Goal: Task Accomplishment & Management: Contribute content

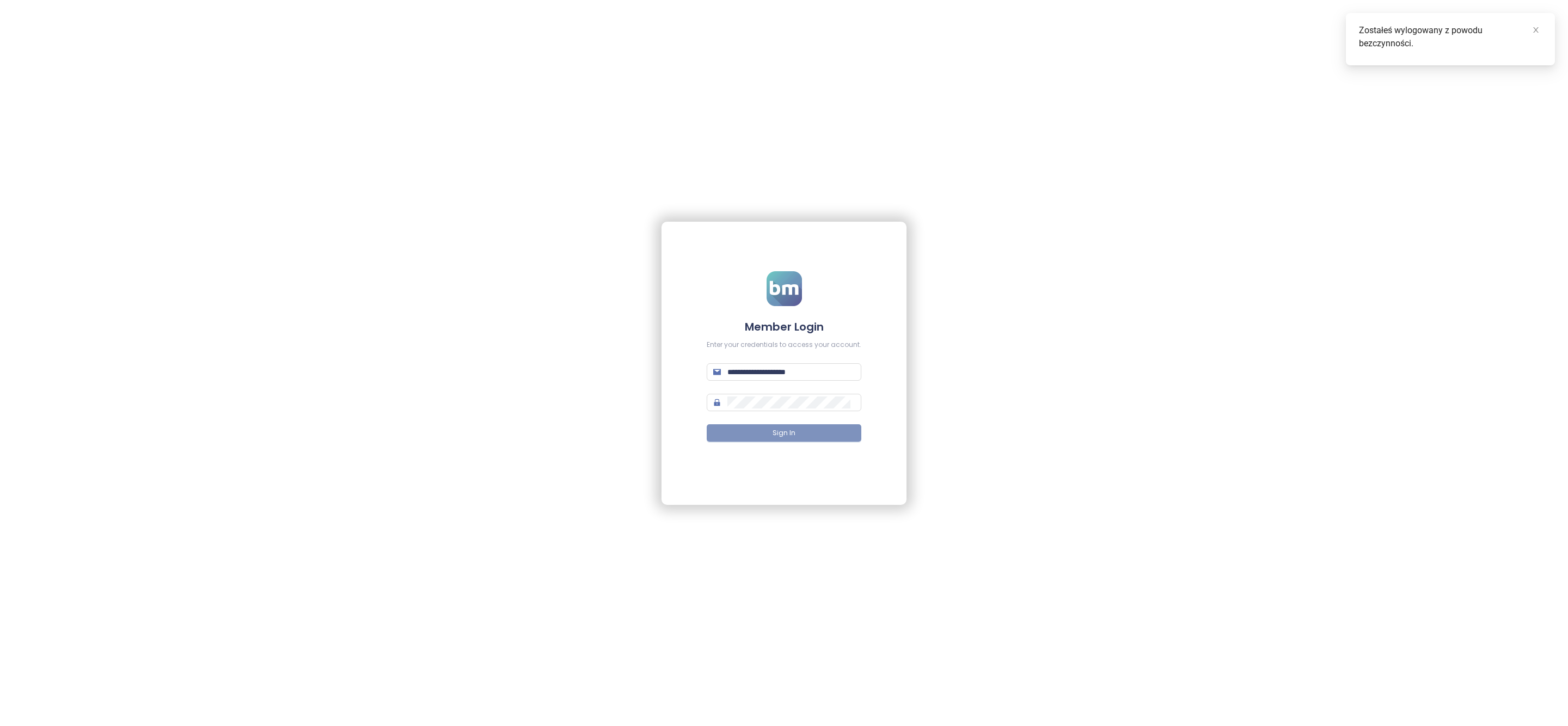
click at [784, 430] on span "Sign In" at bounding box center [784, 432] width 23 height 10
type input "**********"
click at [782, 422] on form "**********" at bounding box center [784, 362] width 155 height 183
click at [782, 435] on span "Sign In" at bounding box center [784, 432] width 23 height 10
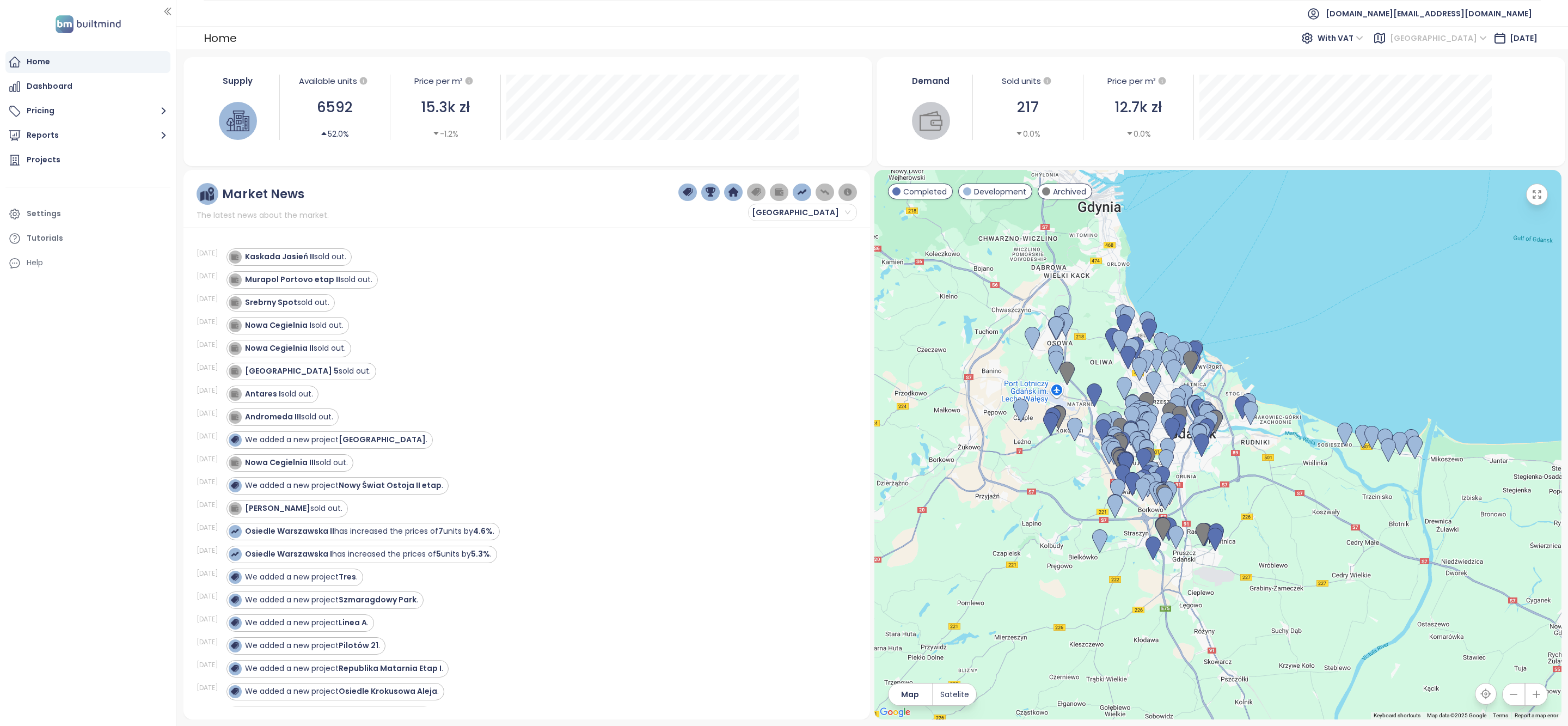
click at [1159, 42] on span "[GEOGRAPHIC_DATA]" at bounding box center [1438, 38] width 97 height 16
click at [1159, 89] on div "Warszawa" at bounding box center [1477, 94] width 88 height 12
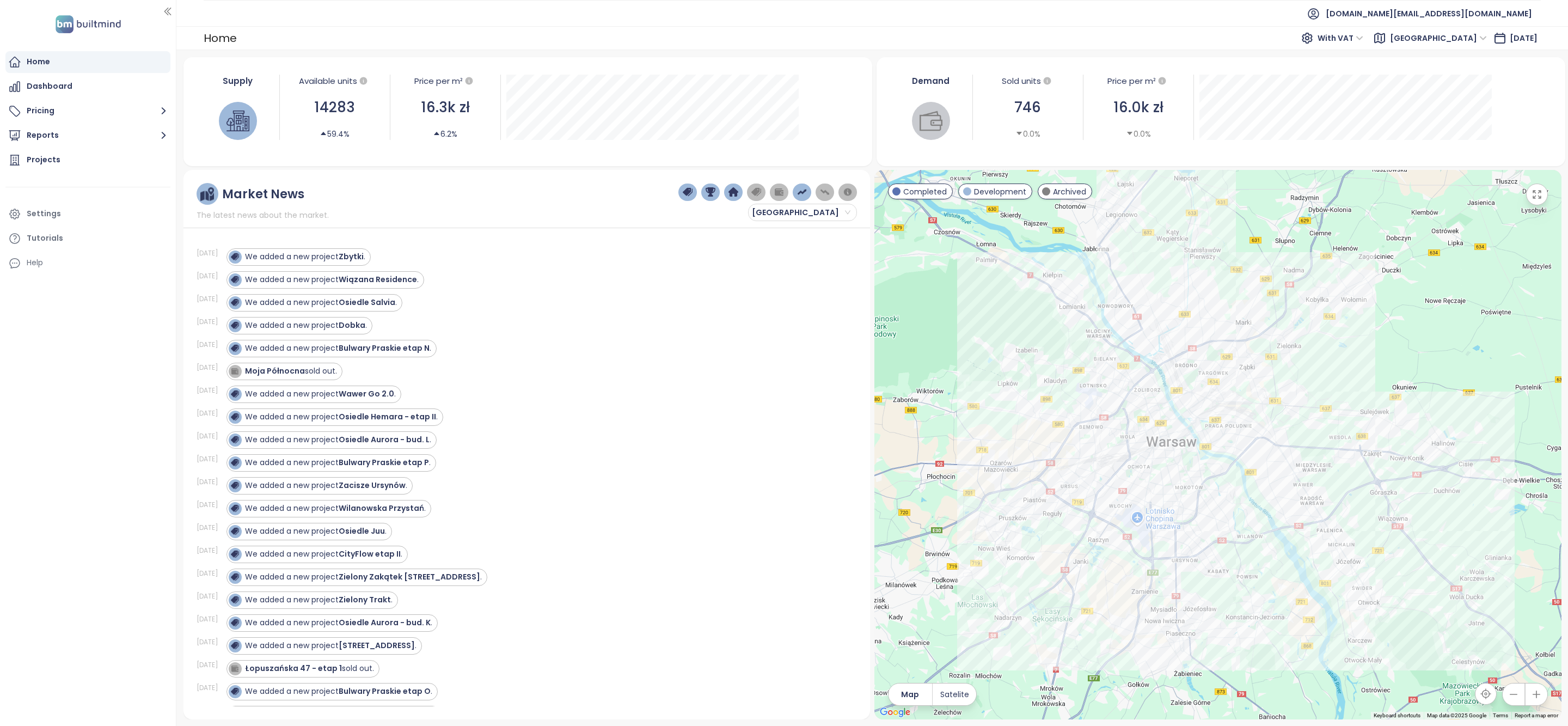
click at [707, 196] on img "button" at bounding box center [711, 192] width 10 height 10
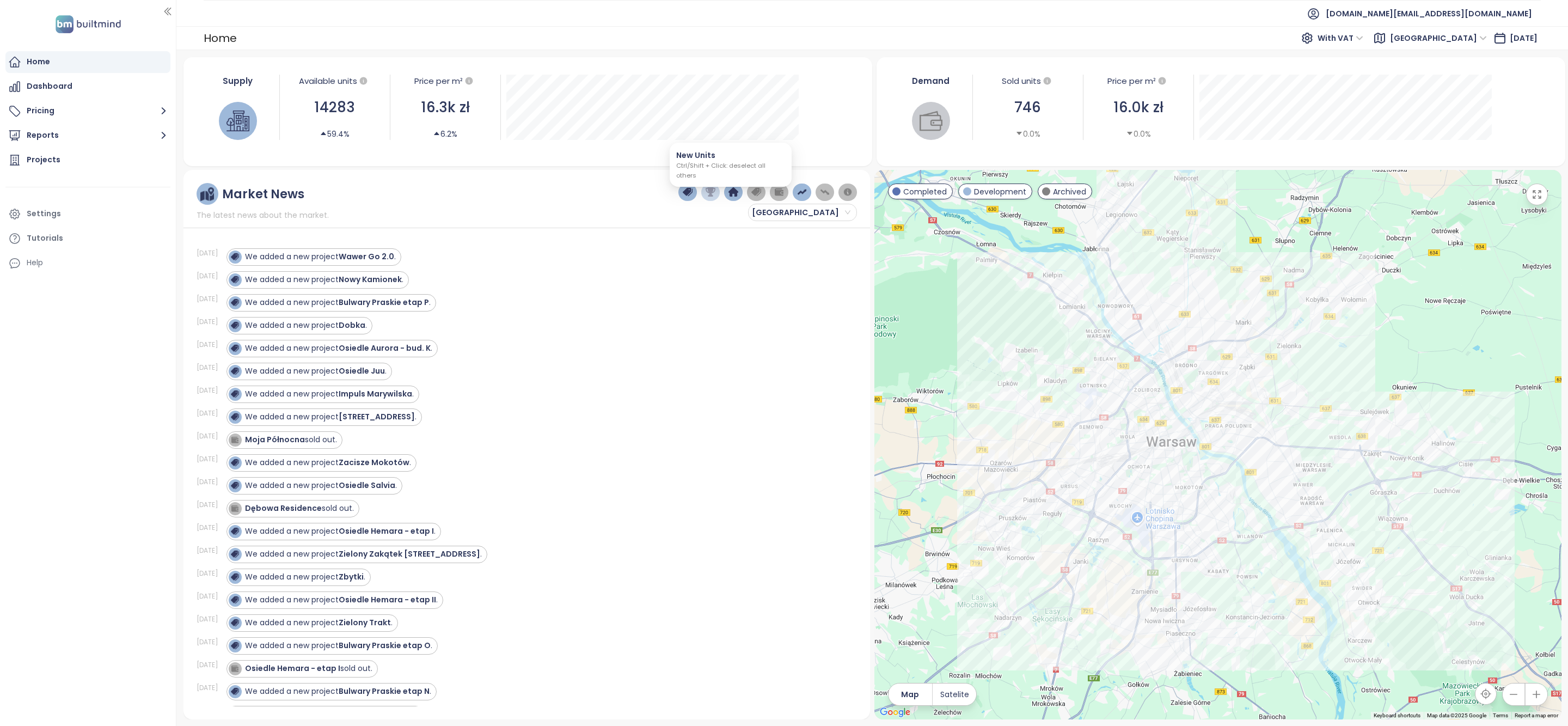
click at [729, 194] on img "button" at bounding box center [733, 192] width 10 height 10
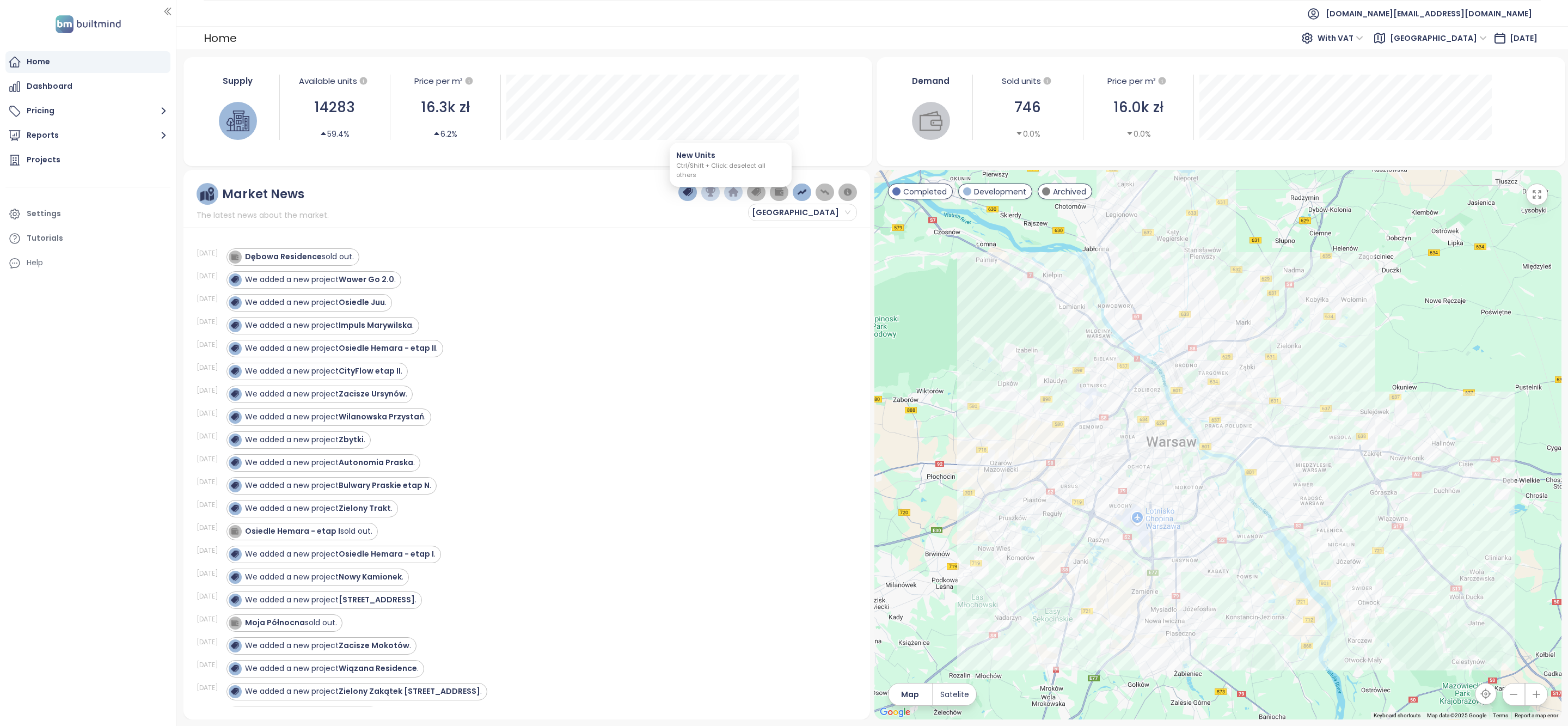
click at [732, 193] on img "button" at bounding box center [733, 192] width 10 height 10
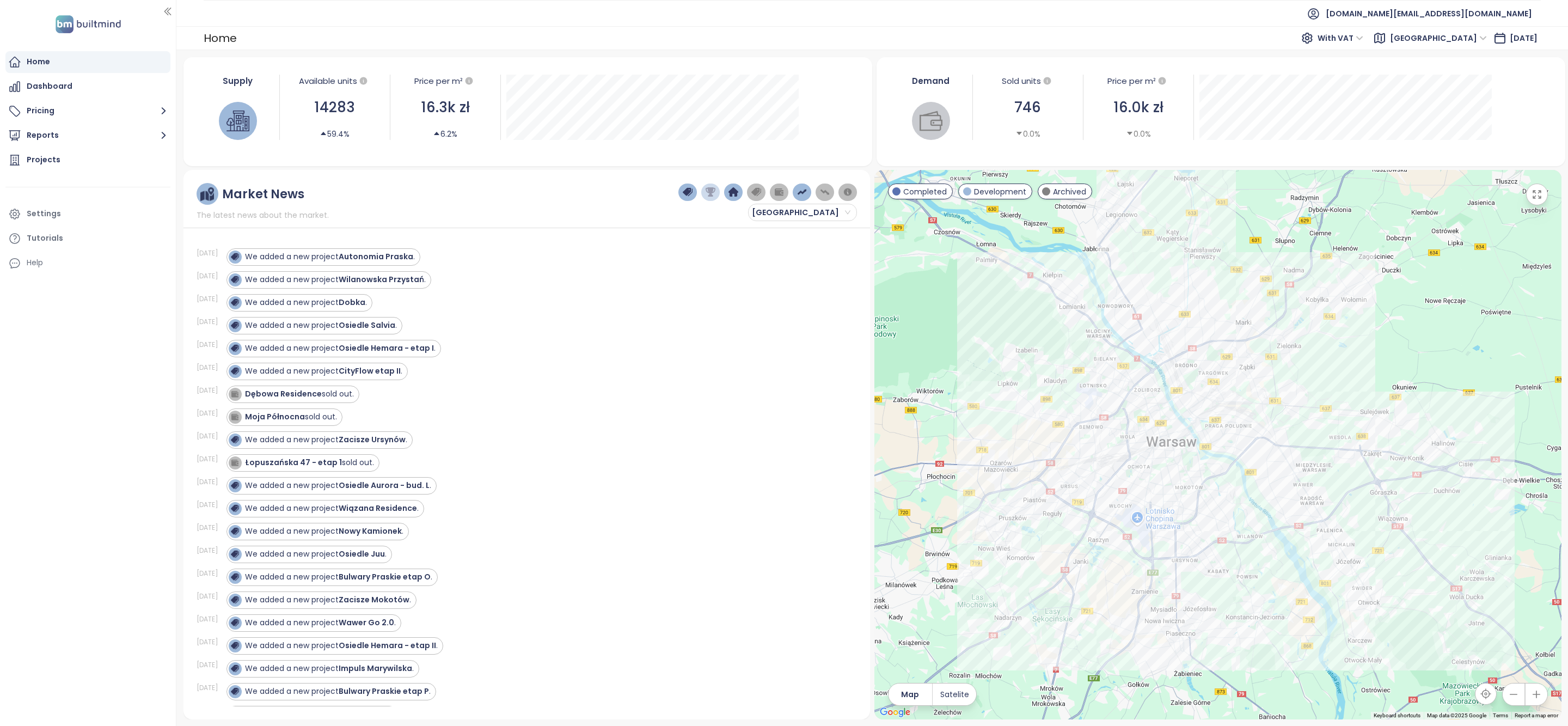
click at [706, 187] on img "button" at bounding box center [711, 192] width 10 height 10
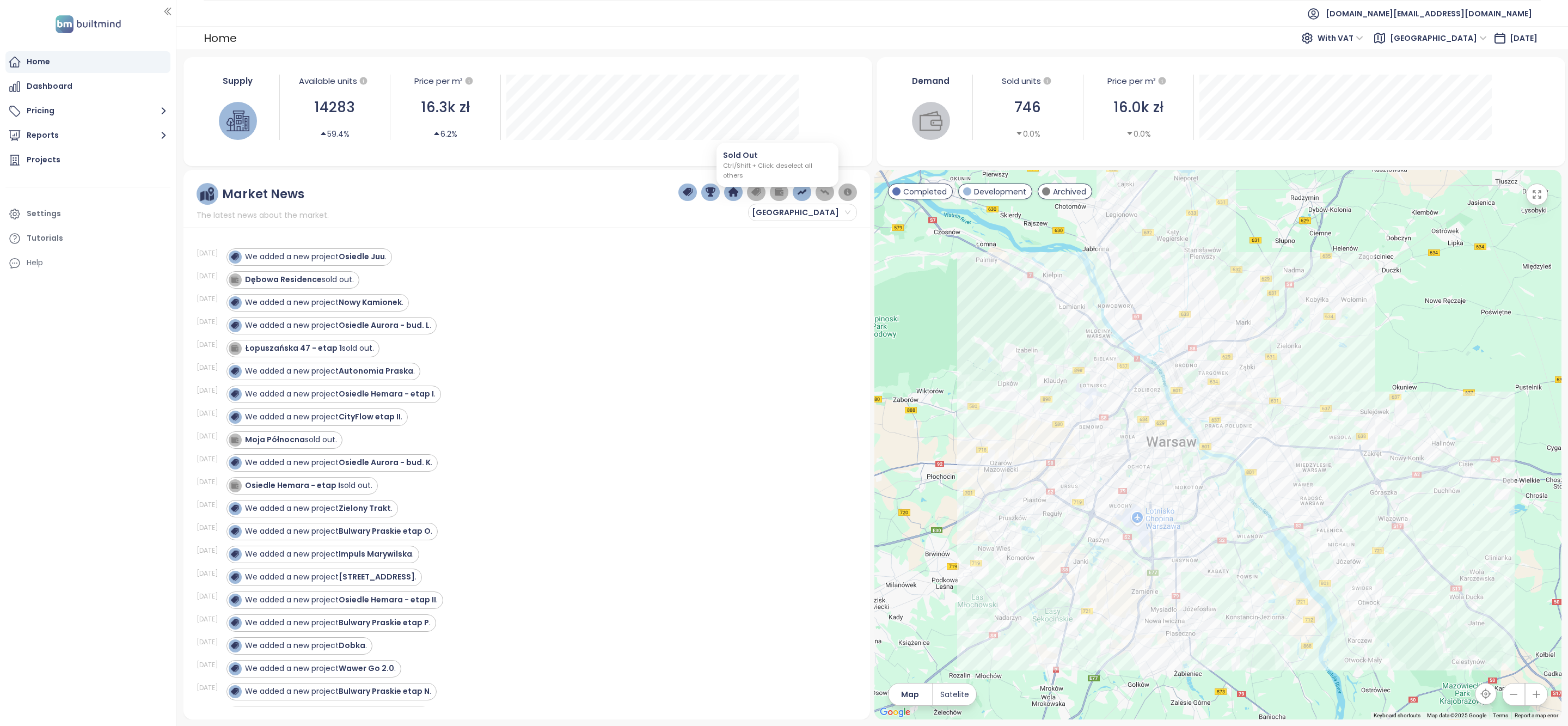
click at [785, 192] on button "button" at bounding box center [779, 192] width 19 height 17
click at [782, 192] on img "button" at bounding box center [779, 192] width 10 height 10
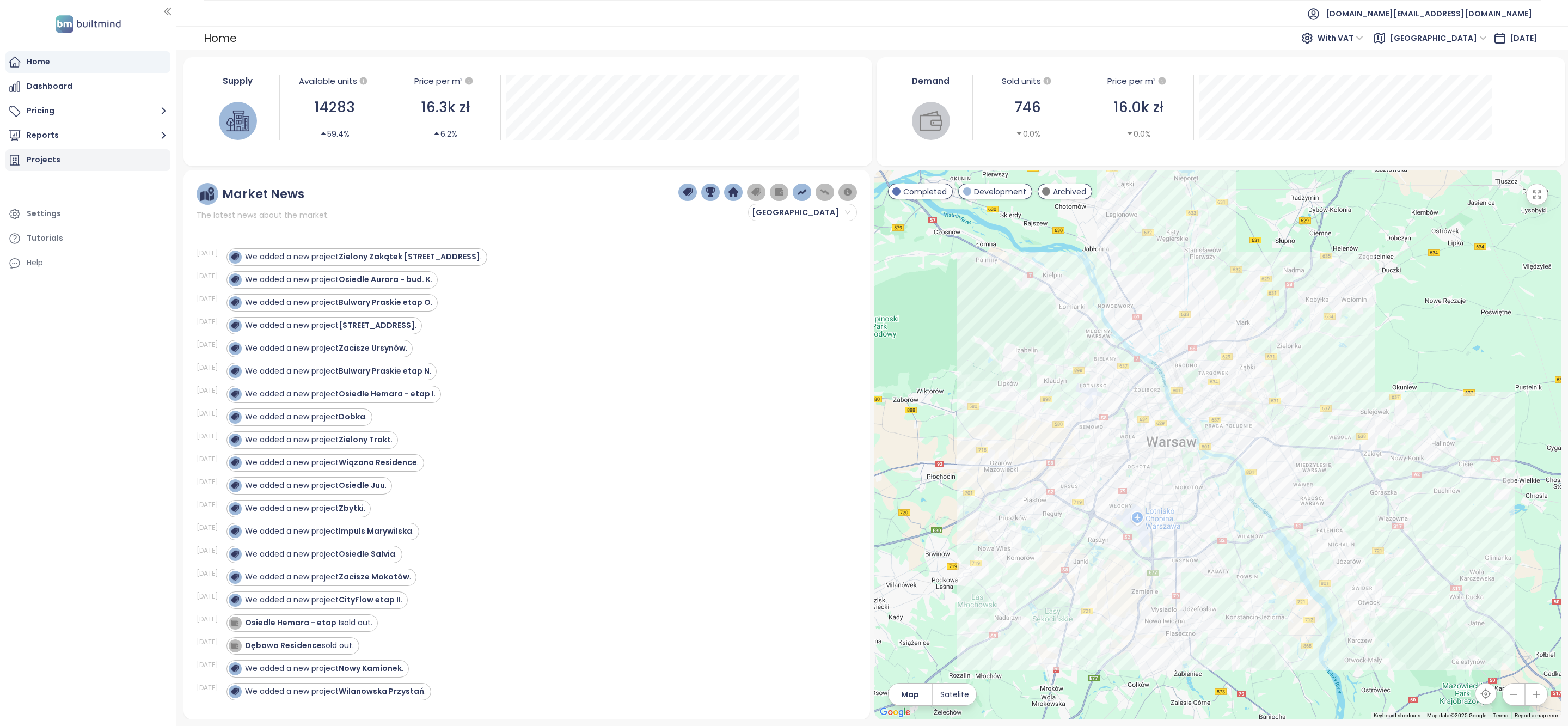
click at [122, 161] on div "Projects" at bounding box center [88, 161] width 165 height 22
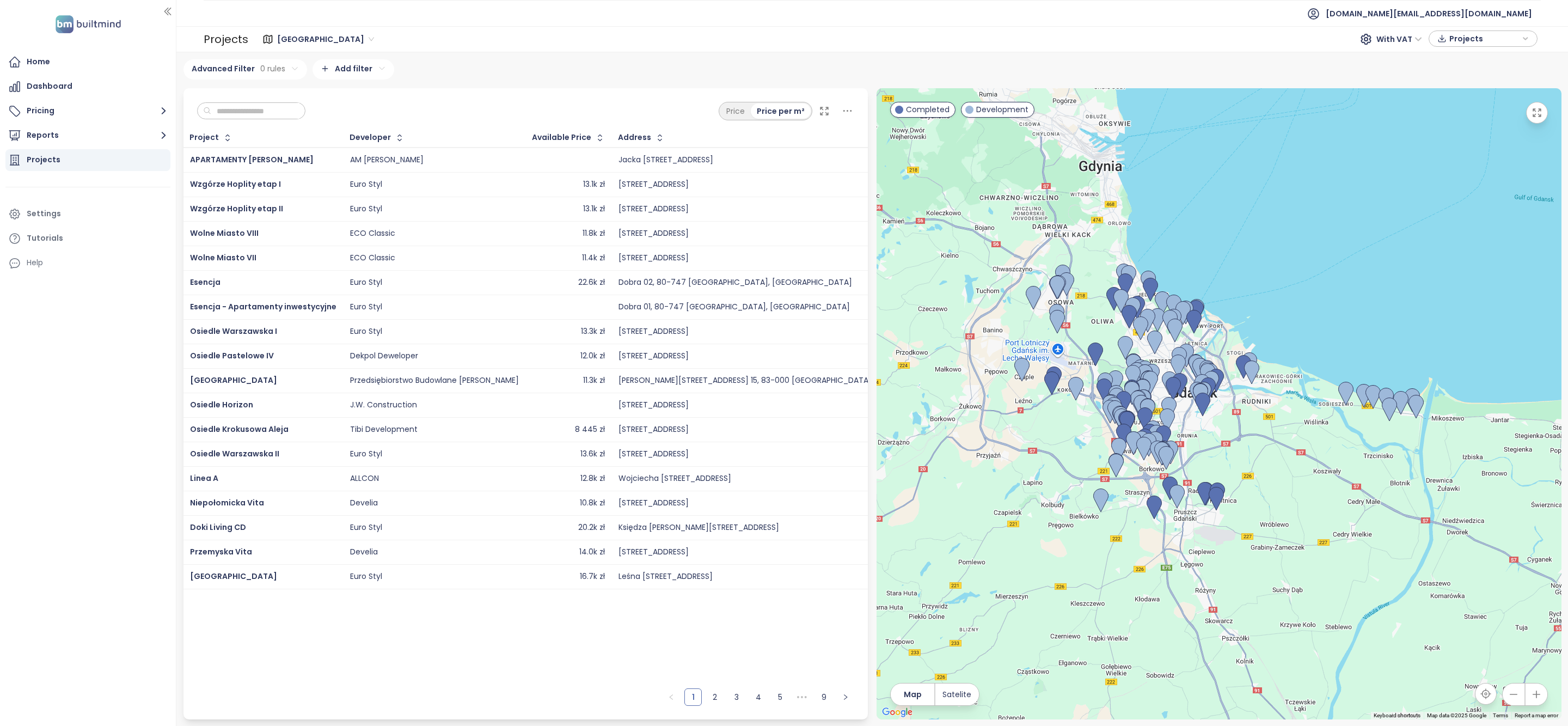
click at [309, 40] on span "[GEOGRAPHIC_DATA]" at bounding box center [326, 39] width 97 height 16
click at [337, 29] on div "Gdańsk With VAT Projects" at bounding box center [894, 39] width 1293 height 22
click at [215, 283] on span "Esencja" at bounding box center [204, 282] width 30 height 11
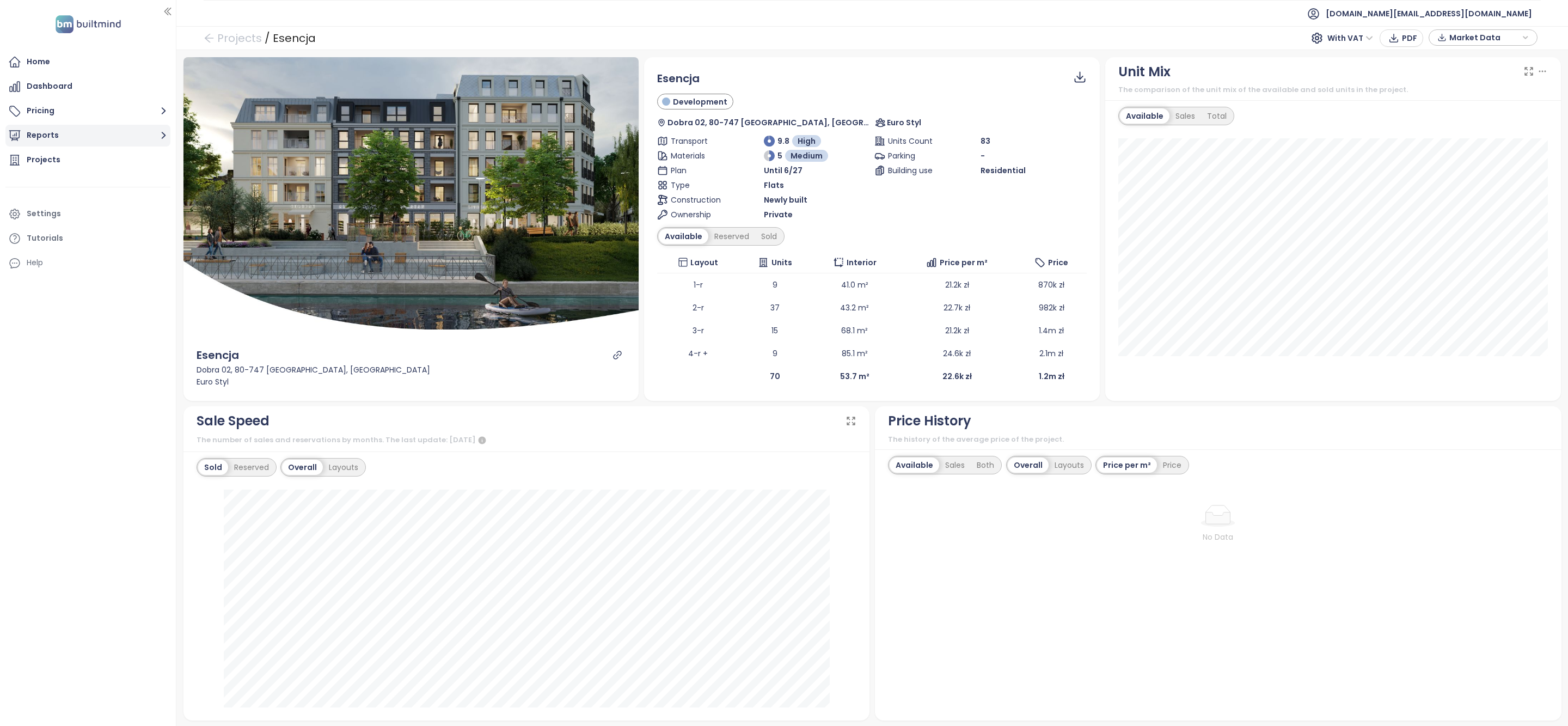
click at [95, 139] on button "Reports" at bounding box center [88, 136] width 165 height 22
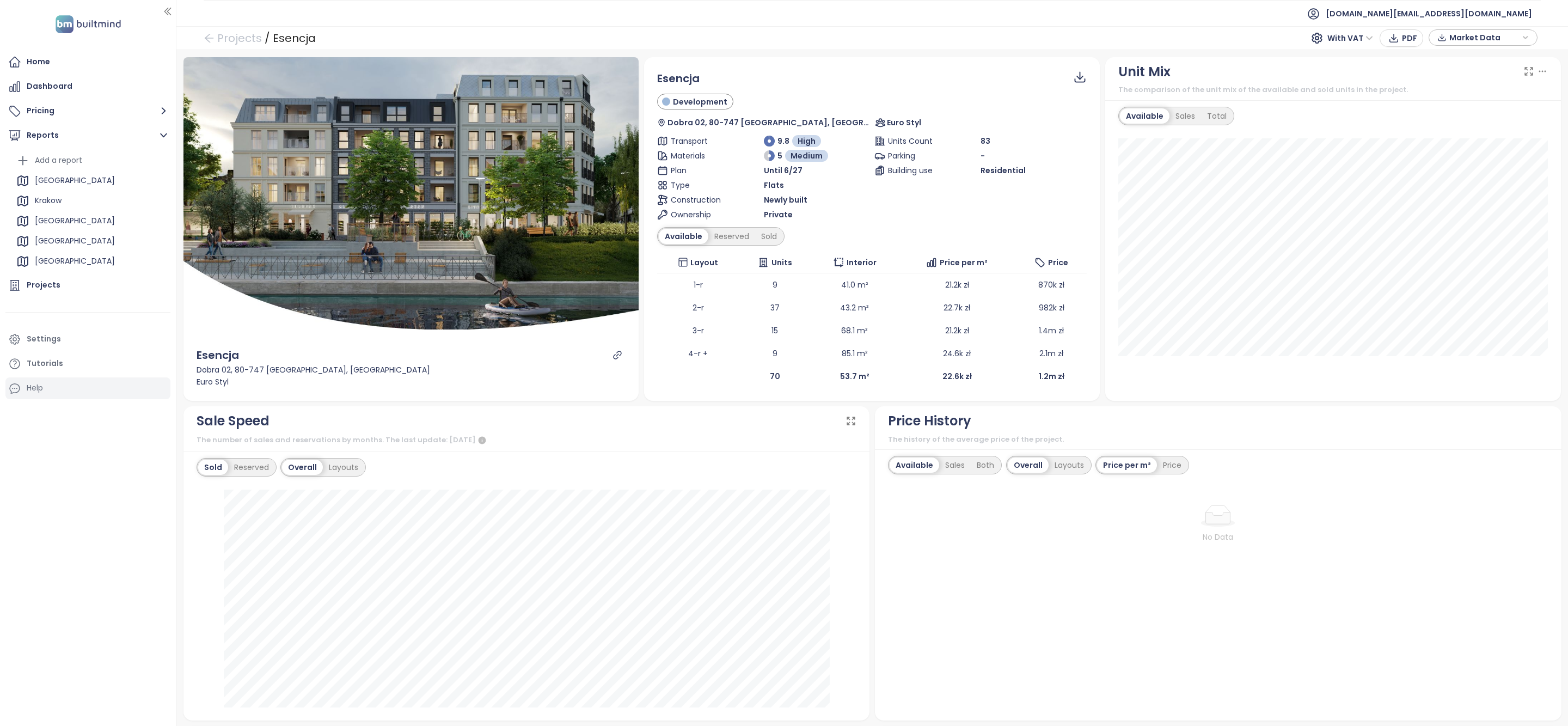
click at [66, 283] on div "Projects" at bounding box center [88, 285] width 165 height 22
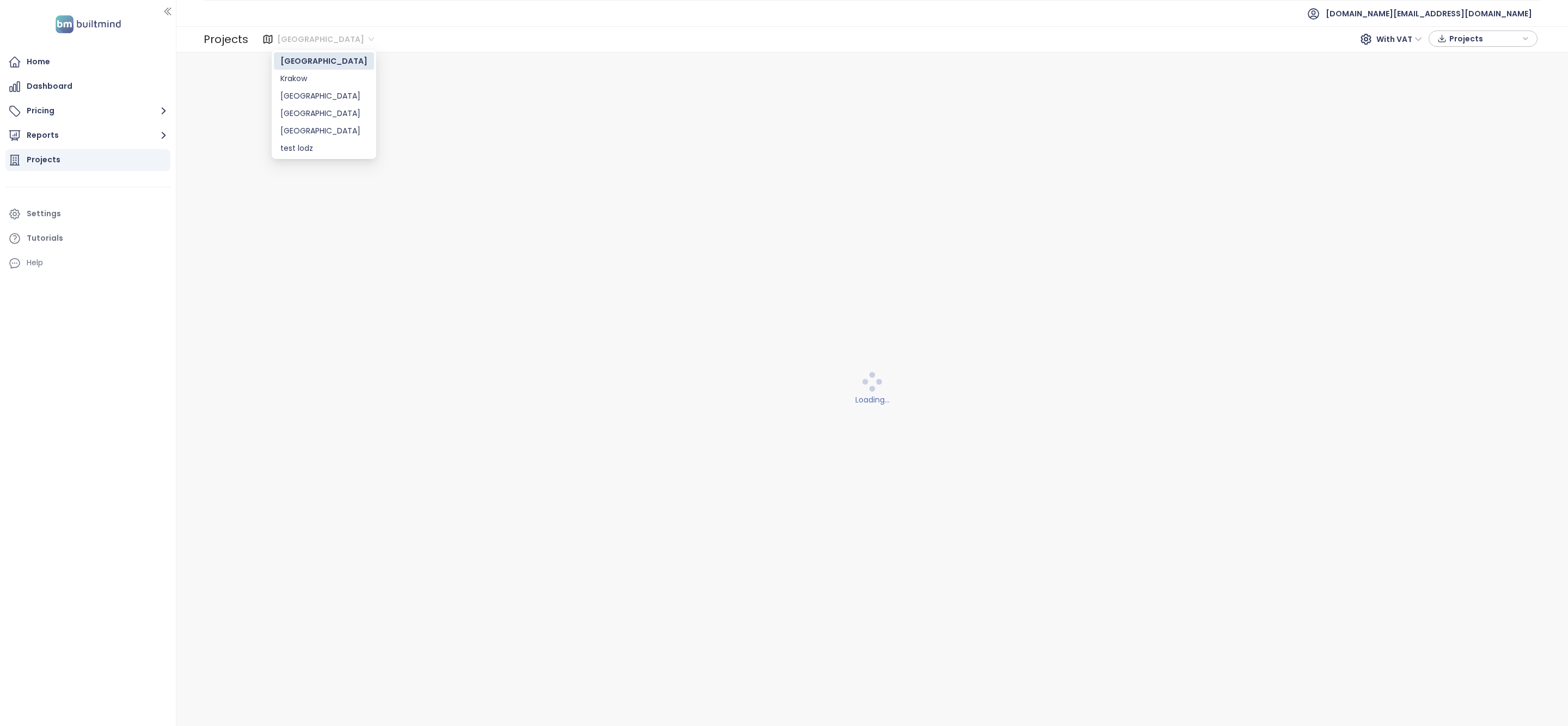
click at [306, 42] on span "Gdańsk" at bounding box center [326, 39] width 97 height 16
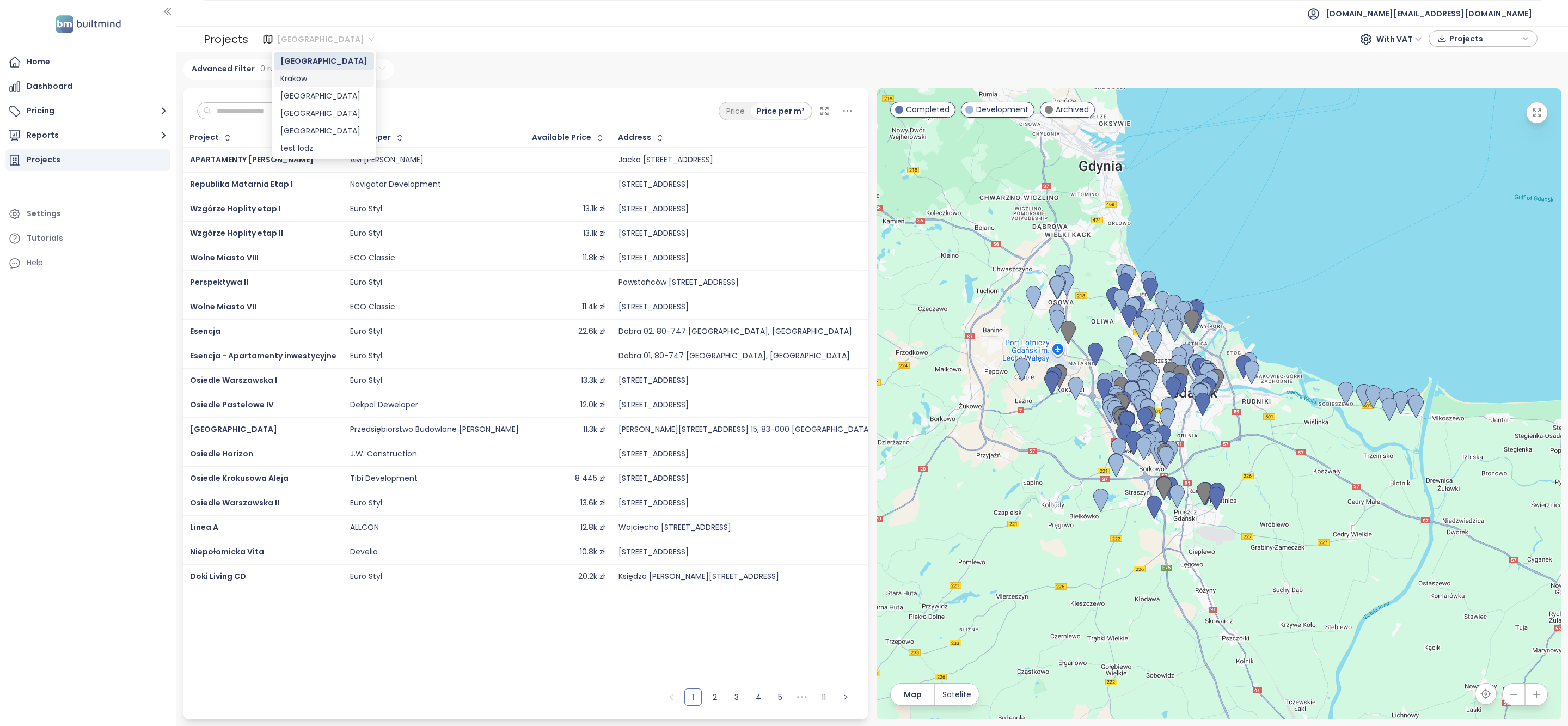
click at [308, 79] on div "Krakow" at bounding box center [324, 78] width 88 height 12
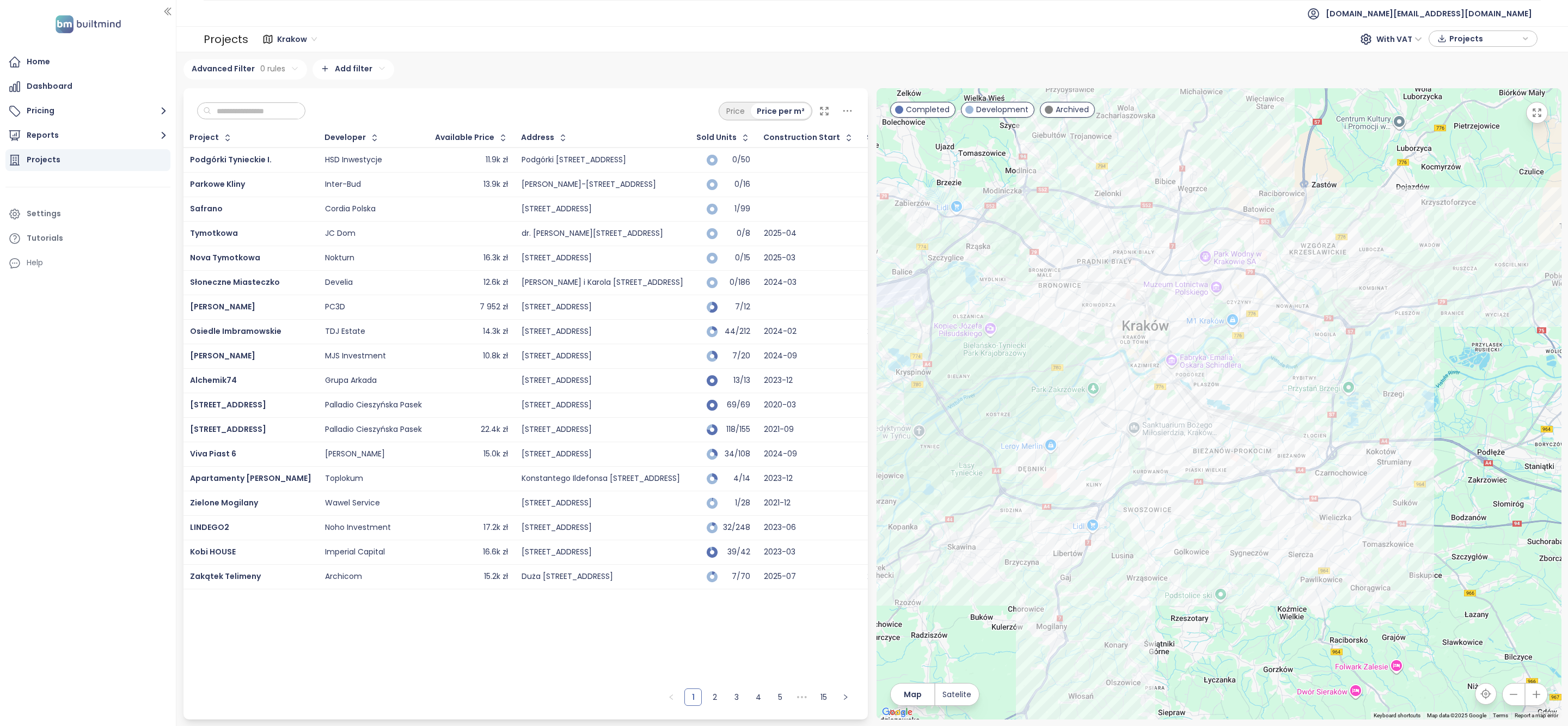
click at [280, 117] on input "text" at bounding box center [255, 111] width 88 height 16
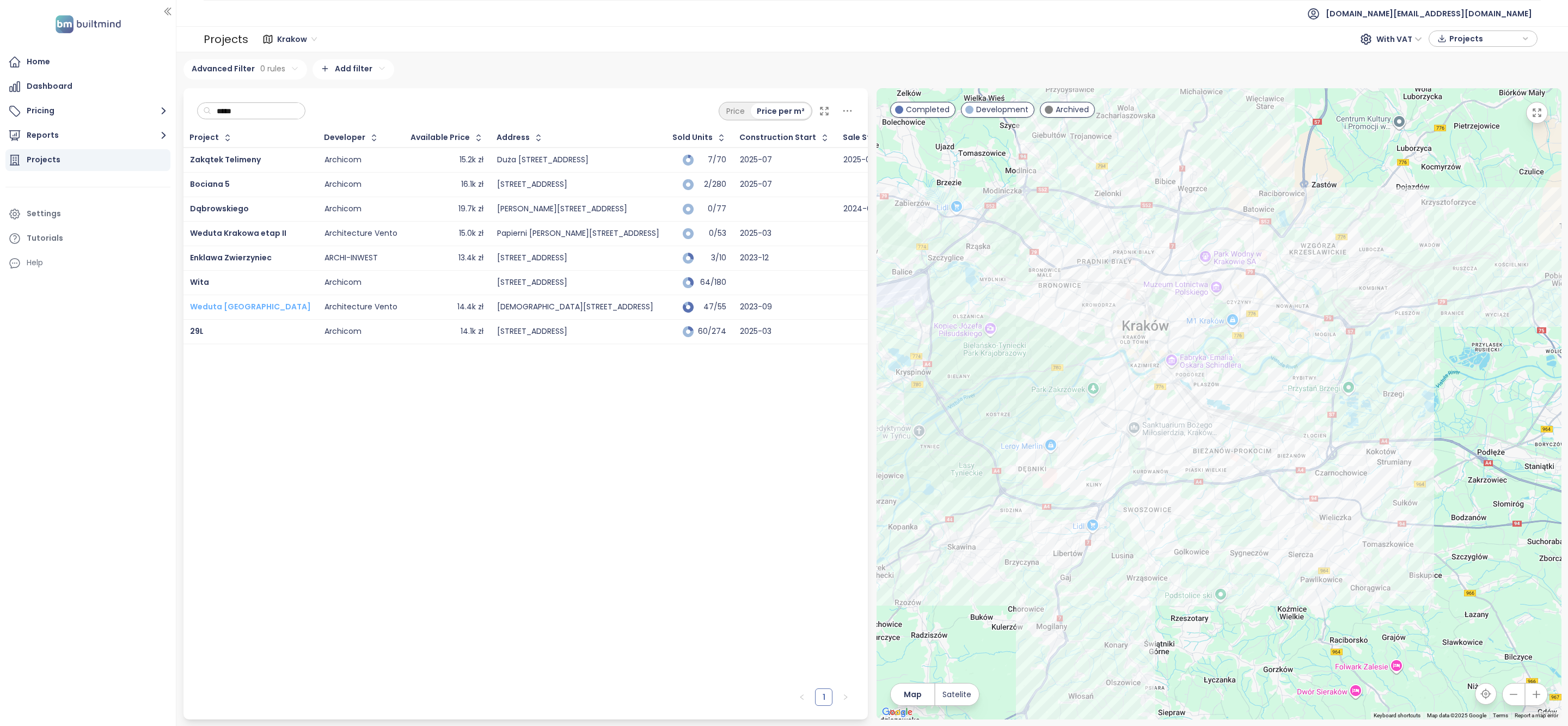
type input "*****"
click at [245, 310] on span "Weduta Krakowa" at bounding box center [250, 306] width 121 height 11
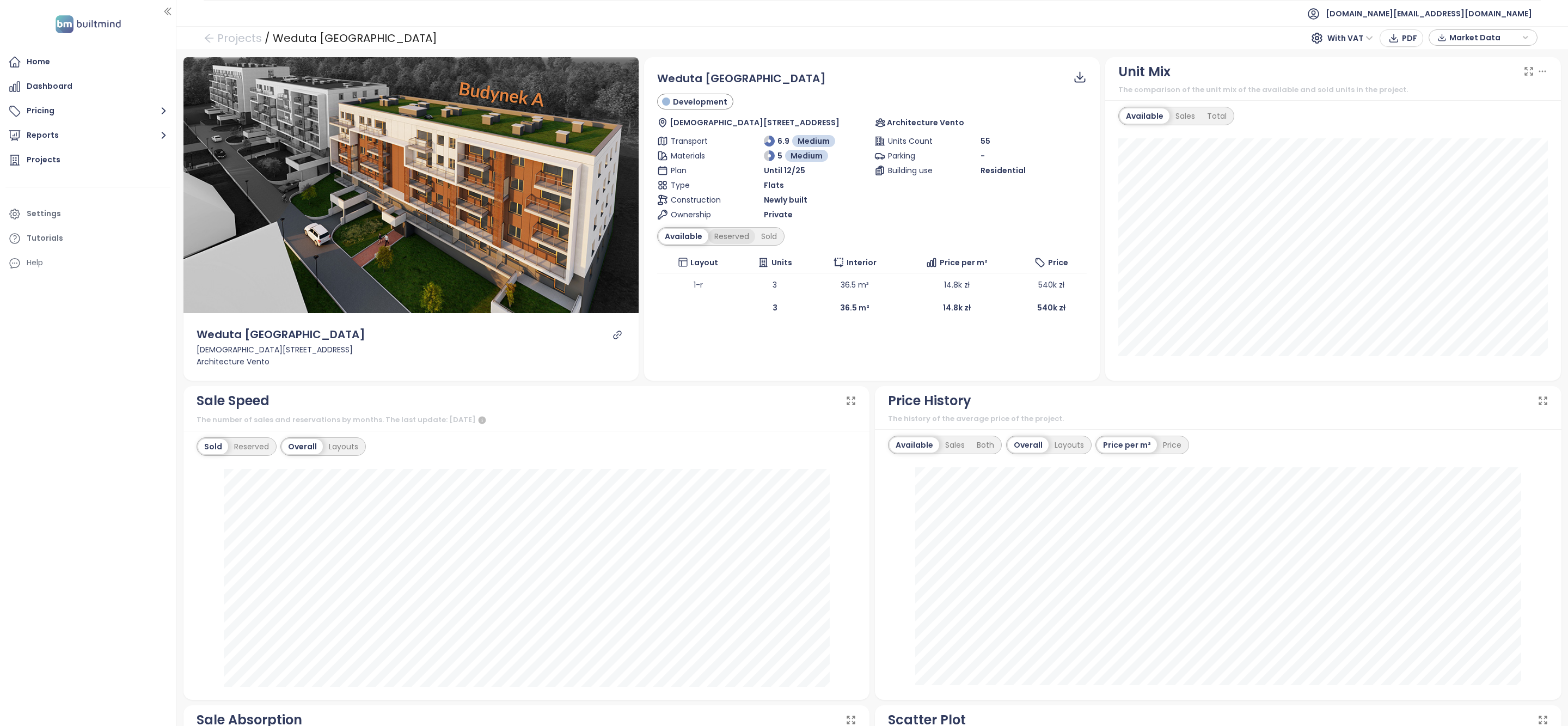
click at [729, 234] on div "Reserved" at bounding box center [732, 236] width 47 height 16
click at [769, 237] on div "Sold" at bounding box center [767, 236] width 27 height 16
click at [701, 240] on div "Available" at bounding box center [681, 236] width 46 height 16
click at [990, 445] on div "Both" at bounding box center [985, 444] width 29 height 16
click at [952, 445] on div "Sales" at bounding box center [950, 444] width 32 height 16
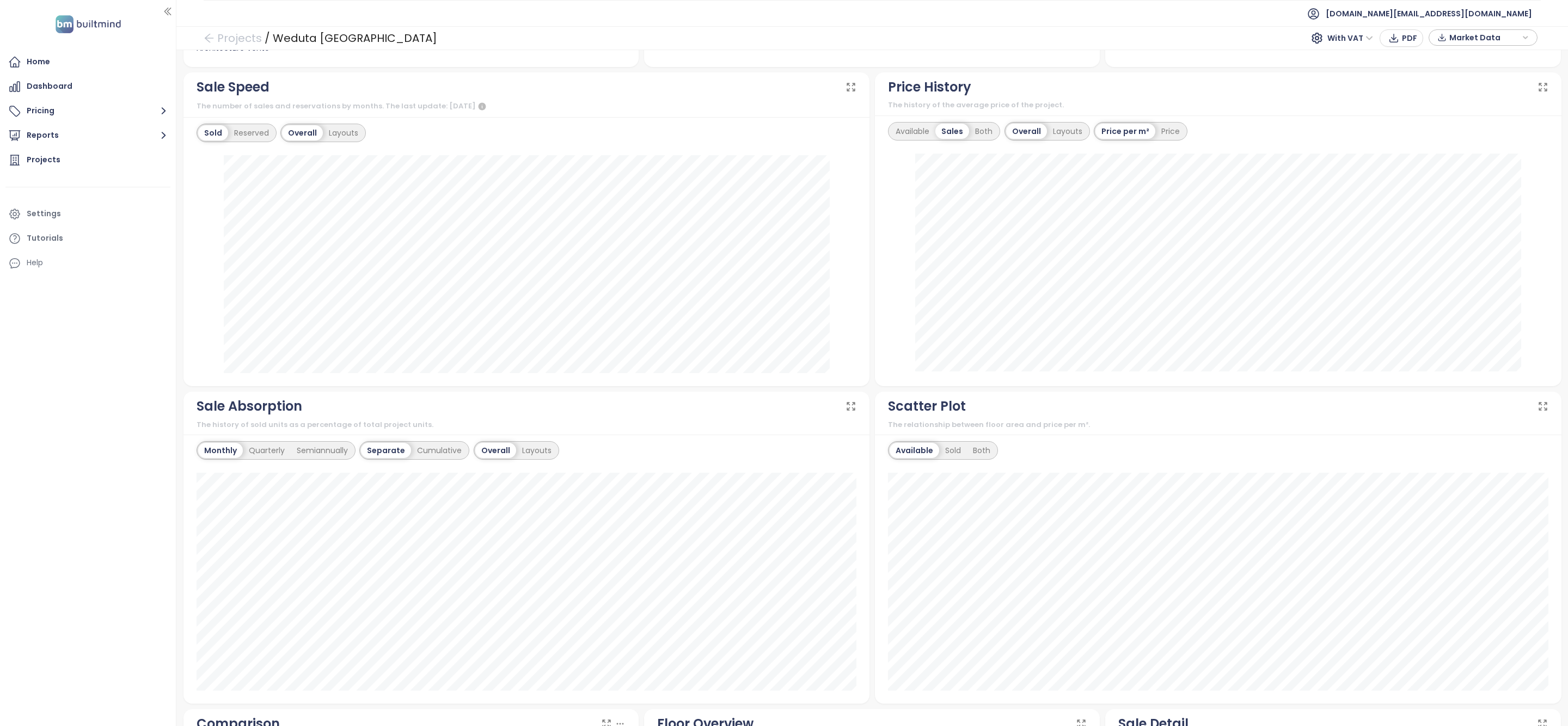
scroll to position [203, 0]
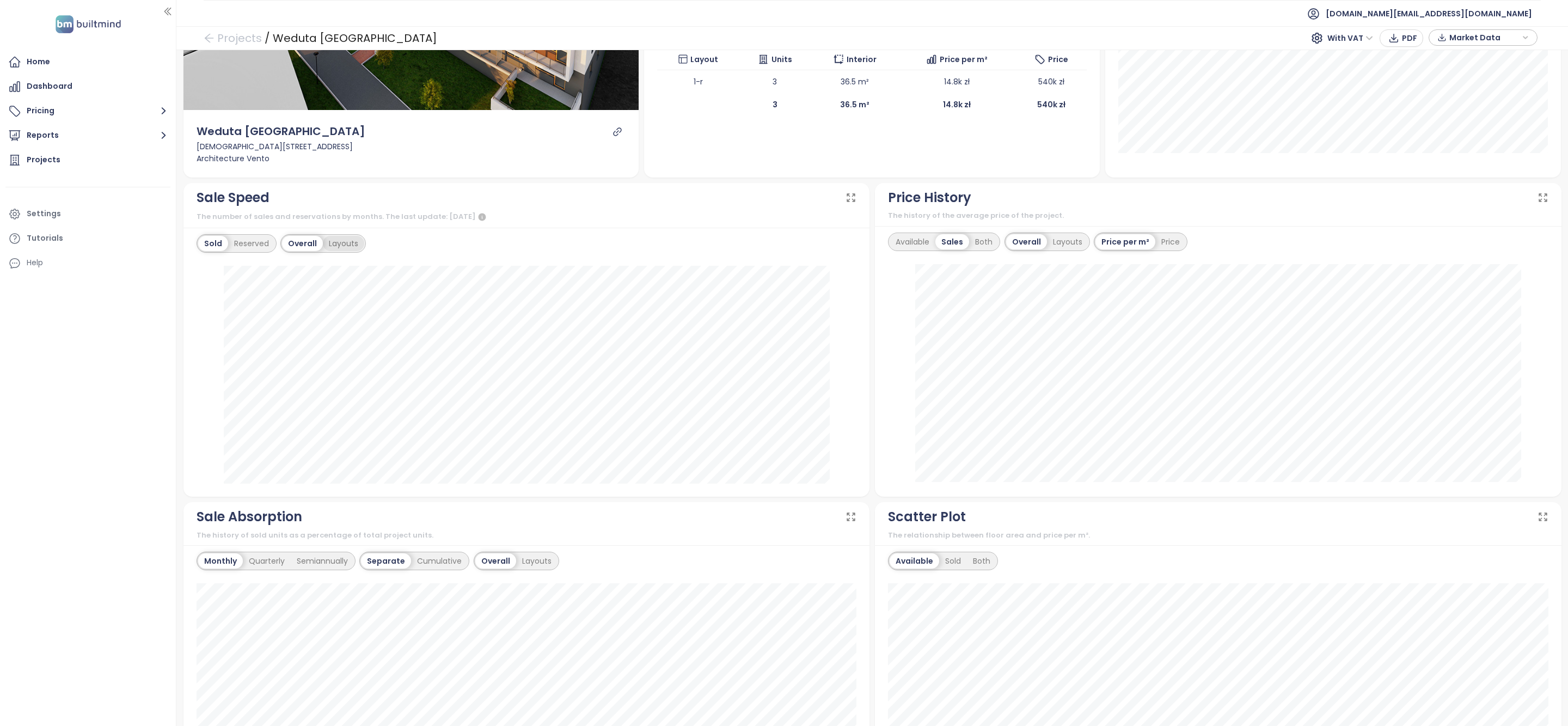
click at [345, 241] on div "Layouts" at bounding box center [343, 243] width 41 height 16
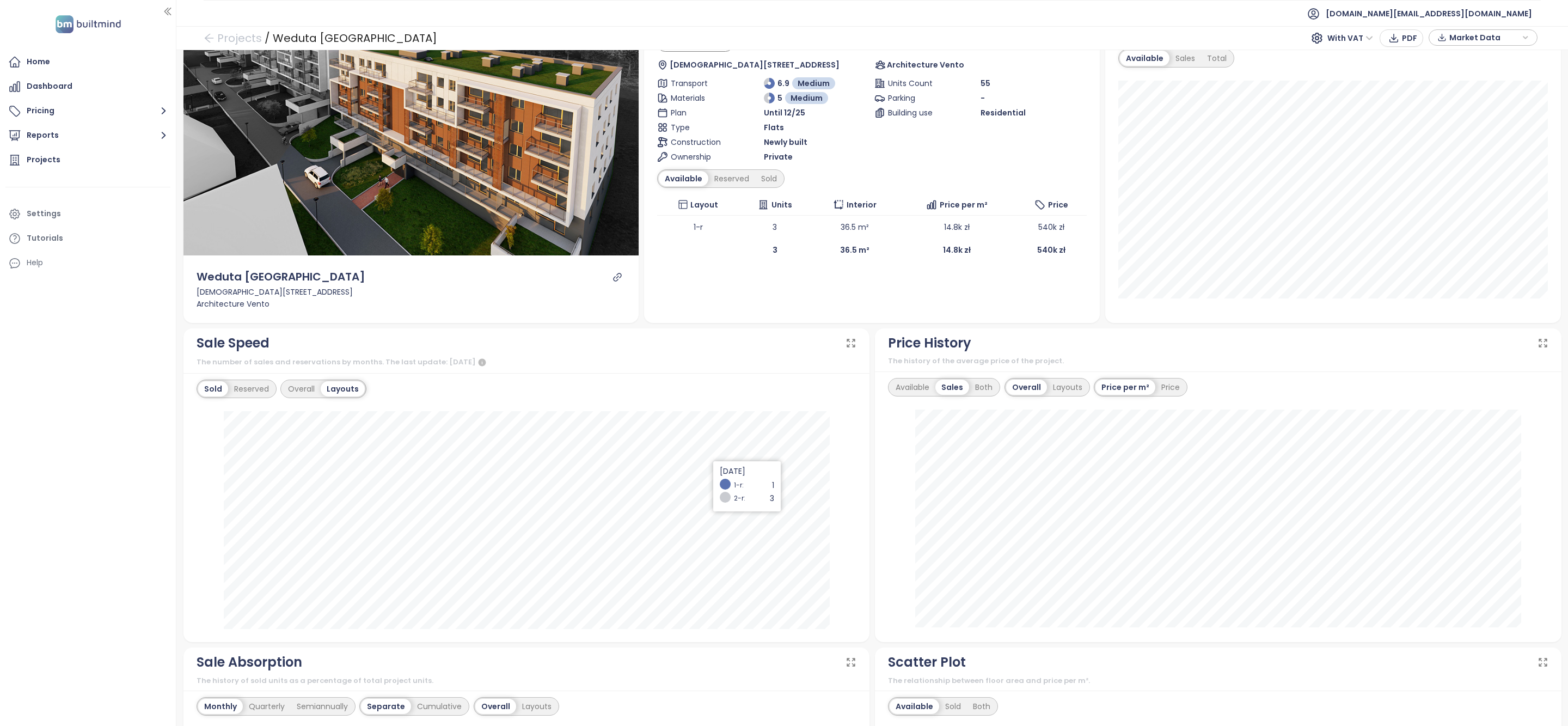
scroll to position [0, 0]
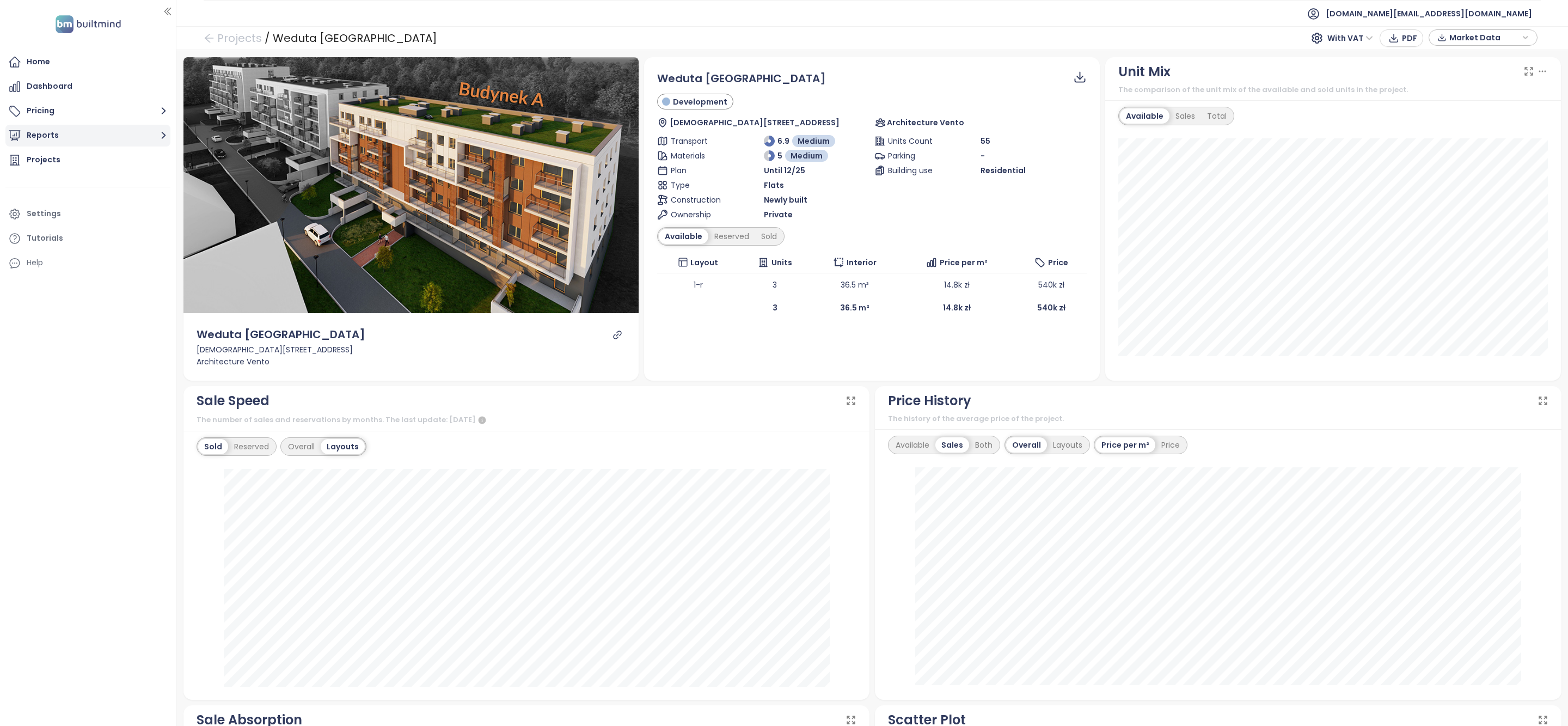
click at [113, 142] on button "Reports" at bounding box center [88, 136] width 165 height 22
click at [97, 202] on div "Krakow" at bounding box center [90, 201] width 154 height 17
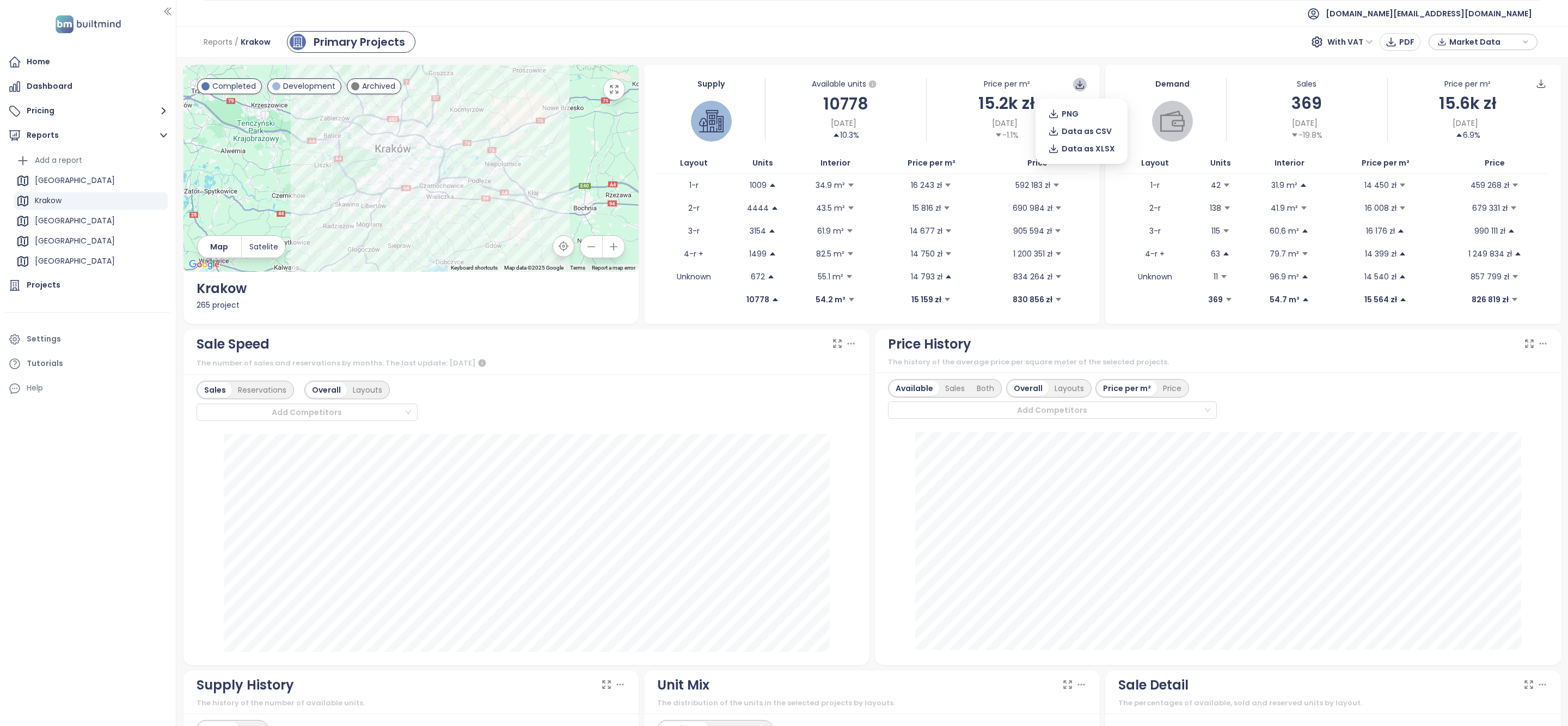
click at [1079, 88] on icon at bounding box center [1079, 88] width 8 height 4
click at [1089, 145] on span "Data as XLSX" at bounding box center [1088, 148] width 53 height 12
click at [1075, 86] on icon at bounding box center [1079, 84] width 10 height 10
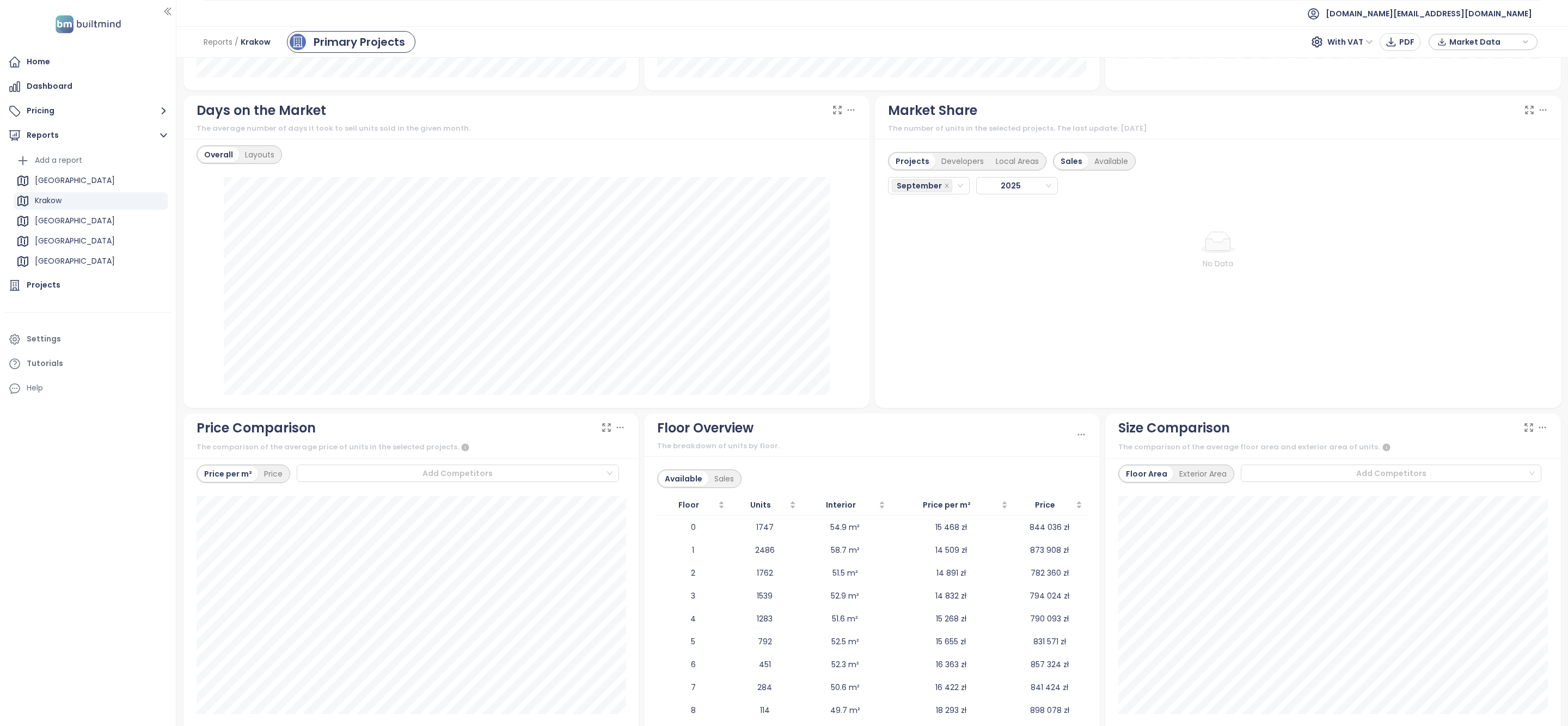
scroll to position [777, 0]
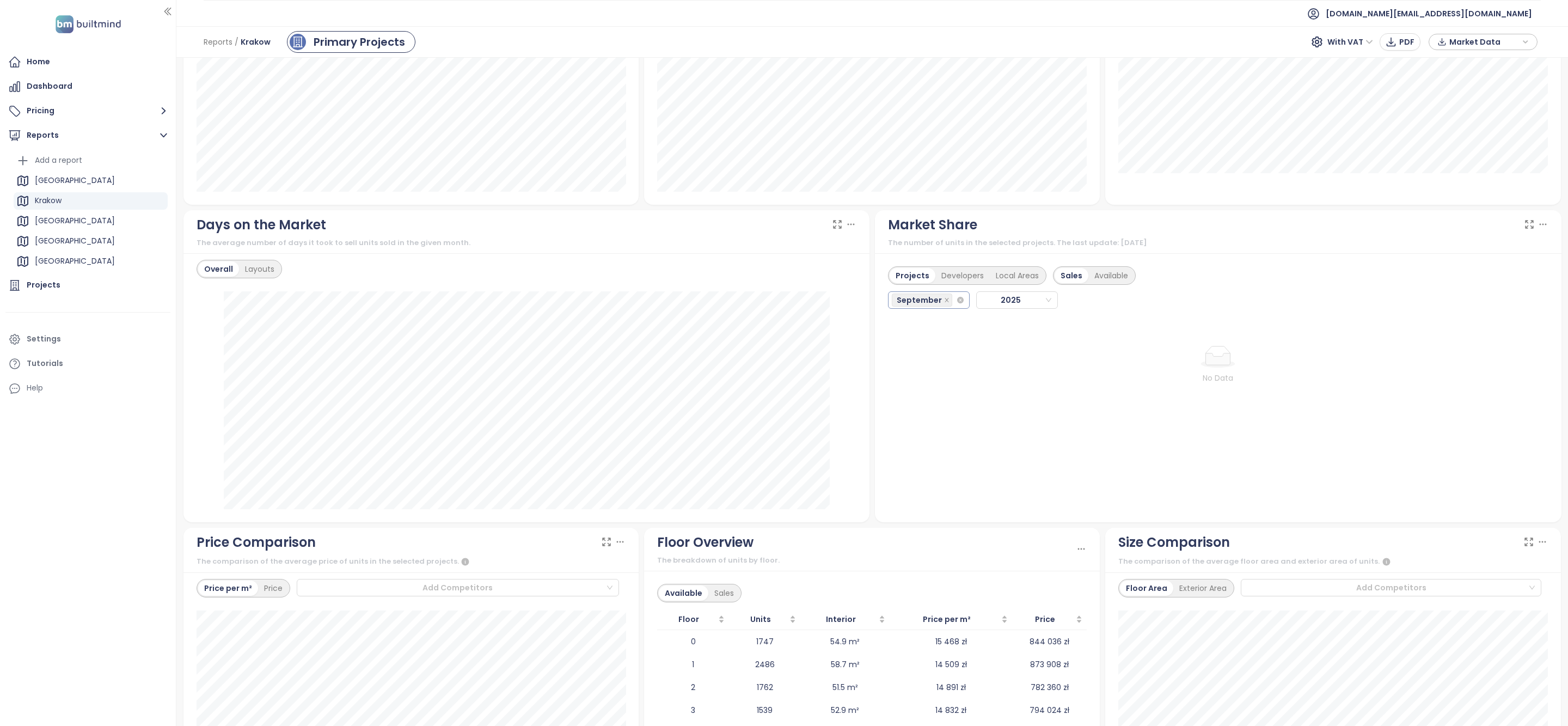
click at [956, 307] on div "September" at bounding box center [929, 299] width 82 height 17
click at [940, 432] on div "July" at bounding box center [929, 430] width 64 height 12
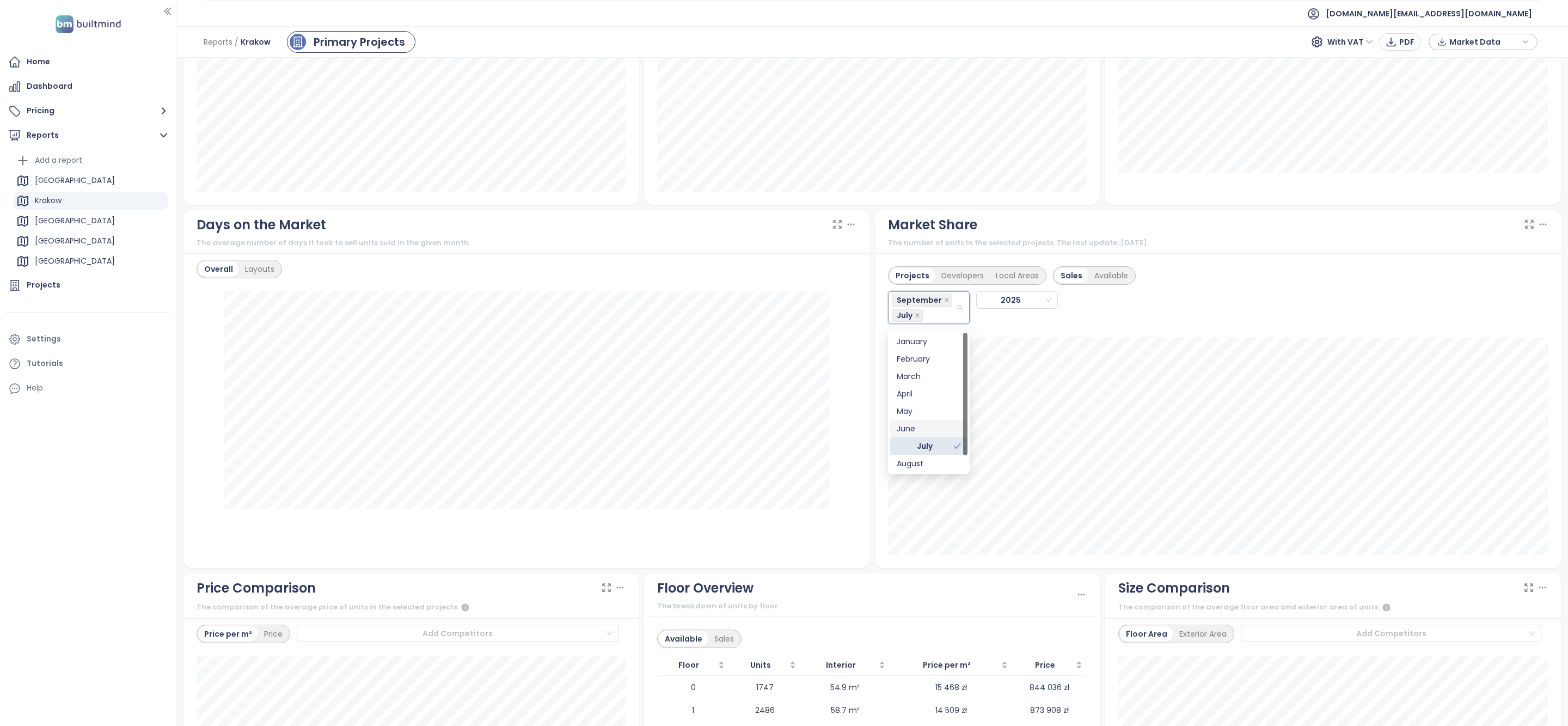
click at [940, 429] on div "June" at bounding box center [929, 428] width 64 height 12
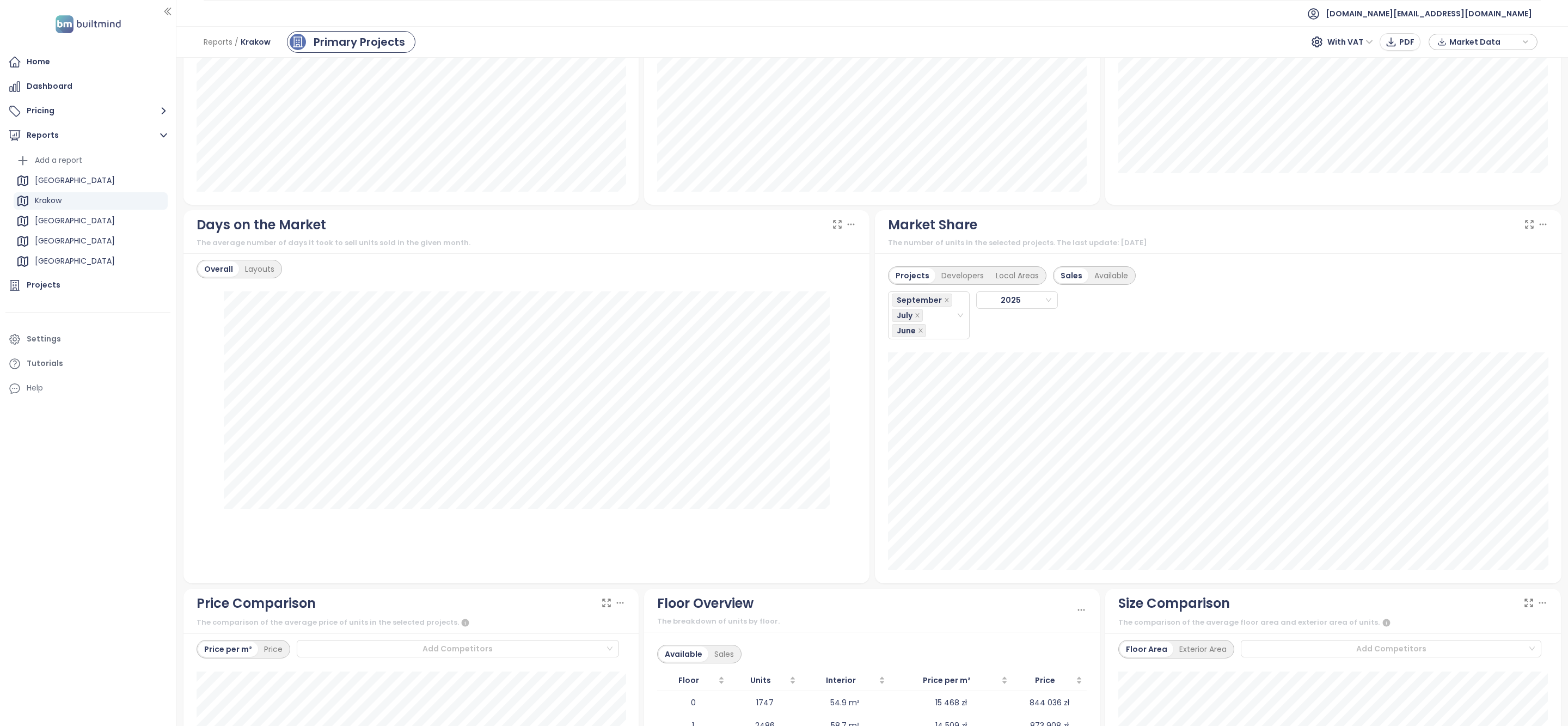
click at [1035, 599] on div "Floor Overview" at bounding box center [866, 603] width 419 height 21
click at [948, 279] on div "Developers" at bounding box center [962, 275] width 55 height 16
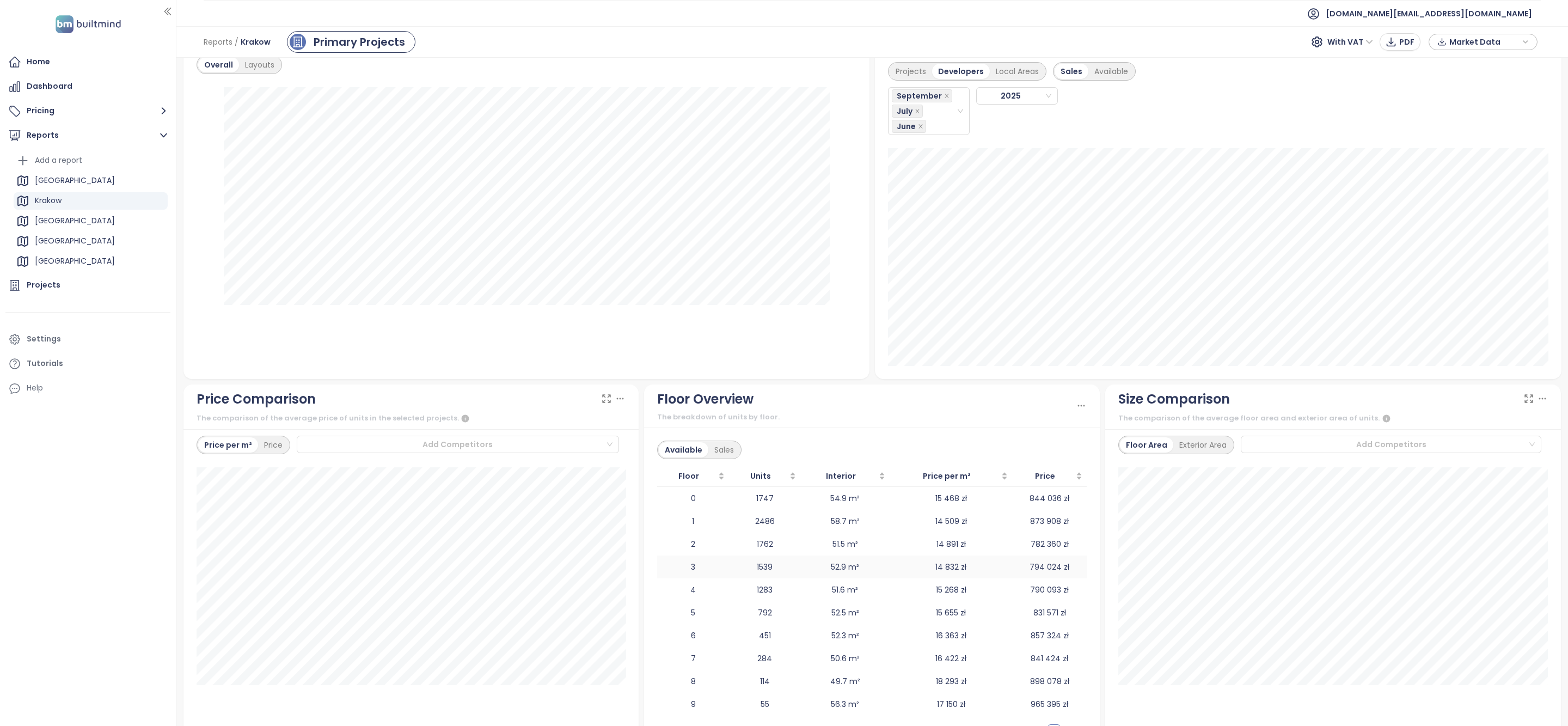
scroll to position [1026, 0]
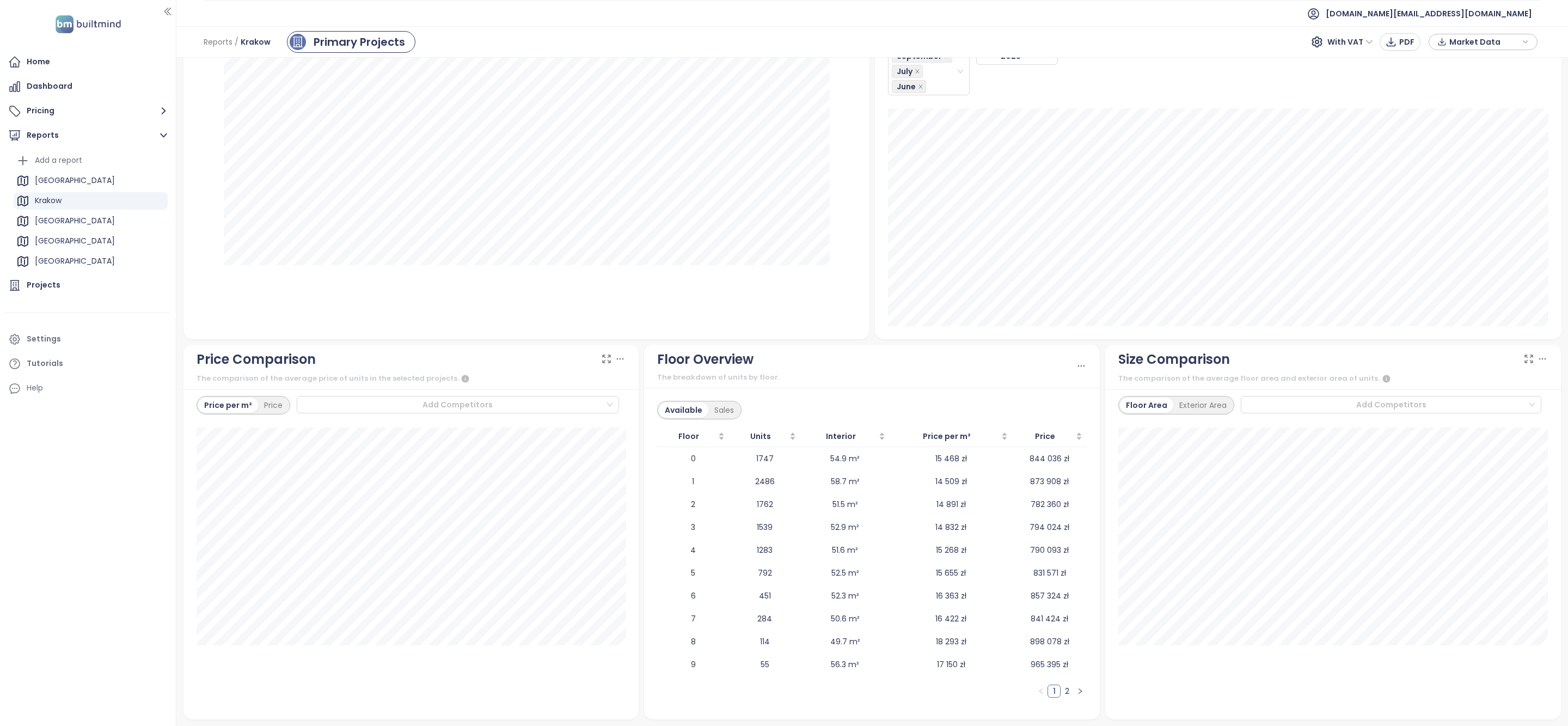
click at [1068, 687] on link "2" at bounding box center [1066, 690] width 12 height 12
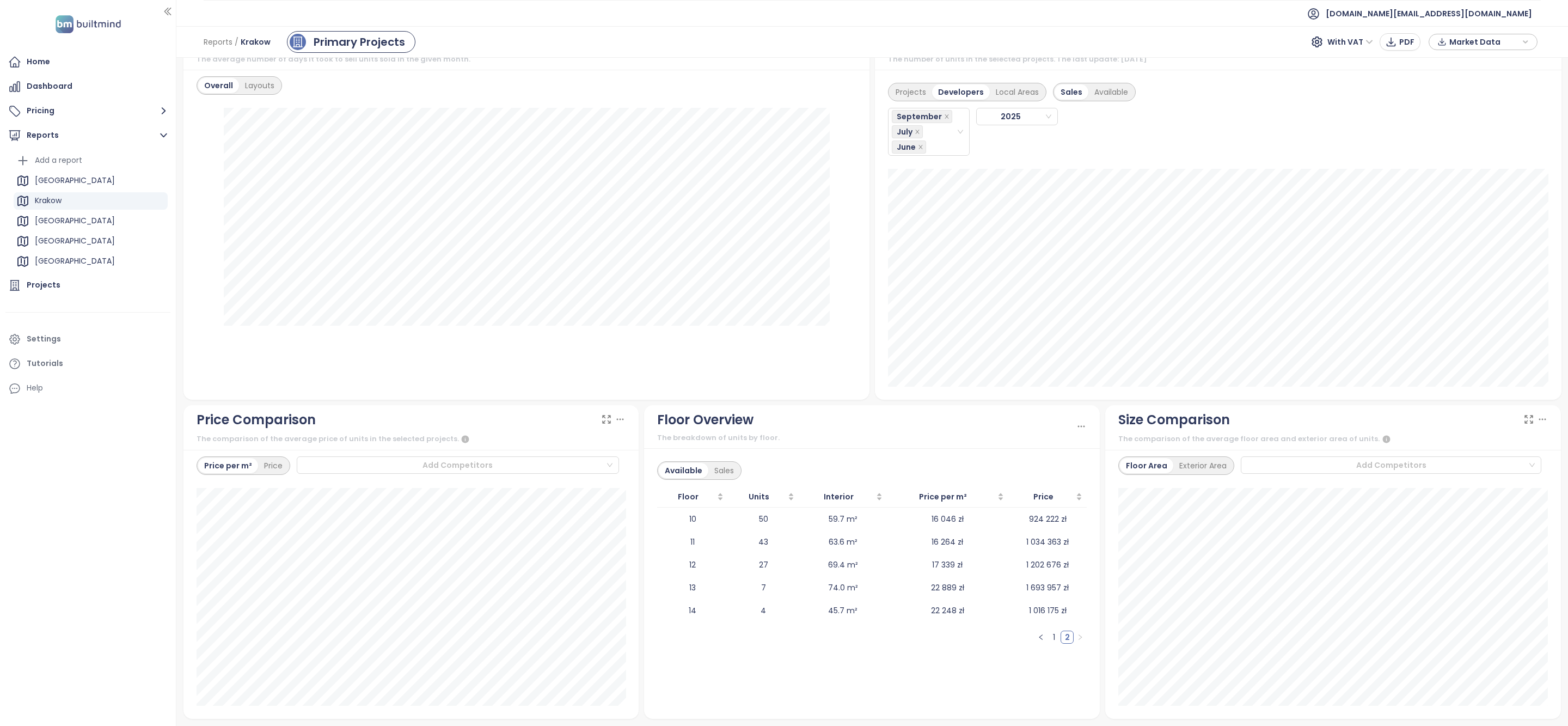
click at [1057, 639] on link "1" at bounding box center [1054, 637] width 12 height 12
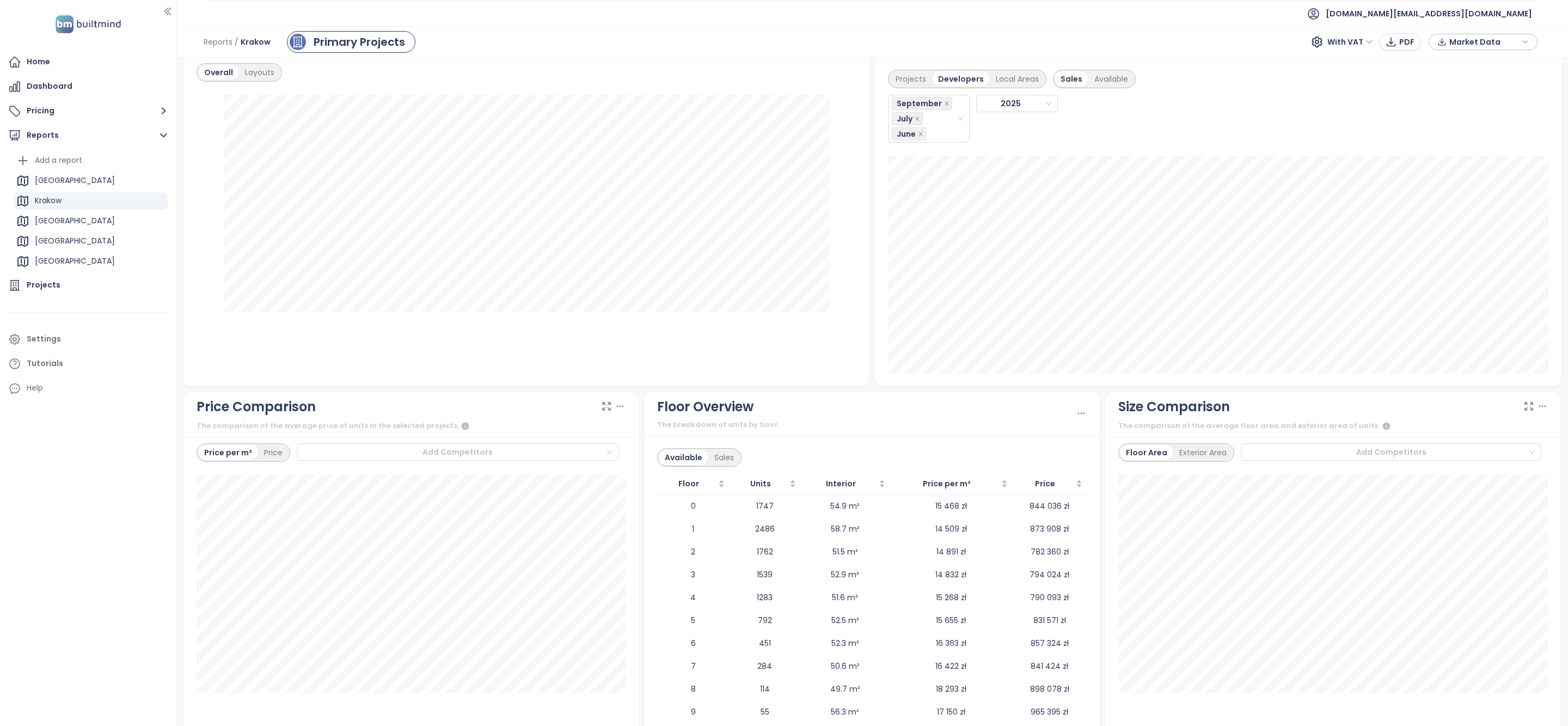
scroll to position [0, 0]
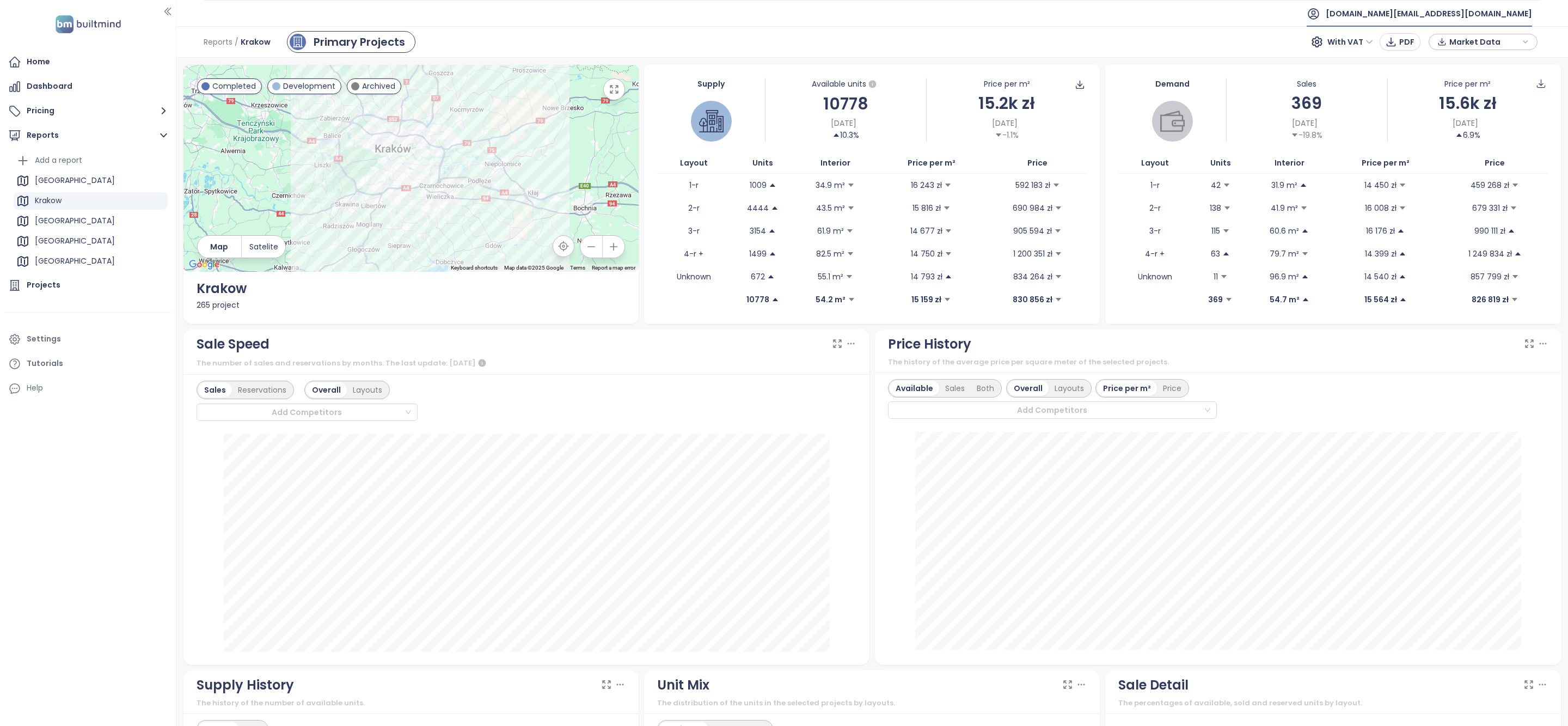
click at [1457, 15] on span "[DOMAIN_NAME][EMAIL_ADDRESS][DOMAIN_NAME]" at bounding box center [1428, 14] width 206 height 26
click at [1455, 41] on span "Log out" at bounding box center [1449, 44] width 28 height 11
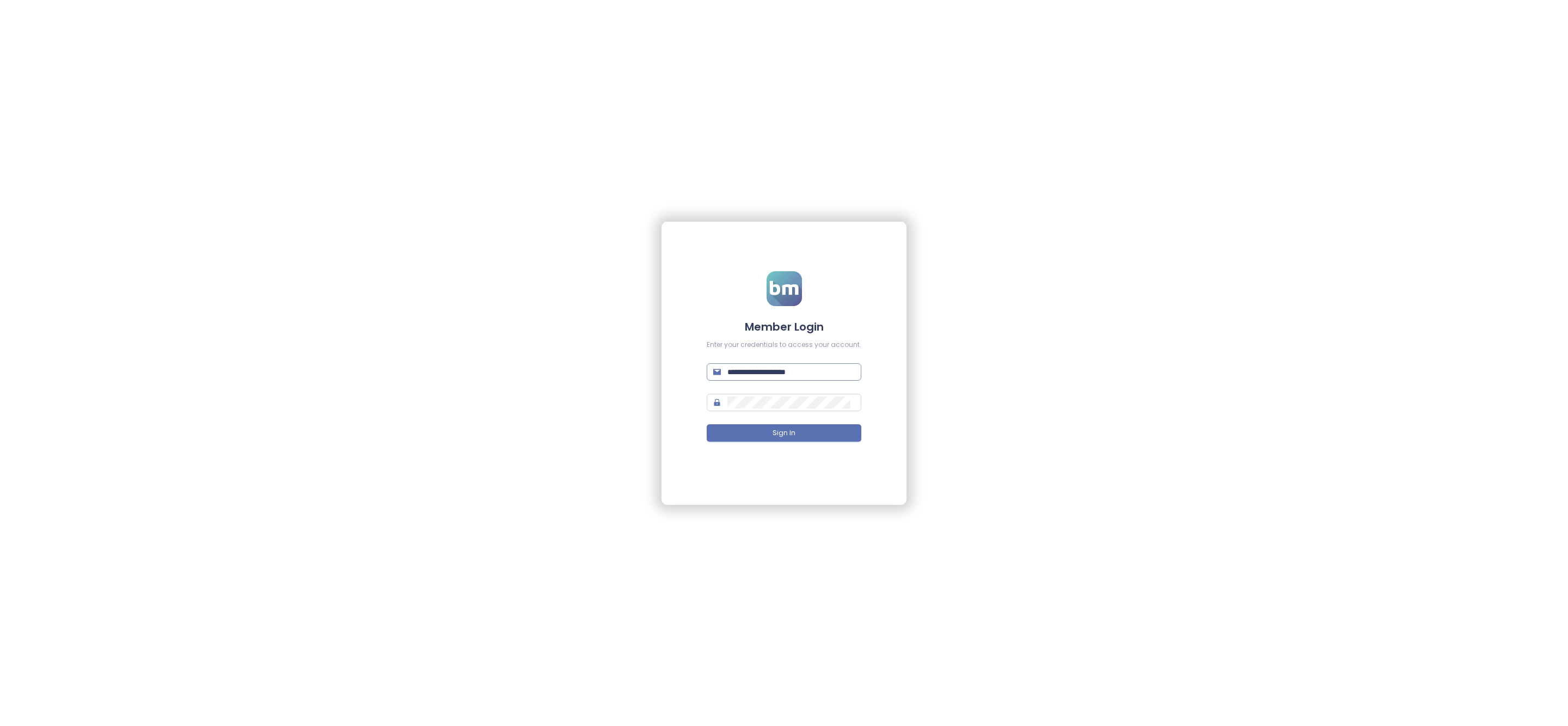
click at [758, 373] on input "**********" at bounding box center [791, 371] width 128 height 12
type input "**********"
click at [818, 427] on button "Sign In" at bounding box center [784, 432] width 155 height 17
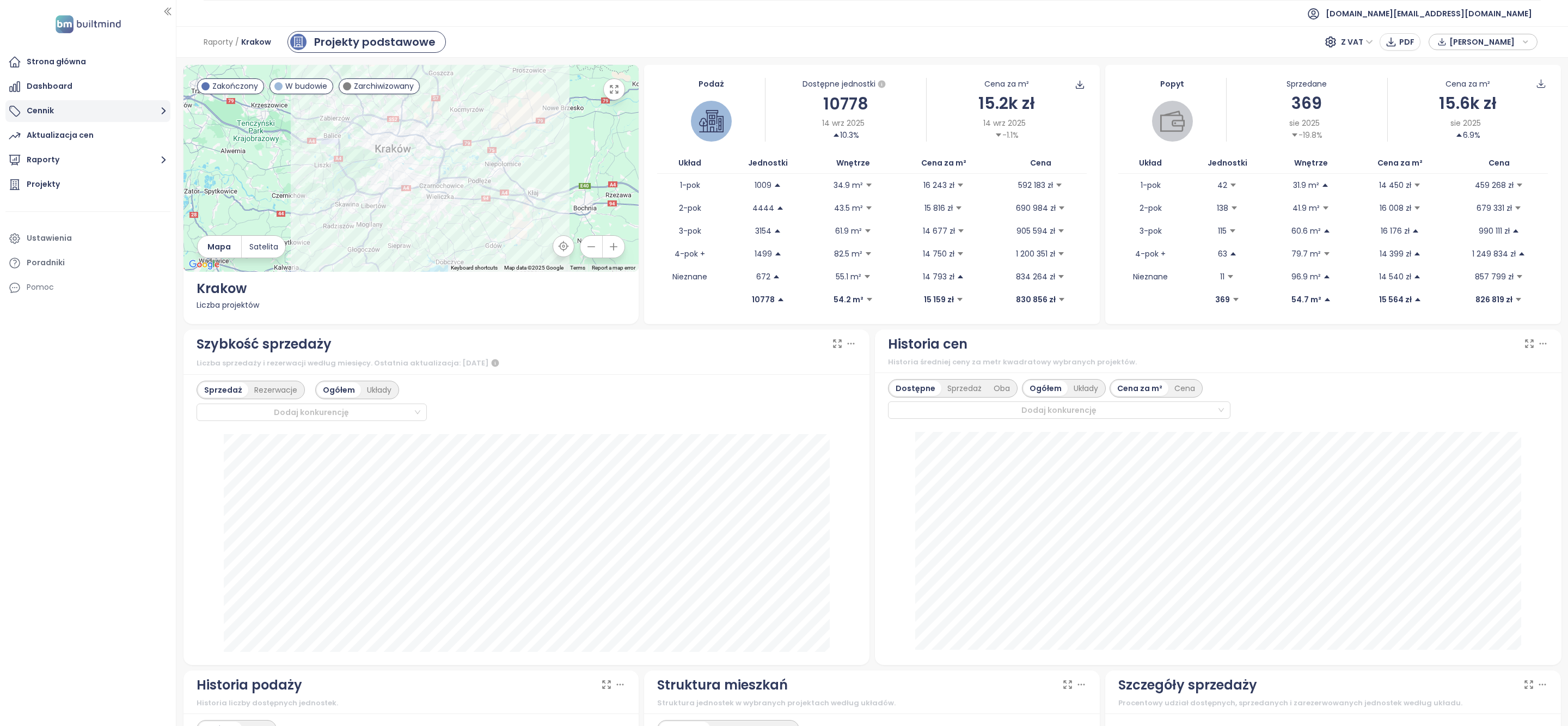
click at [85, 108] on button "Cennik" at bounding box center [88, 111] width 165 height 22
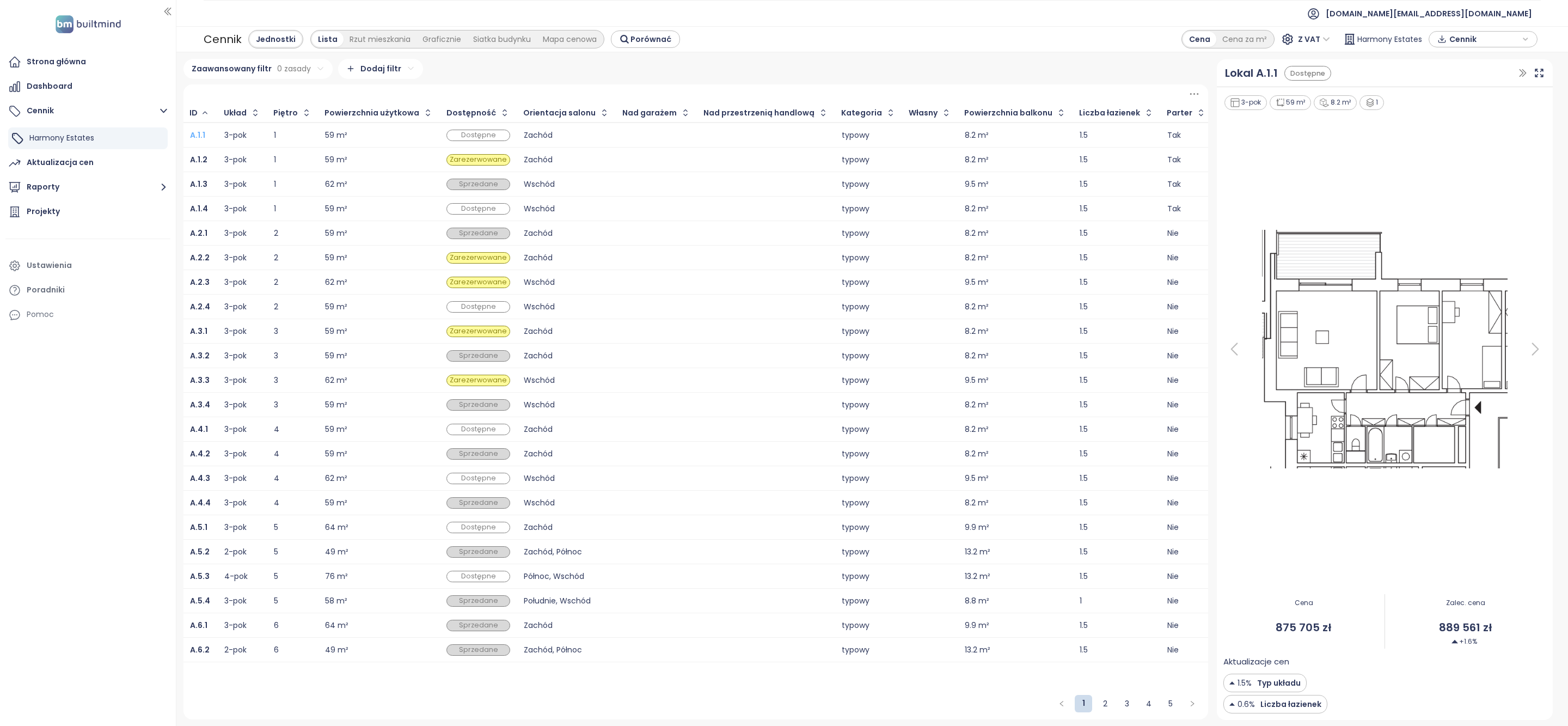
click at [201, 134] on b "A.1.1" at bounding box center [197, 135] width 16 height 11
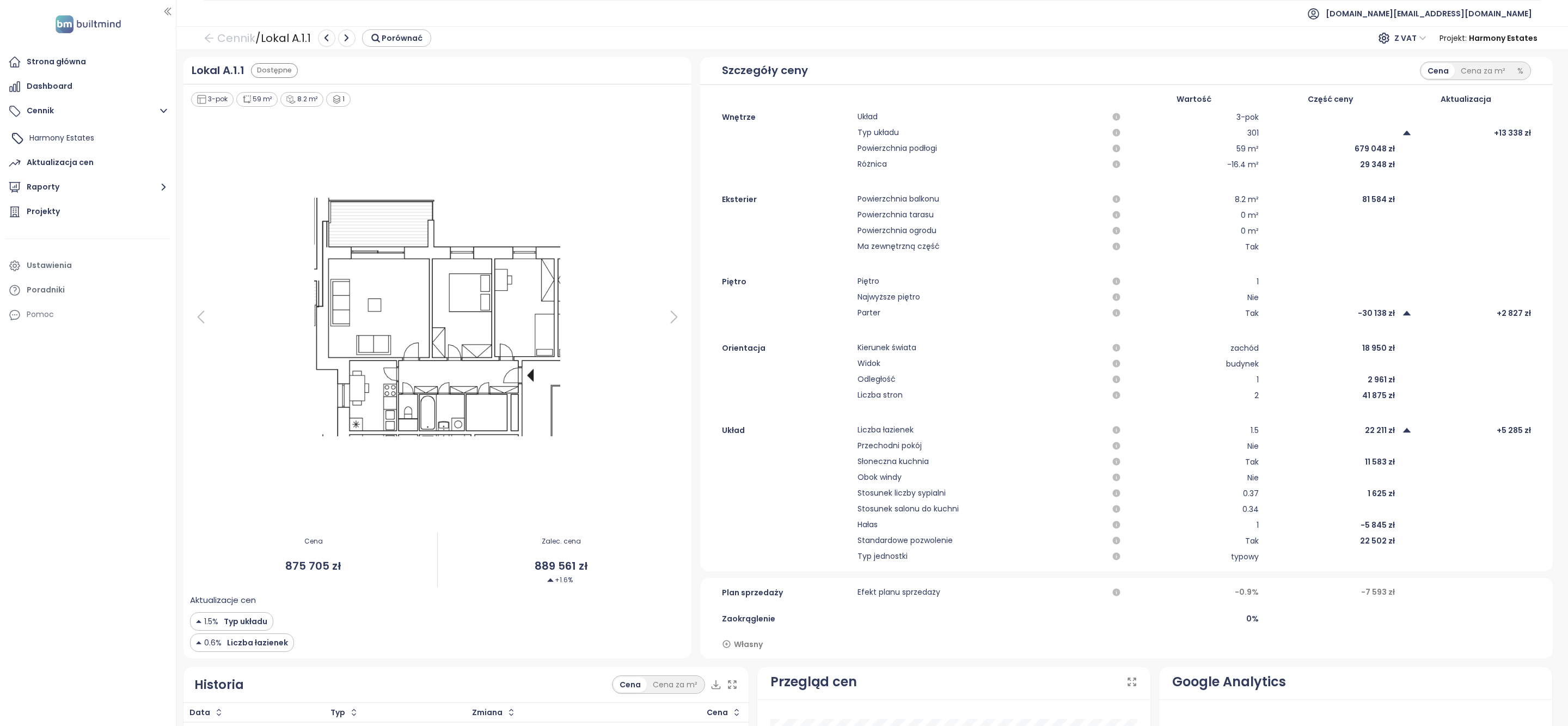
click at [438, 311] on img at bounding box center [436, 316] width 269 height 245
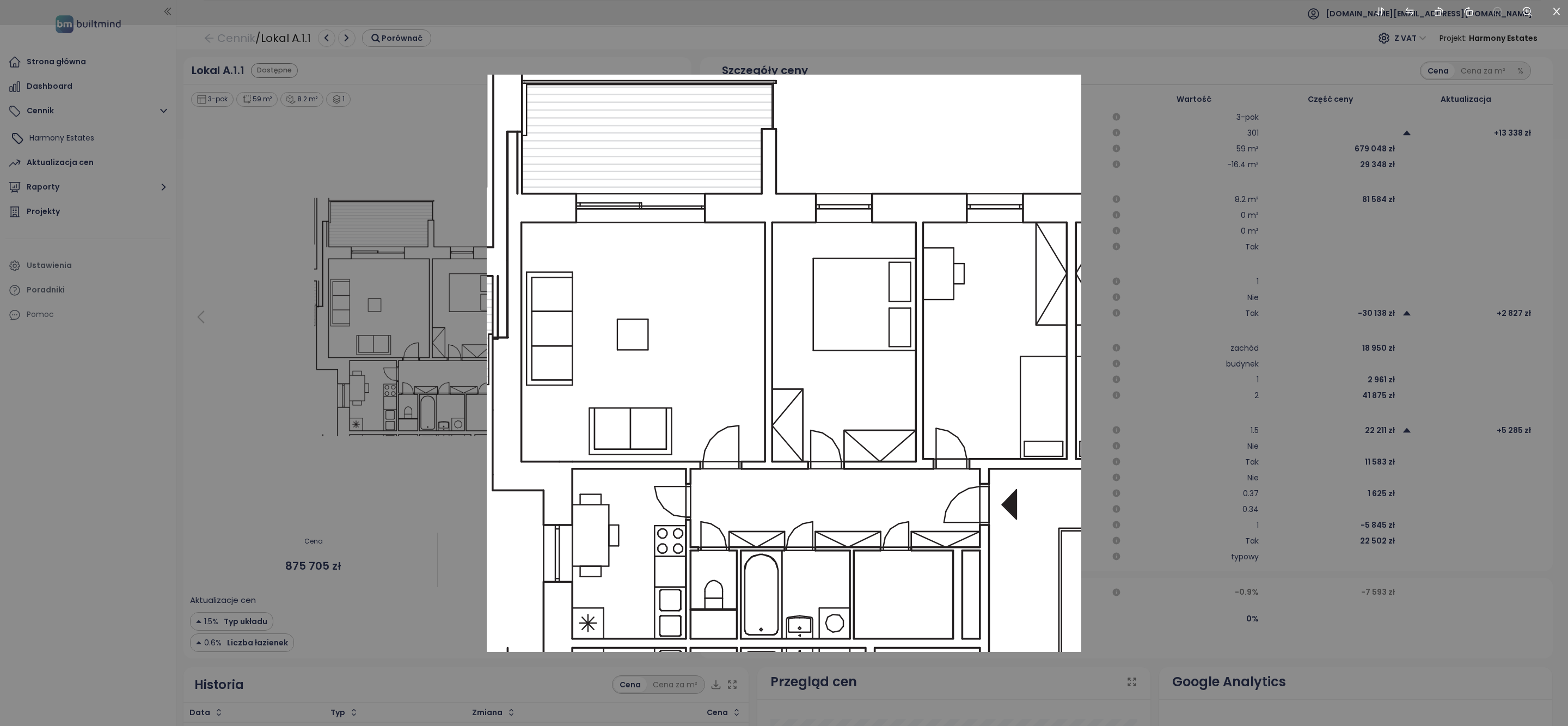
click at [1294, 273] on div at bounding box center [784, 363] width 1568 height 726
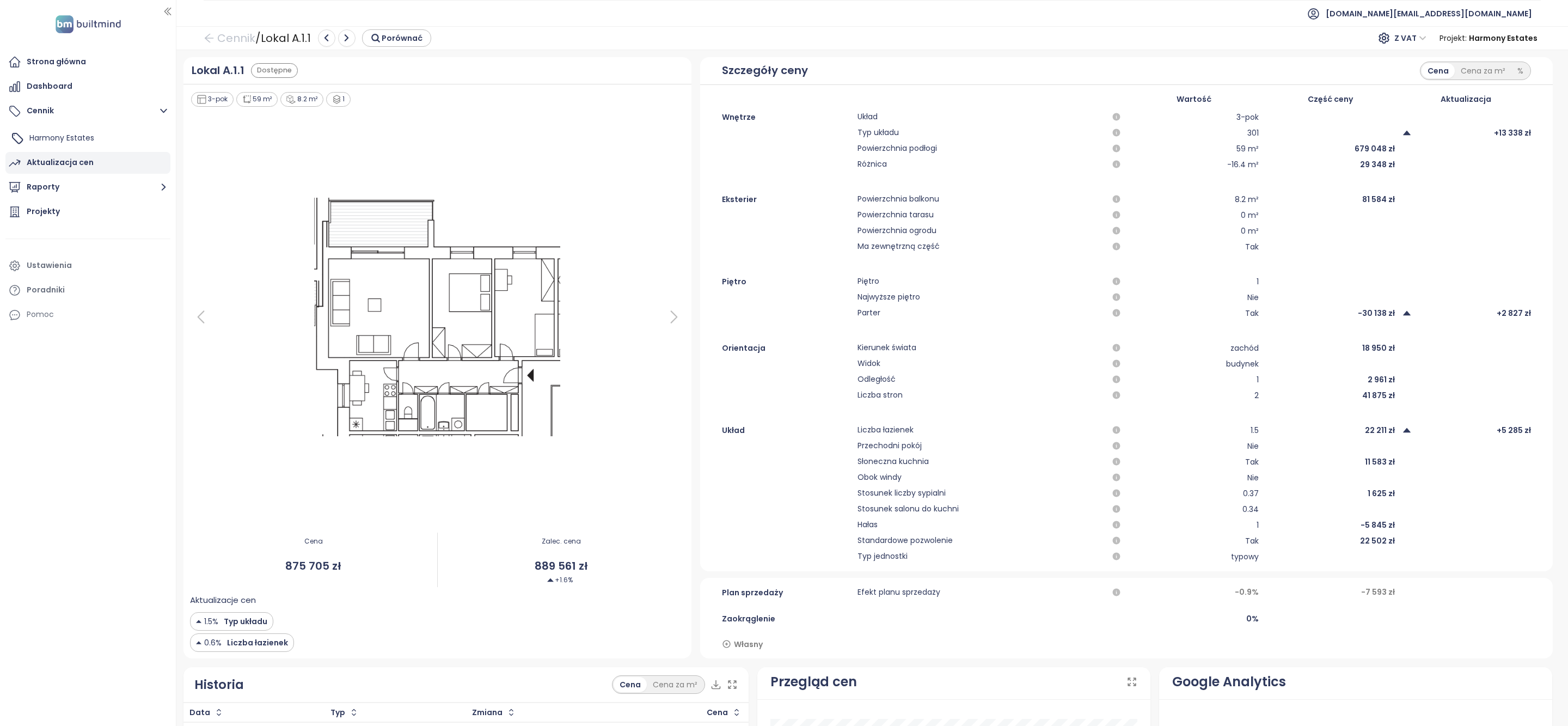
click at [52, 159] on div "Aktualizacja cen" at bounding box center [59, 162] width 67 height 14
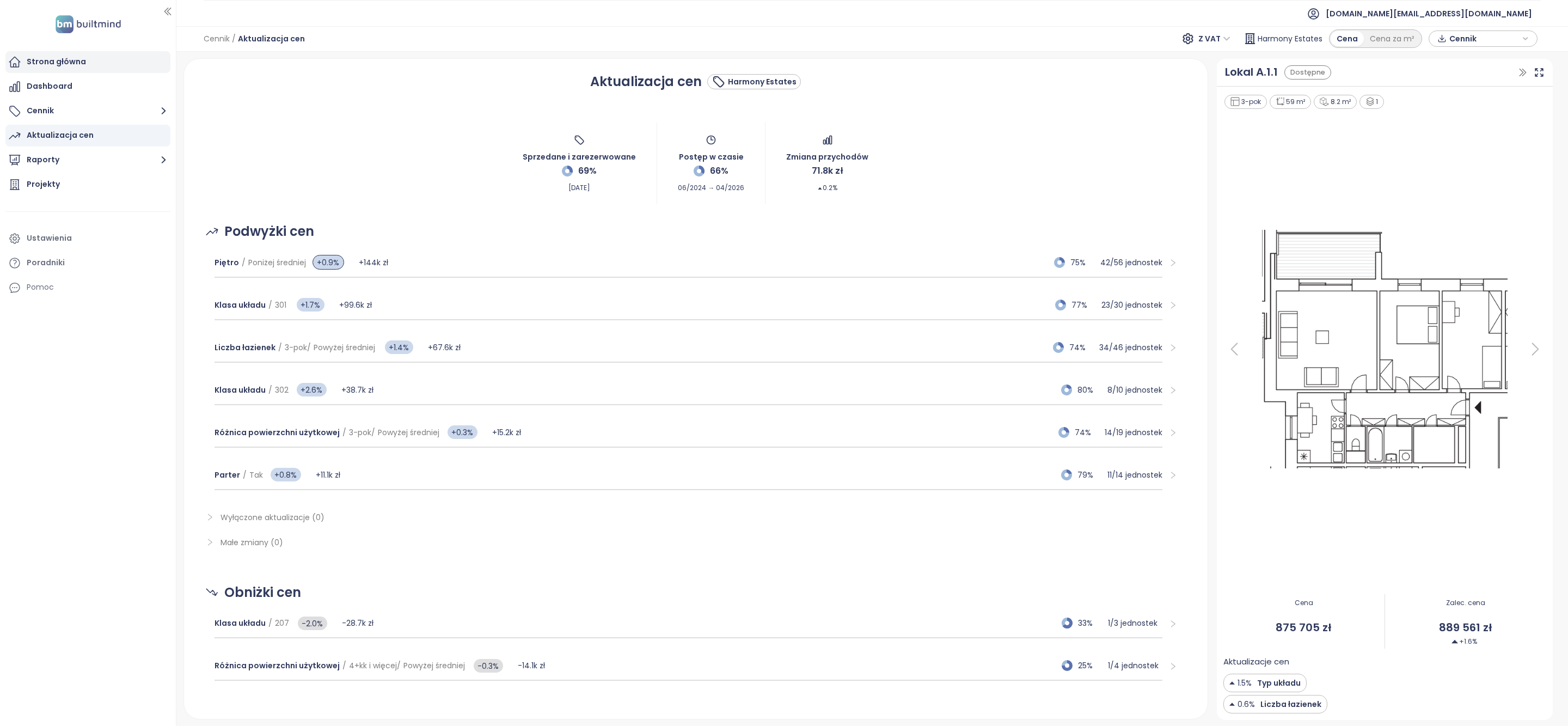
click at [76, 68] on div "Strona główna" at bounding box center [56, 61] width 59 height 14
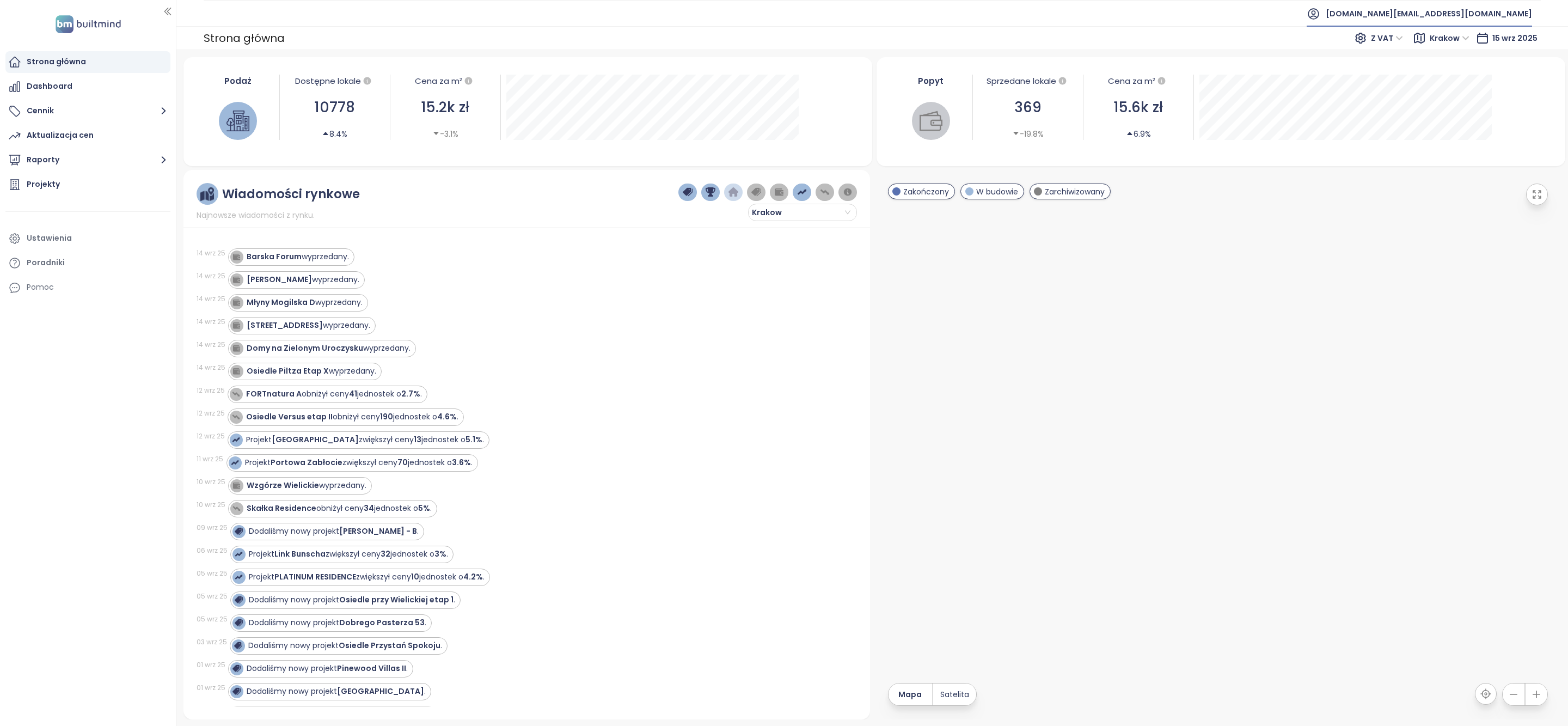
click at [1449, 12] on span "builtmind.pl@builtmind.com" at bounding box center [1428, 14] width 206 height 26
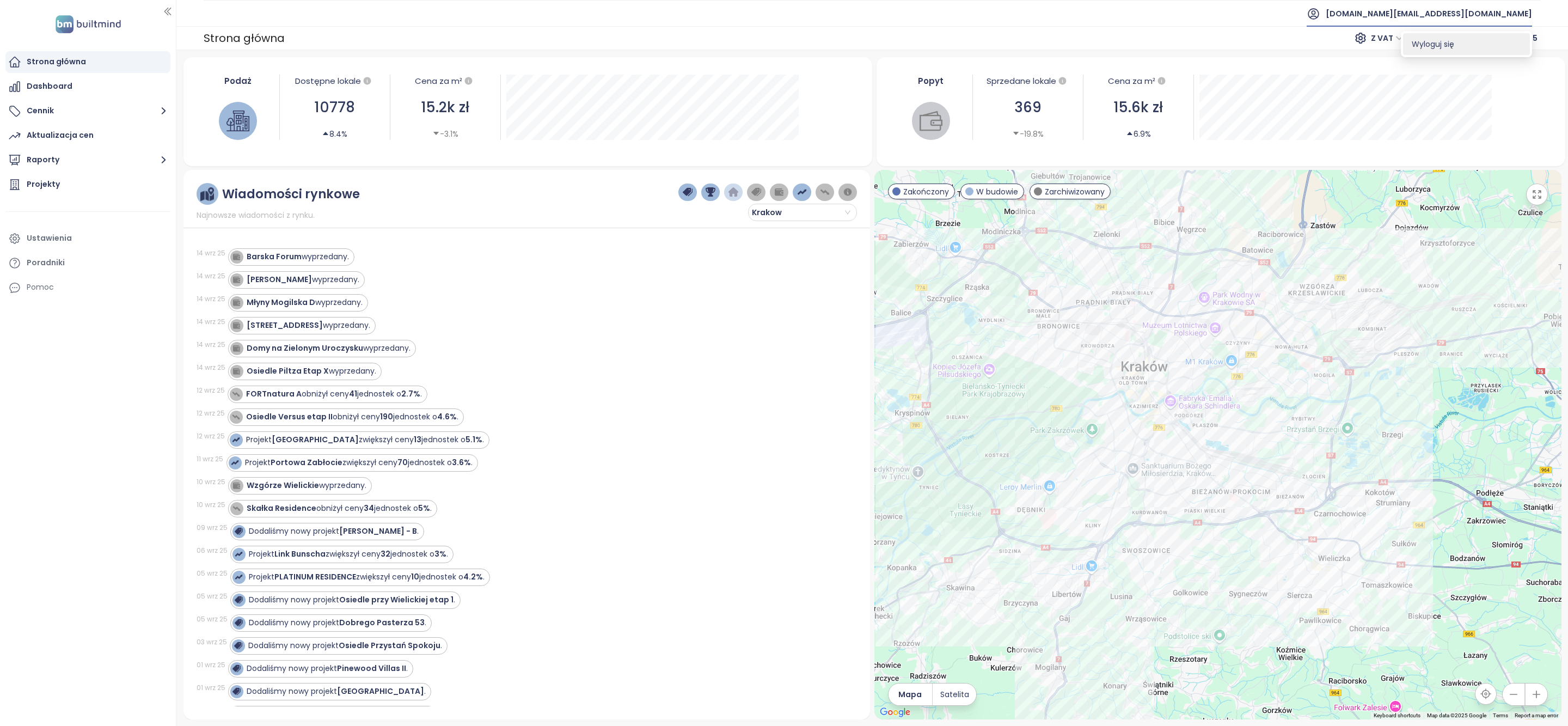
click at [1445, 36] on li "Wyloguj się" at bounding box center [1466, 44] width 127 height 22
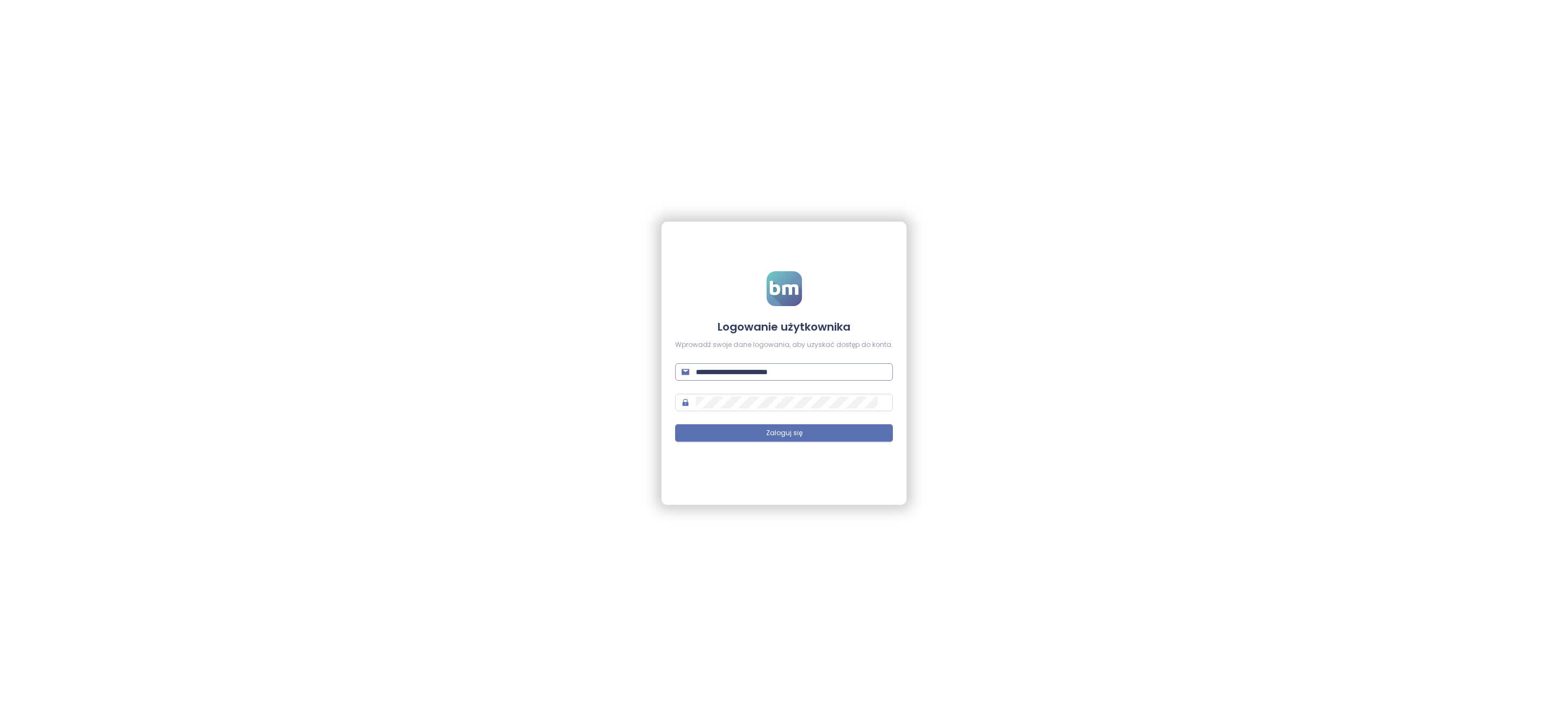
click at [754, 375] on input "**********" at bounding box center [791, 371] width 191 height 12
type input "**********"
click at [834, 431] on button "Zaloguj się" at bounding box center [784, 432] width 218 height 17
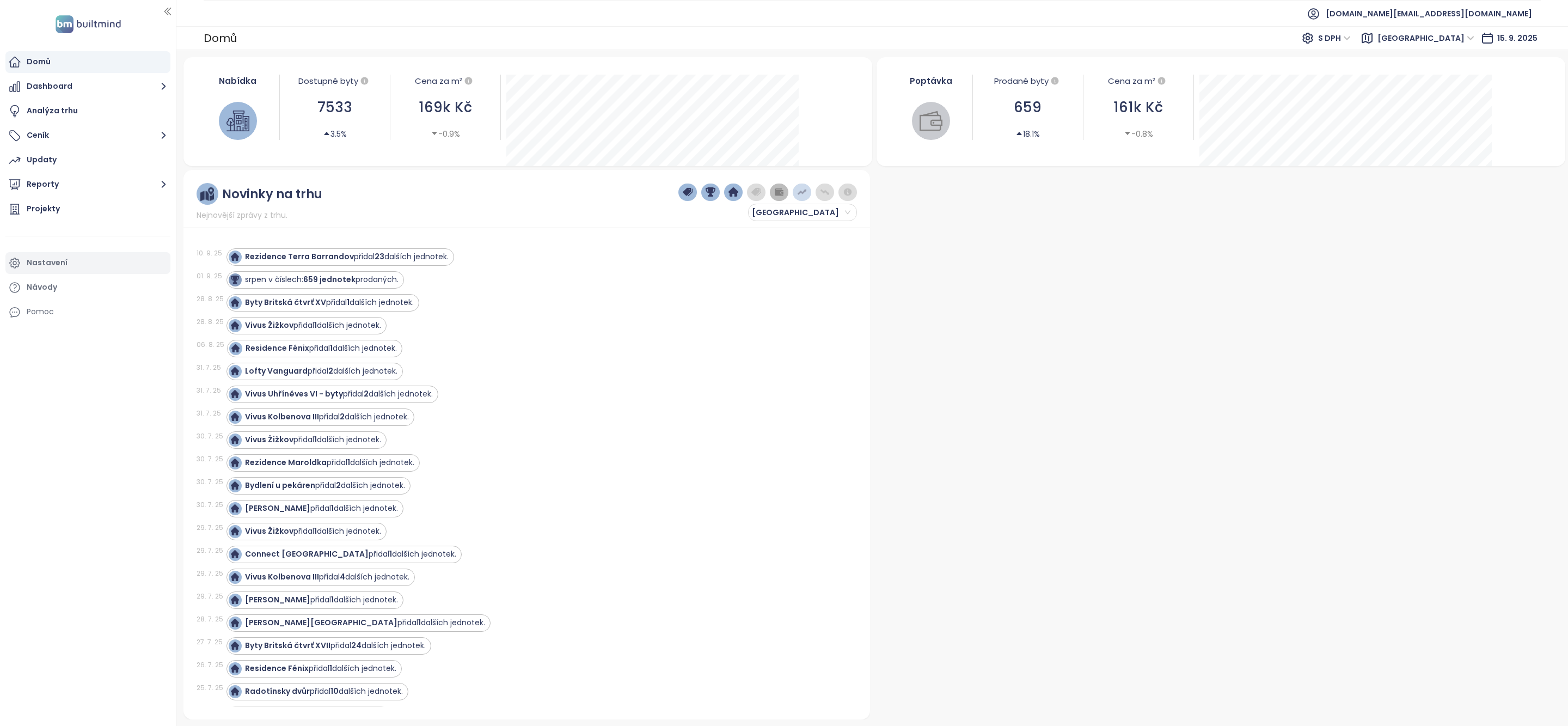
click at [55, 254] on div "Nastavení" at bounding box center [88, 263] width 165 height 22
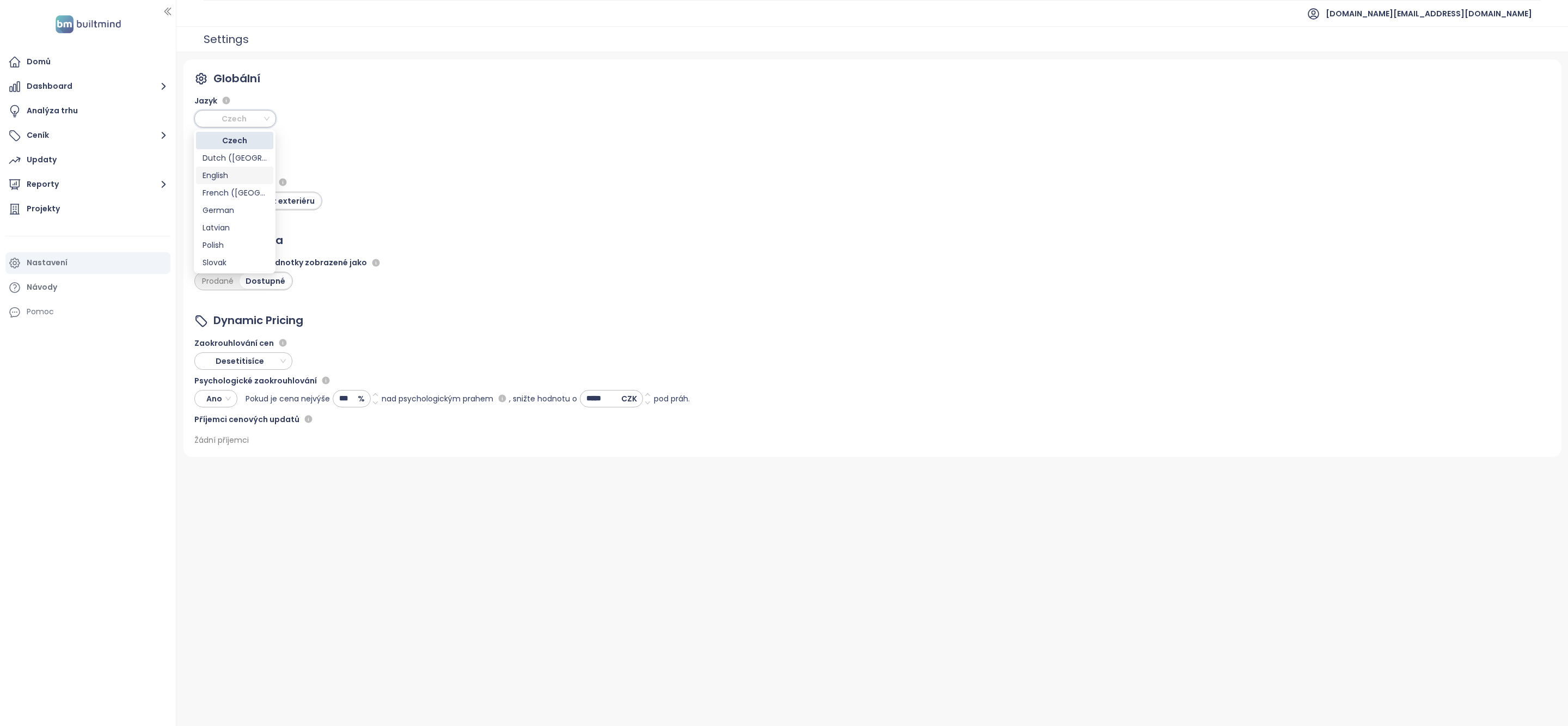
click at [213, 178] on div "English" at bounding box center [234, 175] width 64 height 12
click at [71, 143] on button "Pricing" at bounding box center [88, 136] width 165 height 22
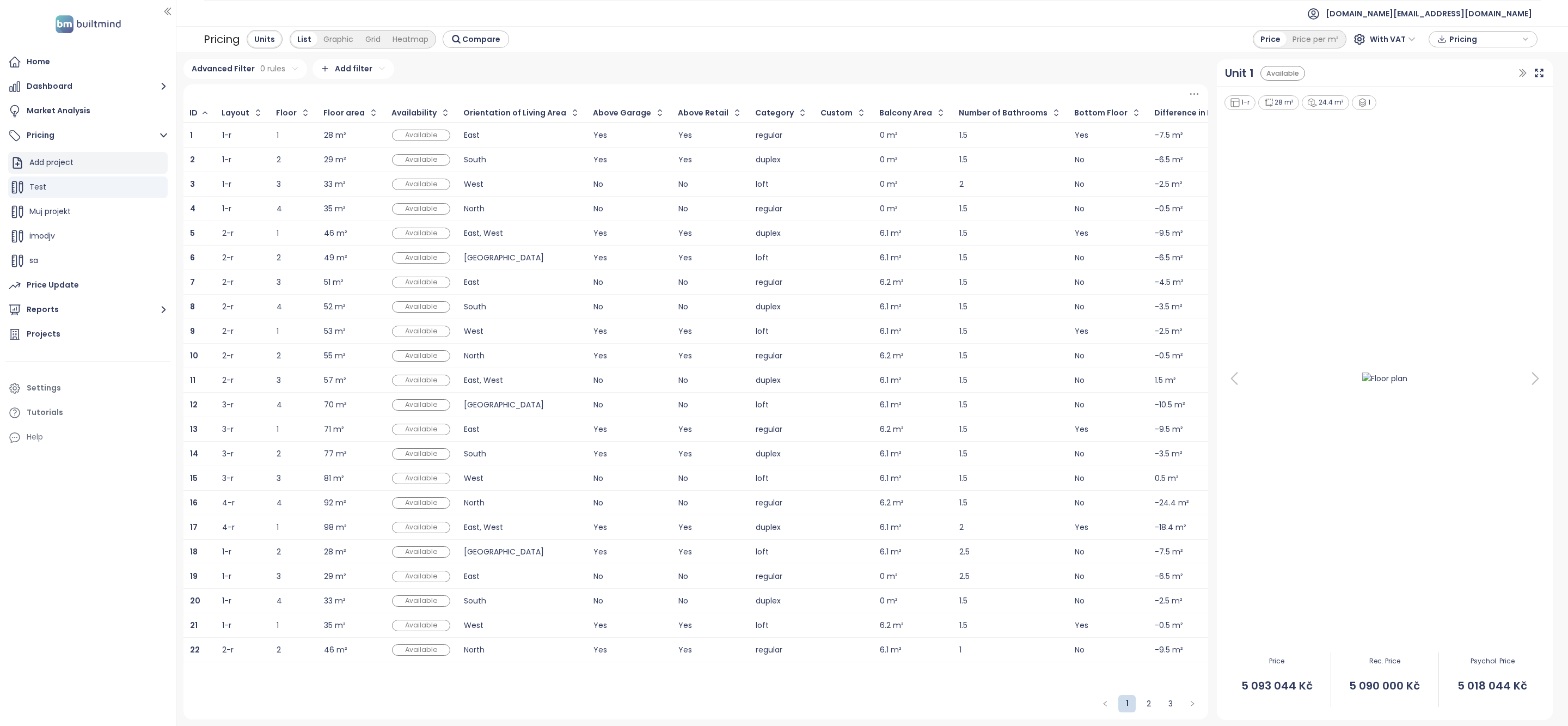
click at [71, 160] on div "Add project" at bounding box center [51, 162] width 44 height 14
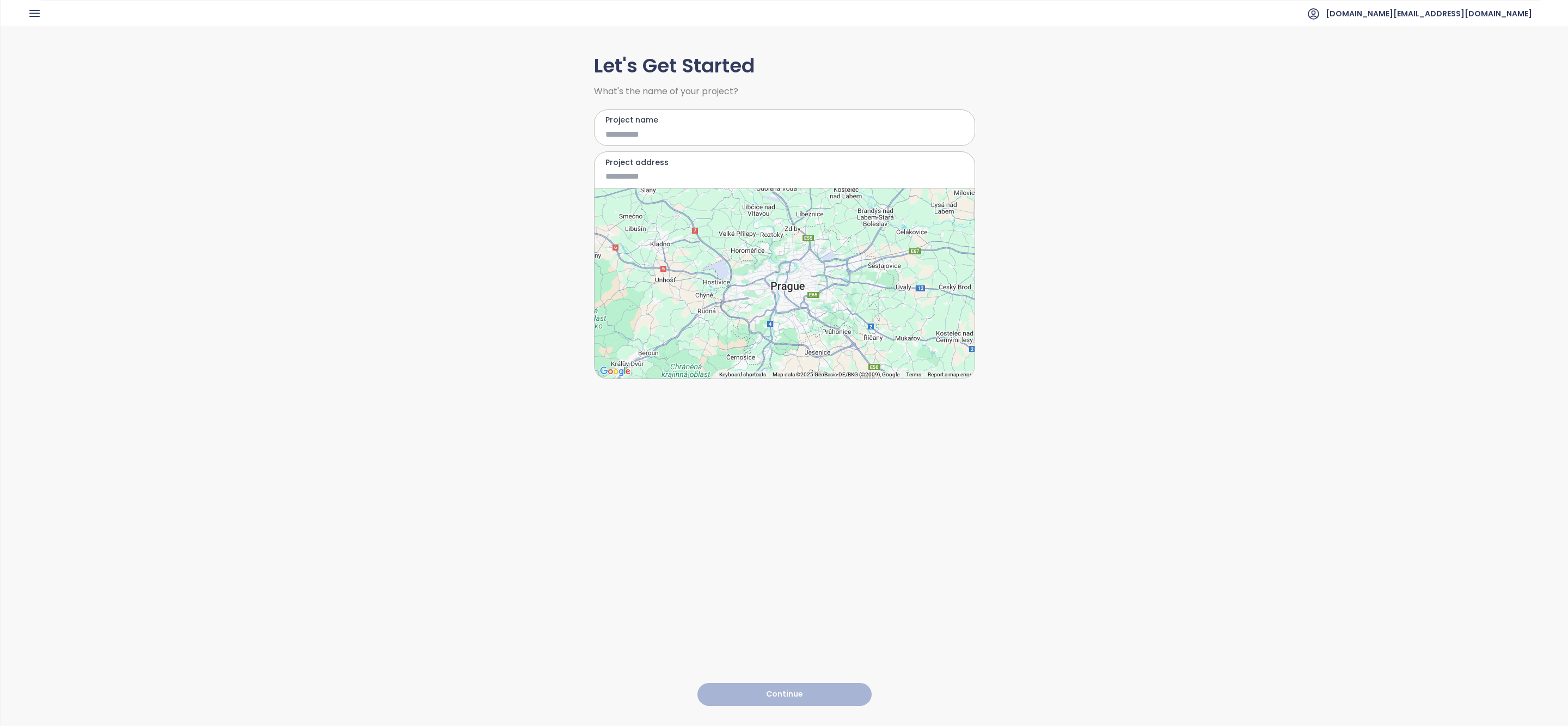
click at [680, 137] on input "Project name" at bounding box center [776, 134] width 342 height 14
type input "**********"
click at [664, 167] on label "Project address" at bounding box center [784, 161] width 358 height 12
click at [664, 170] on input "Project address" at bounding box center [776, 176] width 342 height 14
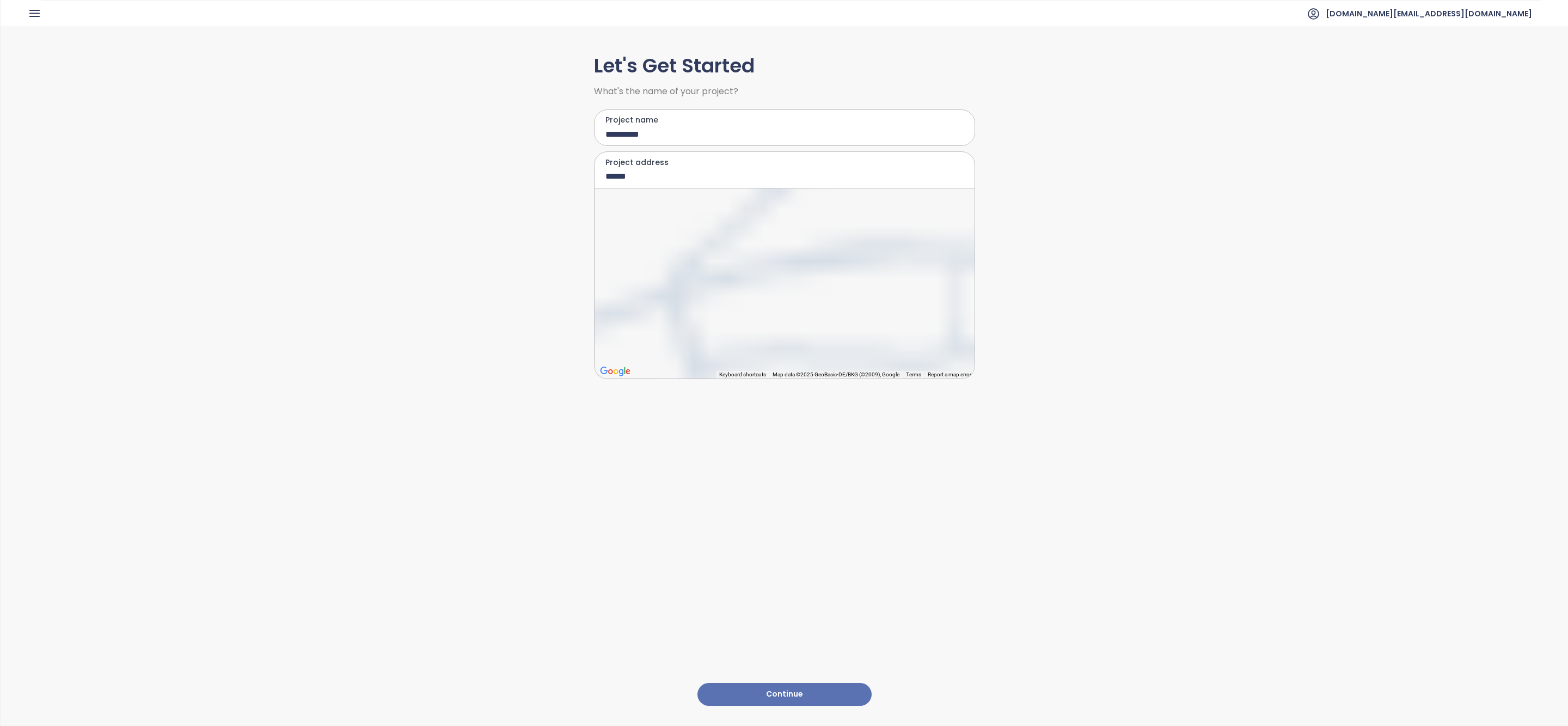
type input "**********"
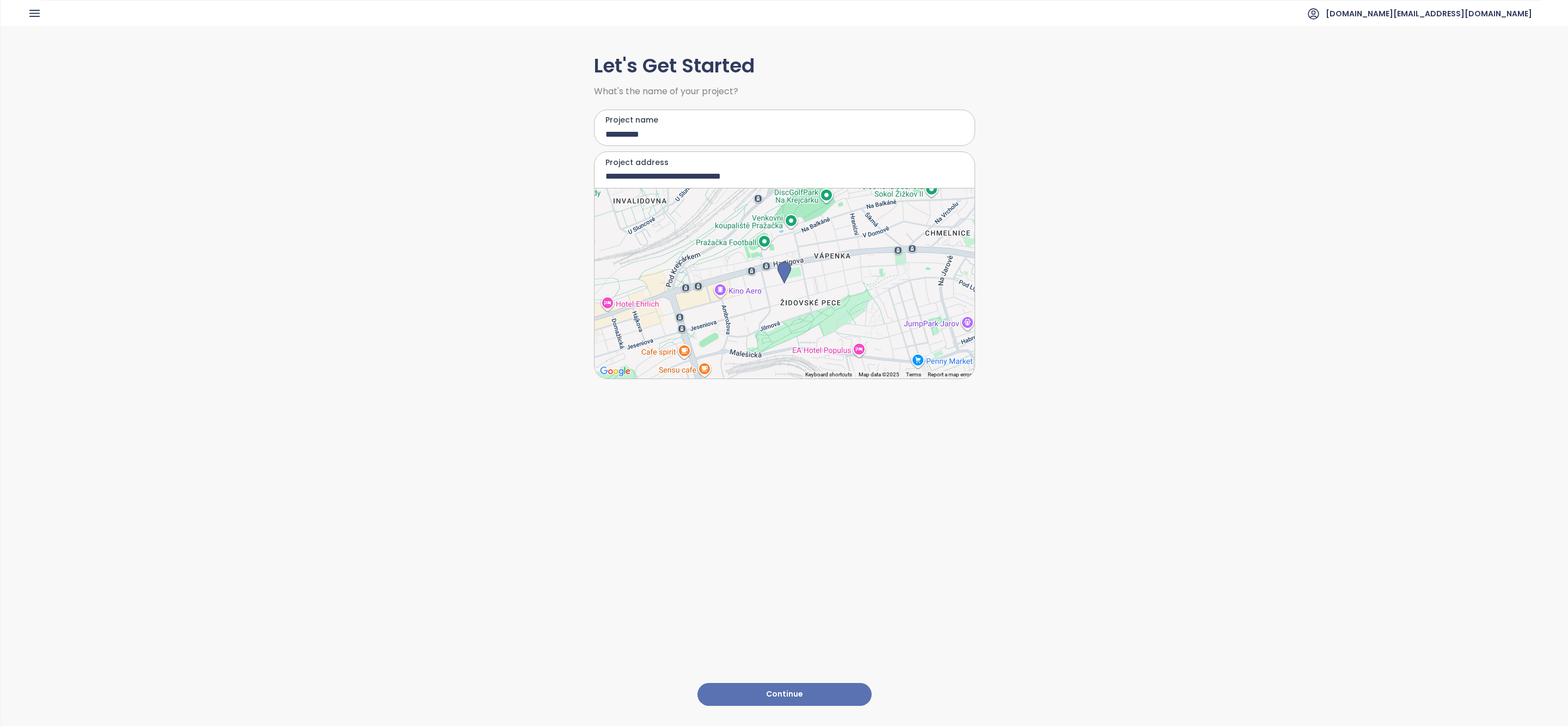
click at [823, 696] on button "Continue" at bounding box center [784, 694] width 174 height 24
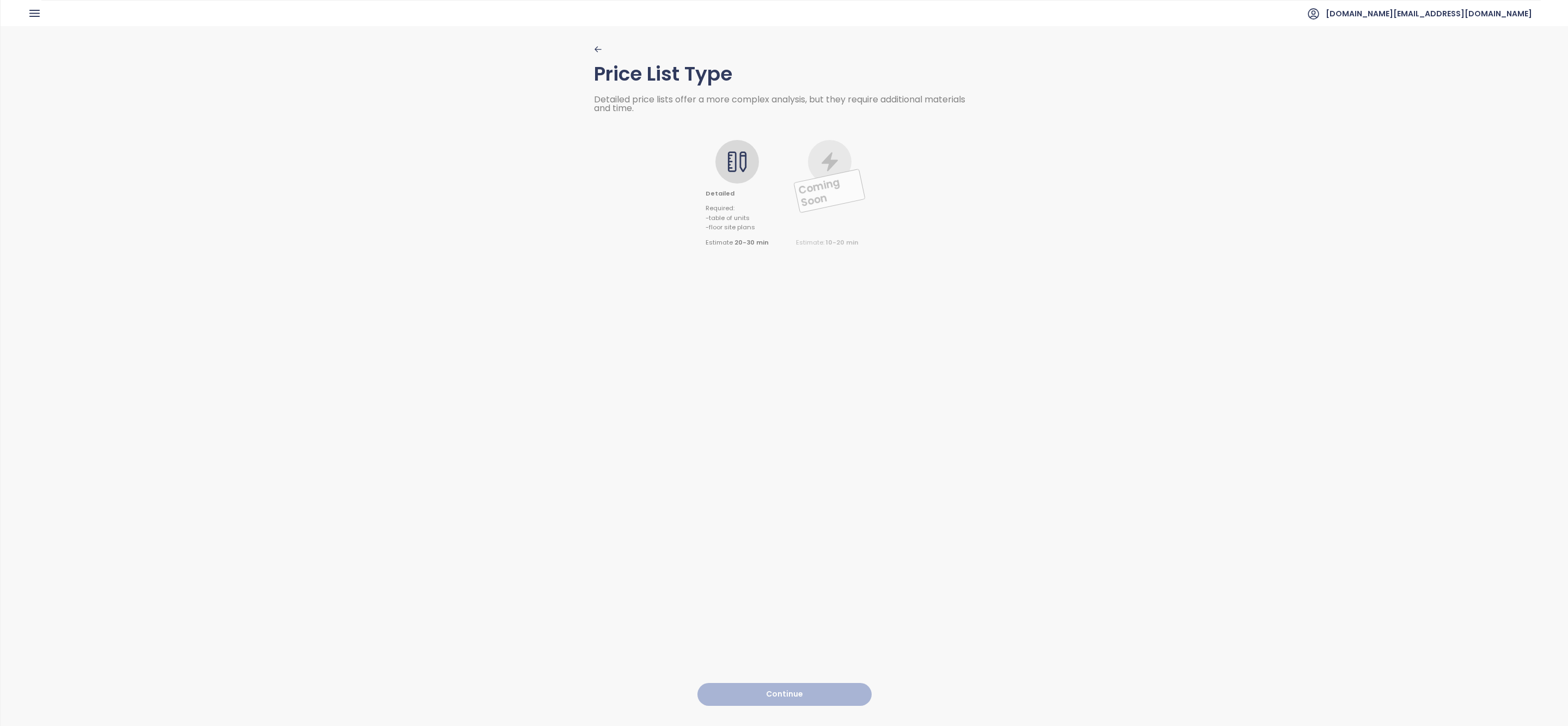
click at [746, 161] on icon at bounding box center [737, 161] width 22 height 22
click at [825, 691] on button "Continue" at bounding box center [784, 694] width 174 height 24
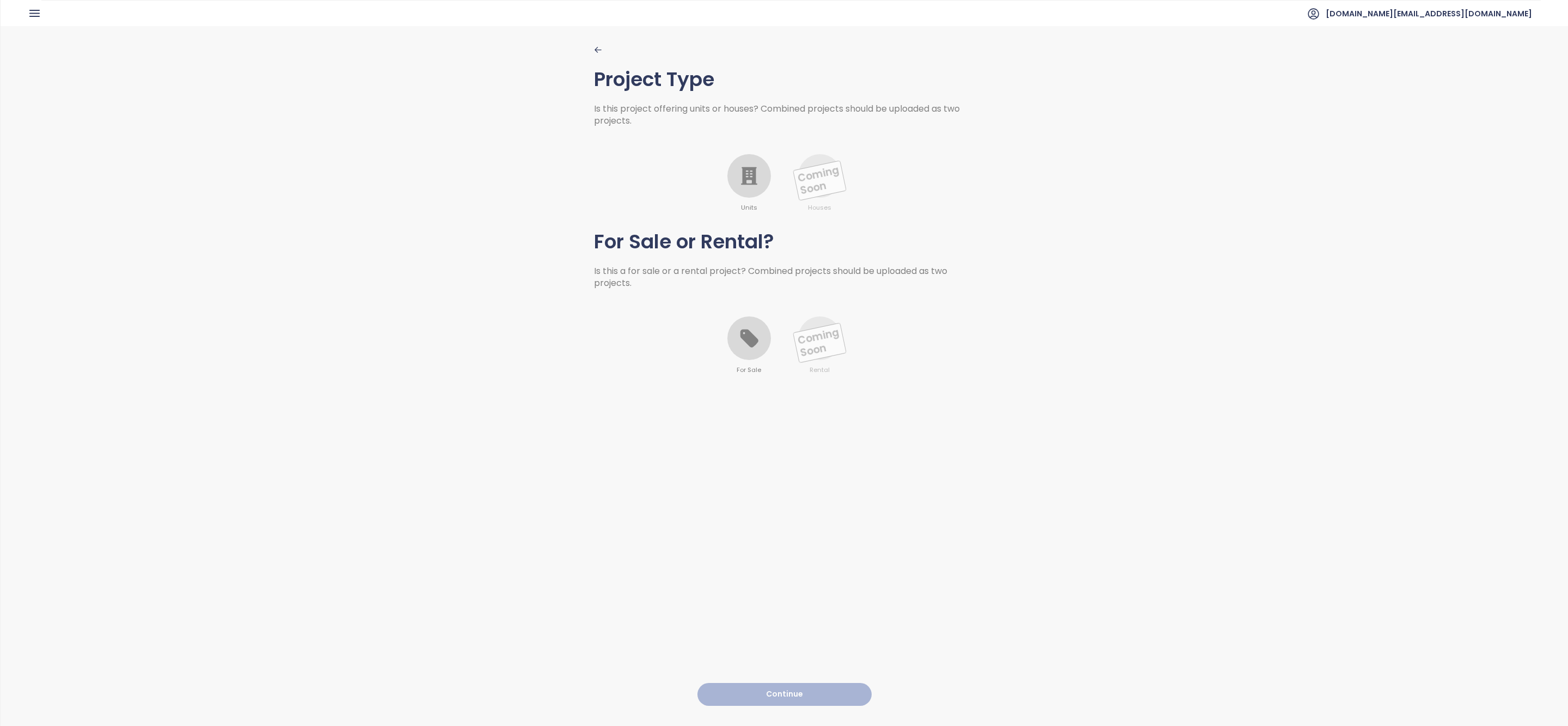
click at [752, 166] on icon at bounding box center [749, 176] width 22 height 22
click at [737, 338] on div at bounding box center [749, 338] width 44 height 44
click at [791, 687] on button "Continue" at bounding box center [784, 694] width 174 height 24
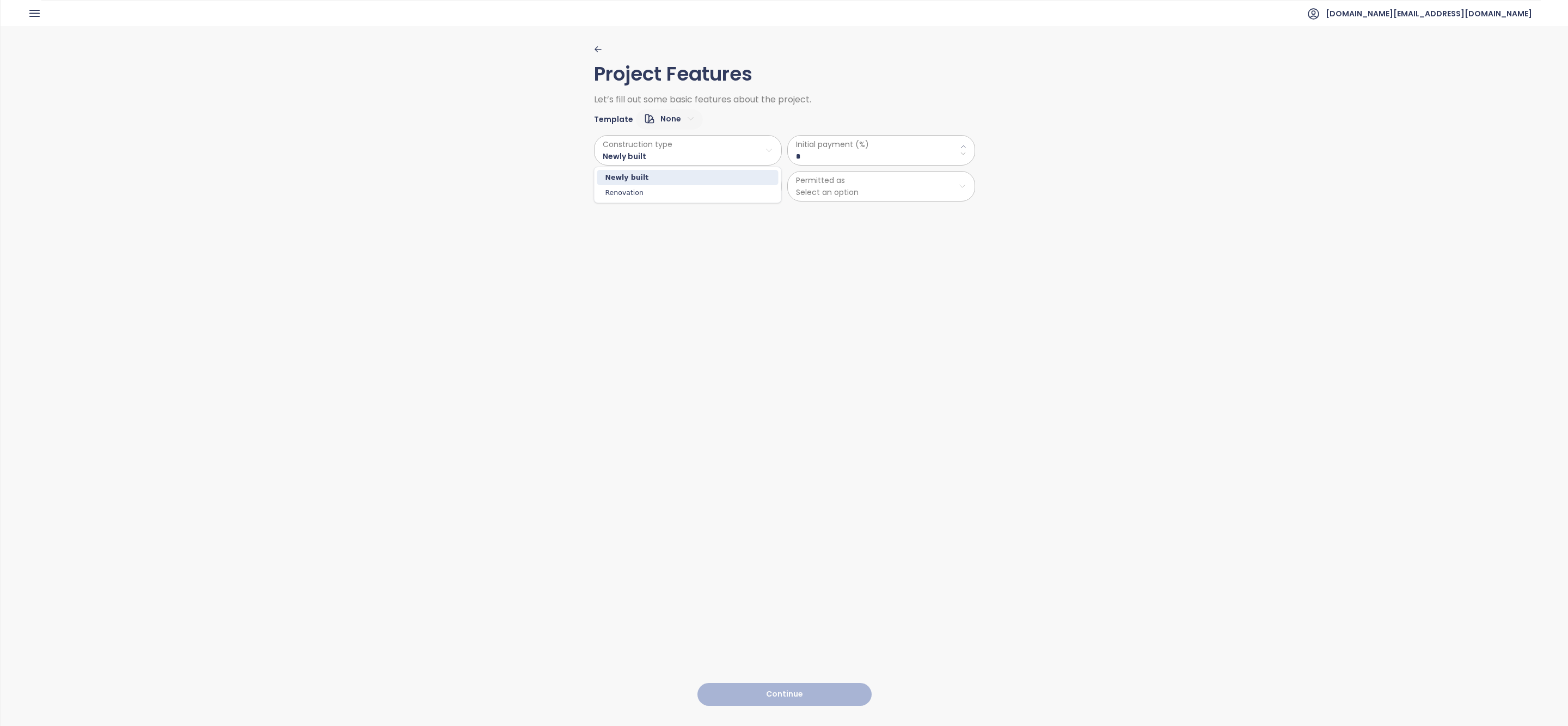
click at [689, 155] on html "Home Dashboard Market Analysis Pricing Price Update Reports Projects Settings T…" at bounding box center [784, 363] width 1568 height 726
click at [815, 150] on html "Home Dashboard Market Analysis Pricing Price Update Reports Projects Settings T…" at bounding box center [784, 363] width 1568 height 726
type \(\%\) "**"
click at [631, 187] on html "Home Dashboard Market Analysis Pricing Price Update Reports Projects Settings T…" at bounding box center [784, 363] width 1568 height 726
click at [630, 210] on span "Private" at bounding box center [688, 214] width 182 height 16
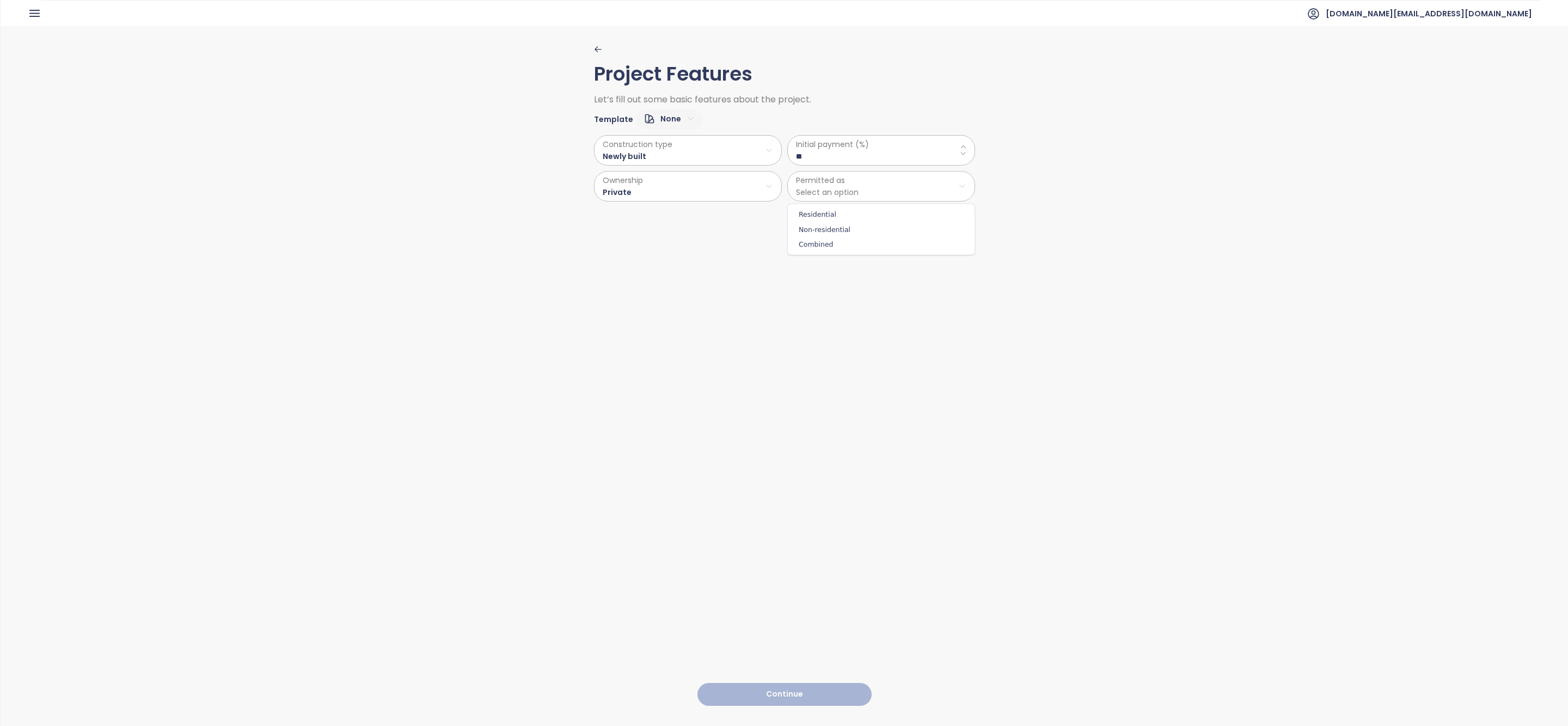
click at [814, 186] on html "Home Dashboard Market Analysis Pricing Price Update Reports Projects Settings T…" at bounding box center [784, 363] width 1568 height 726
click at [821, 208] on span "Residential" at bounding box center [881, 214] width 182 height 16
click at [836, 683] on button "Continue" at bounding box center [784, 694] width 174 height 24
click at [677, 111] on html "Home Dashboard Market Analysis Pricing Price Update Reports Projects Settings T…" at bounding box center [784, 363] width 1568 height 726
click at [676, 170] on span "Medium" at bounding box center [669, 172] width 44 height 16
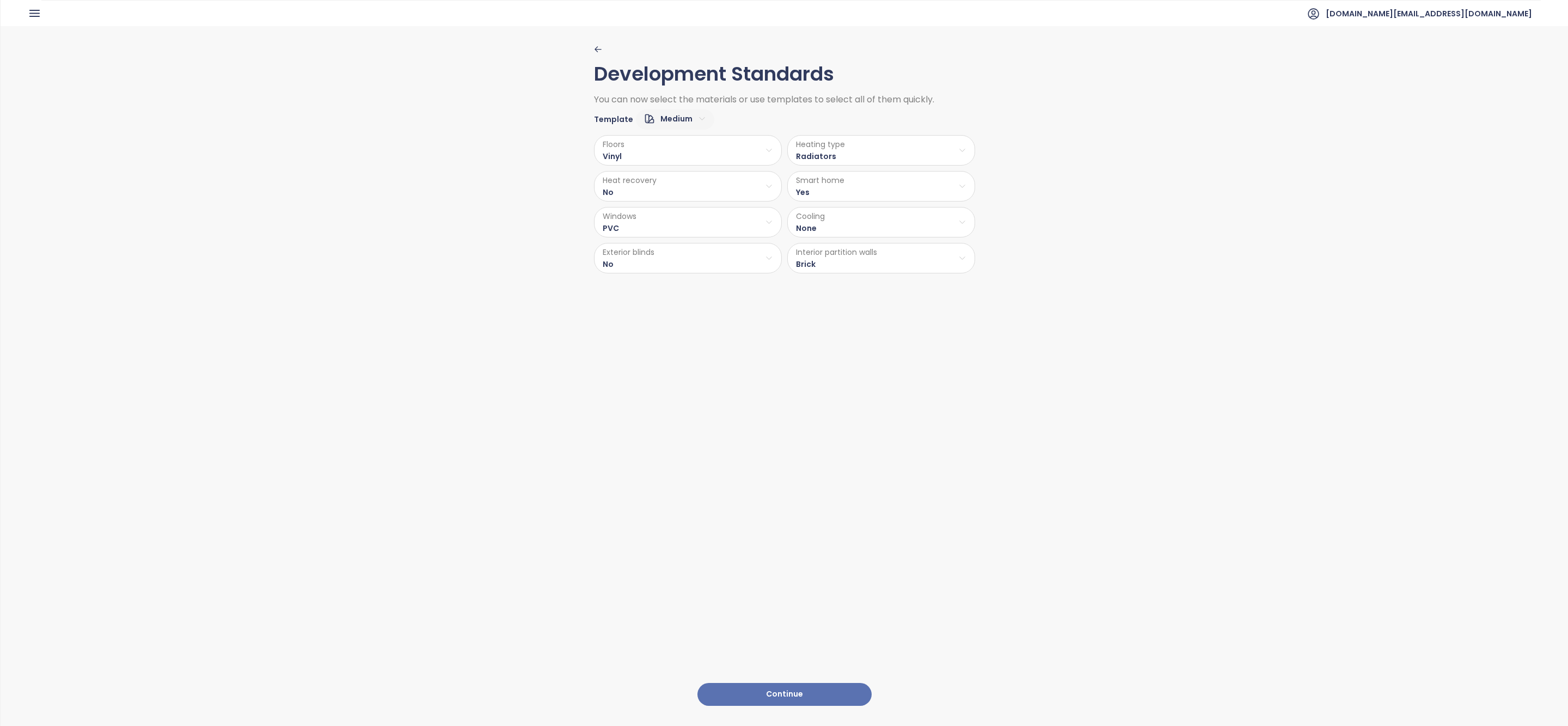
click at [668, 148] on html "Home Dashboard Market Analysis Pricing Price Update Reports Projects Settings T…" at bounding box center [784, 363] width 1568 height 726
click at [872, 410] on html "Home Dashboard Market Analysis Pricing Price Update Reports Projects Settings T…" at bounding box center [784, 363] width 1568 height 726
click at [828, 702] on button "Continue" at bounding box center [784, 694] width 174 height 24
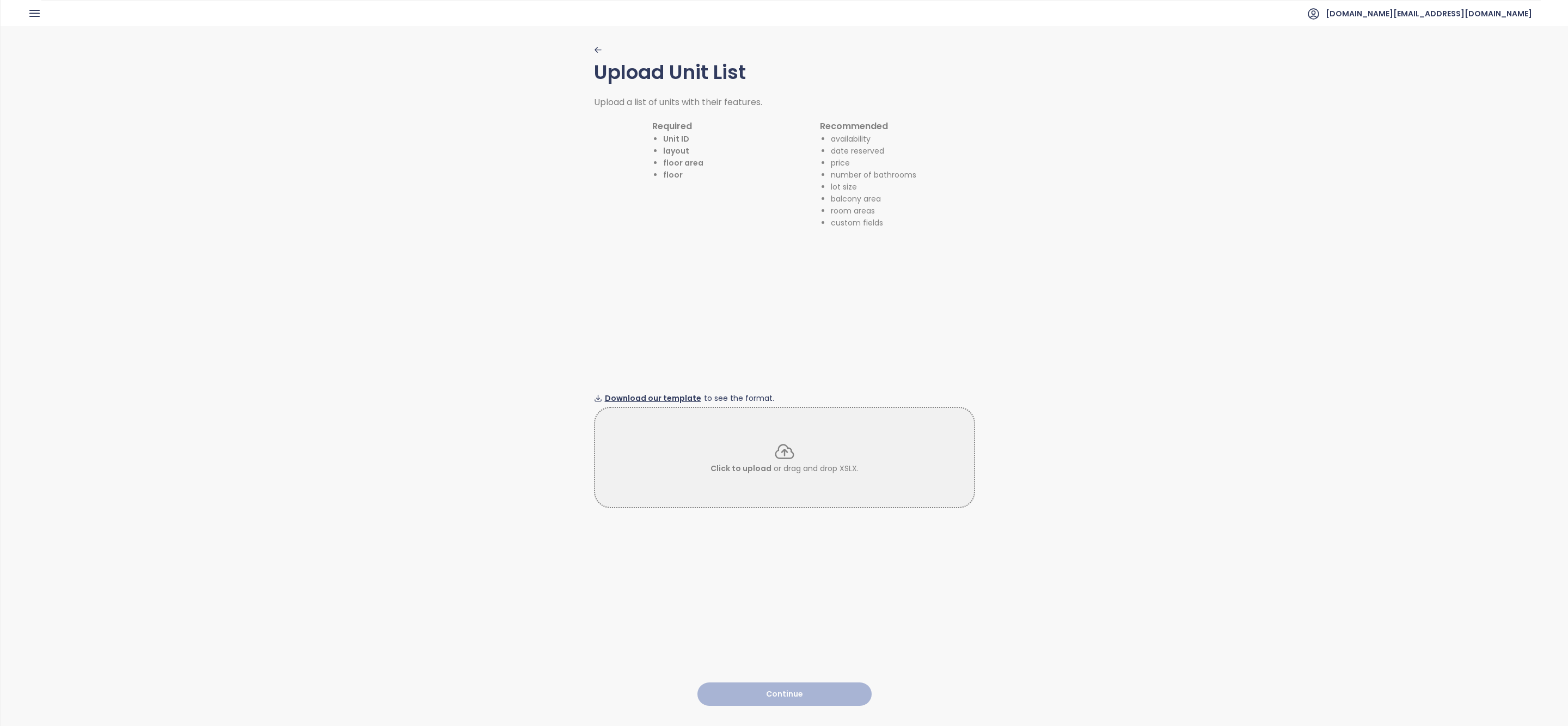
click at [680, 398] on span "Download our template" at bounding box center [653, 398] width 97 height 12
click at [755, 443] on div "Click to upload or drag and drop XSLX." at bounding box center [784, 457] width 379 height 34
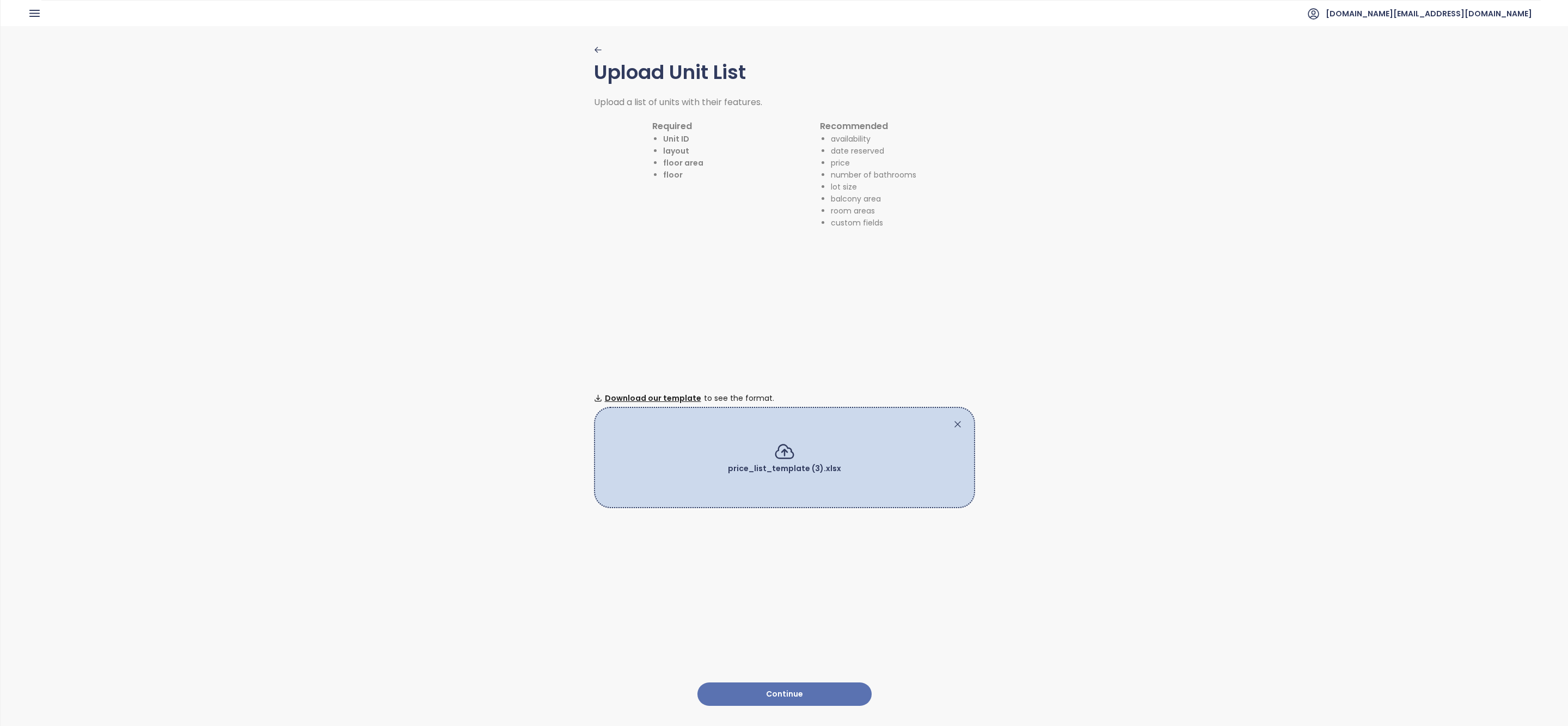
click at [816, 688] on button "Continue" at bounding box center [784, 694] width 174 height 24
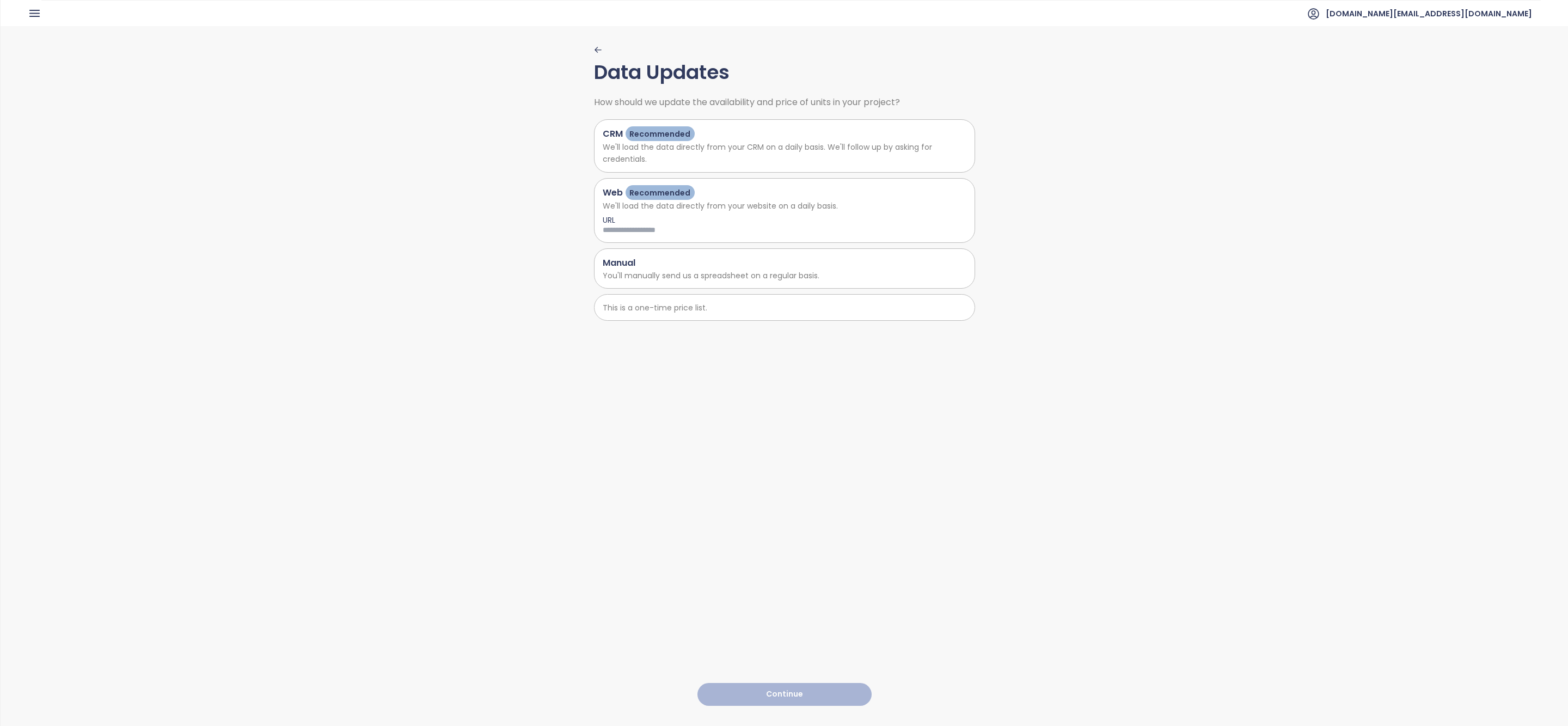
click at [693, 263] on div "Manual" at bounding box center [784, 263] width 364 height 14
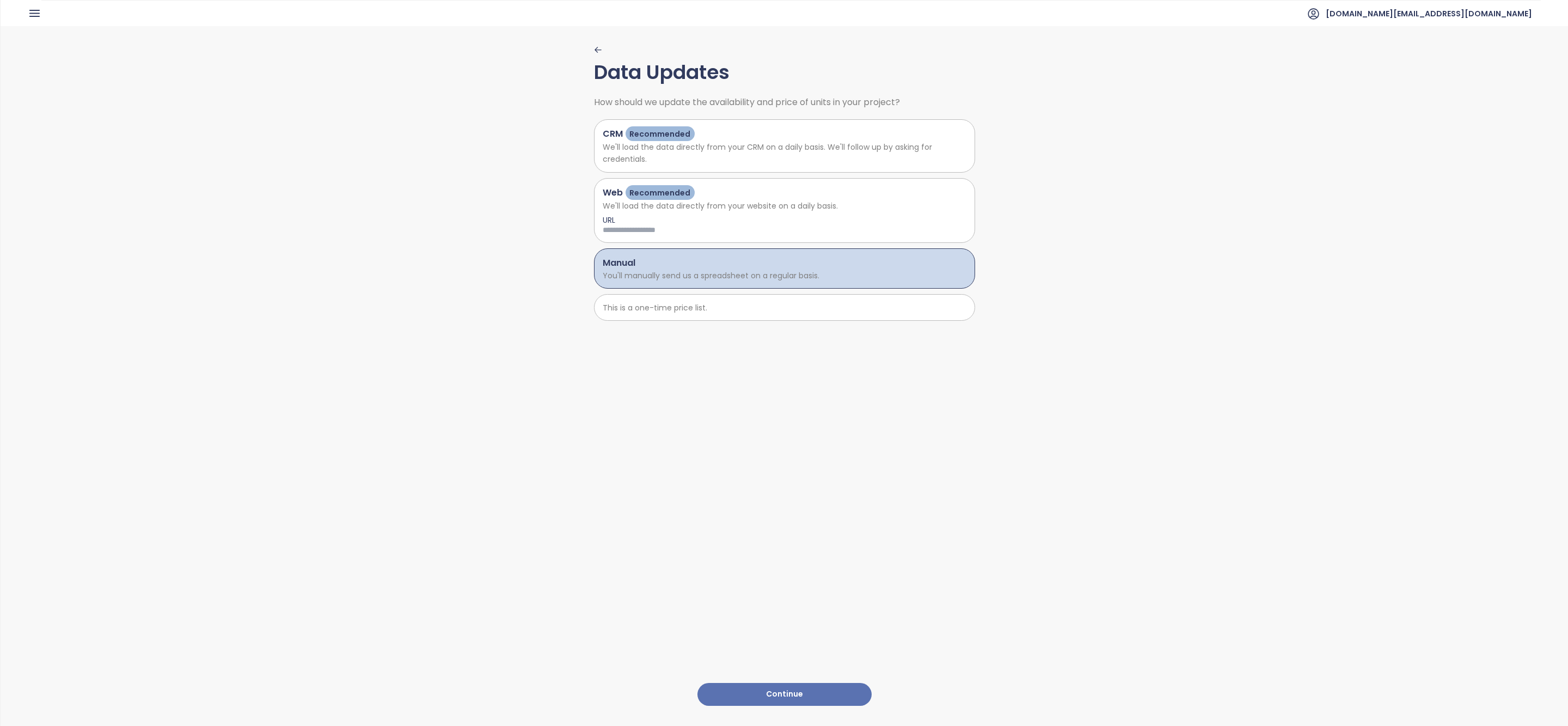
click at [769, 693] on button "Continue" at bounding box center [784, 694] width 174 height 24
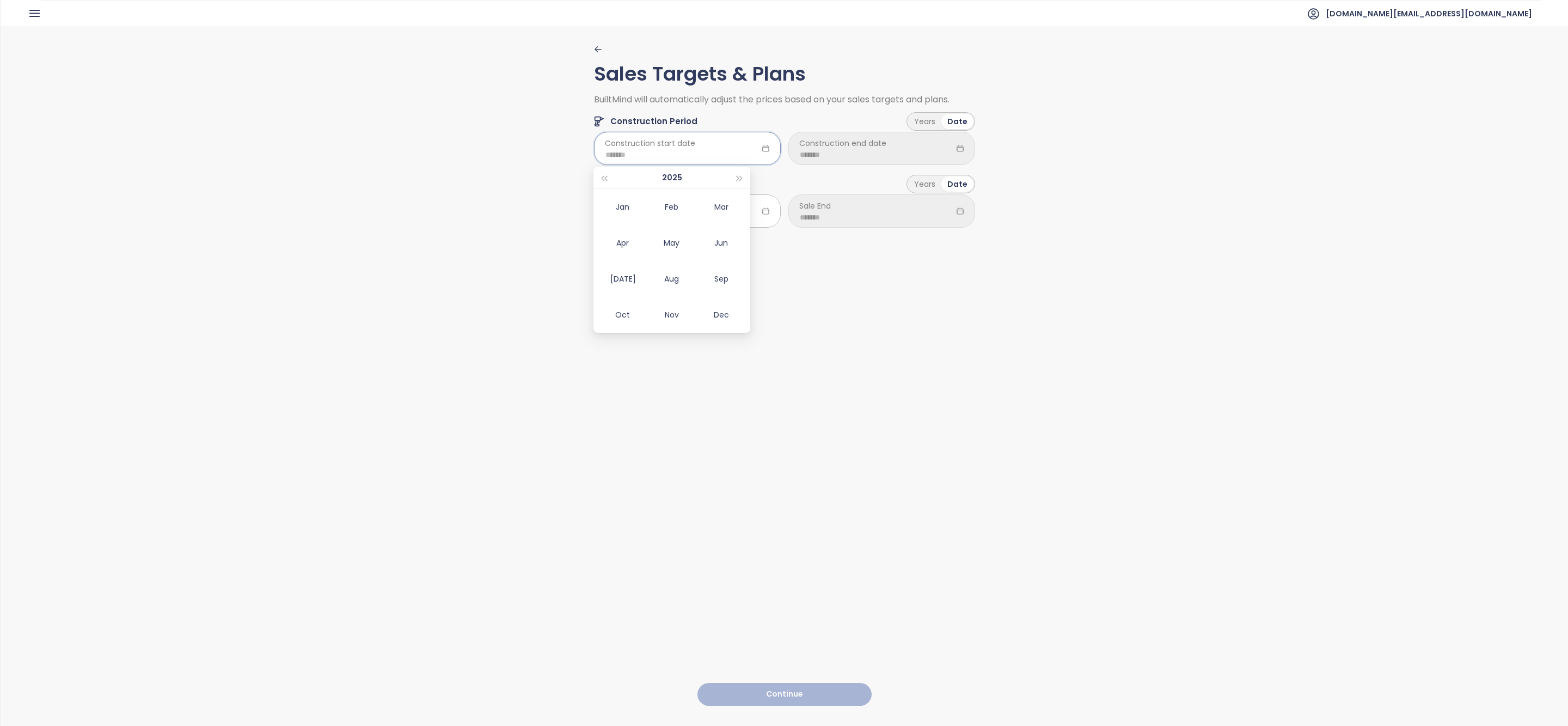
click at [724, 150] on input at bounding box center [688, 154] width 164 height 12
click at [681, 275] on div "Aug" at bounding box center [672, 278] width 33 height 13
type input "*******"
click at [842, 137] on span "Construction end date" at bounding box center [843, 142] width 88 height 12
click at [839, 150] on input at bounding box center [882, 154] width 164 height 12
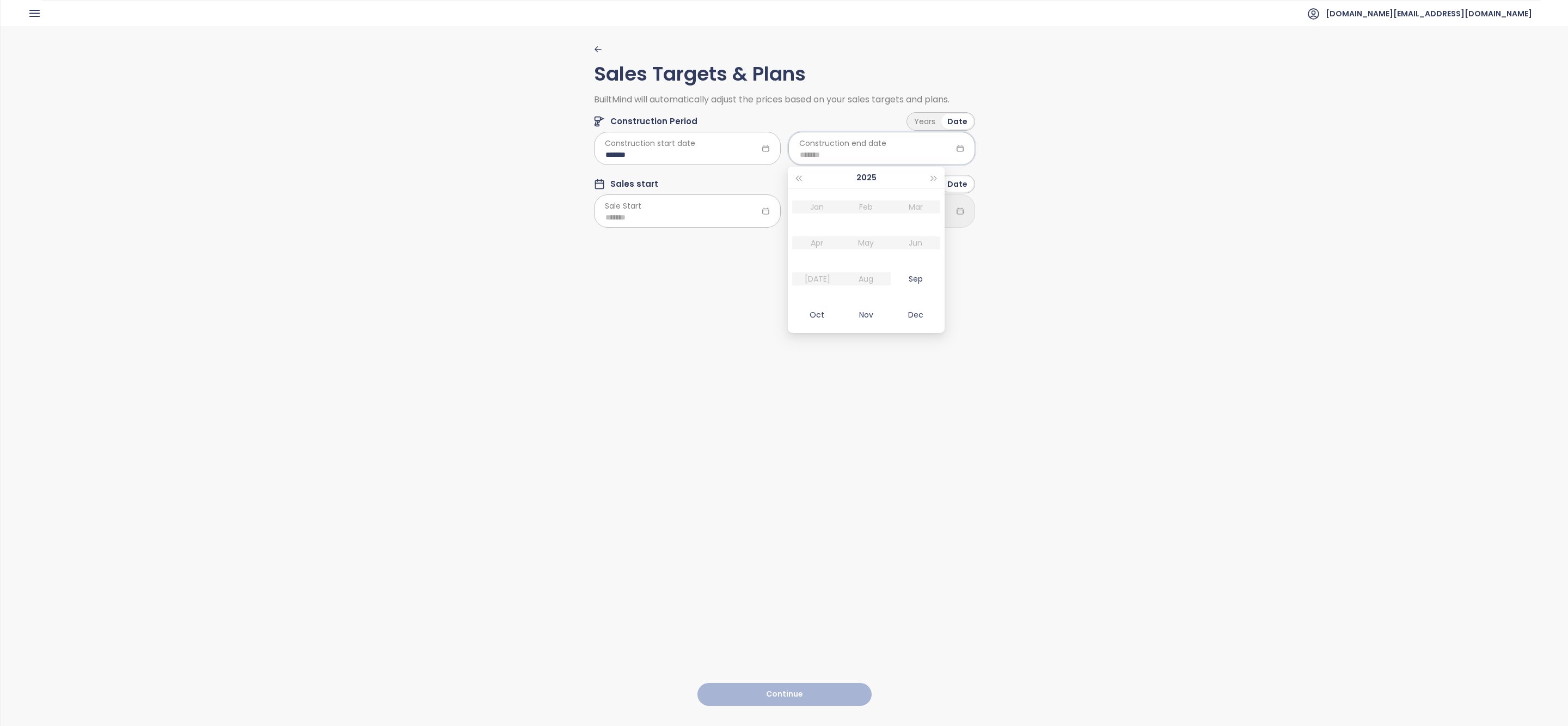
click at [923, 178] on div "2025" at bounding box center [866, 178] width 123 height 22
click at [932, 178] on span "button" at bounding box center [934, 179] width 5 height 5
click at [862, 237] on div "May" at bounding box center [867, 243] width 33 height 13
type input "*******"
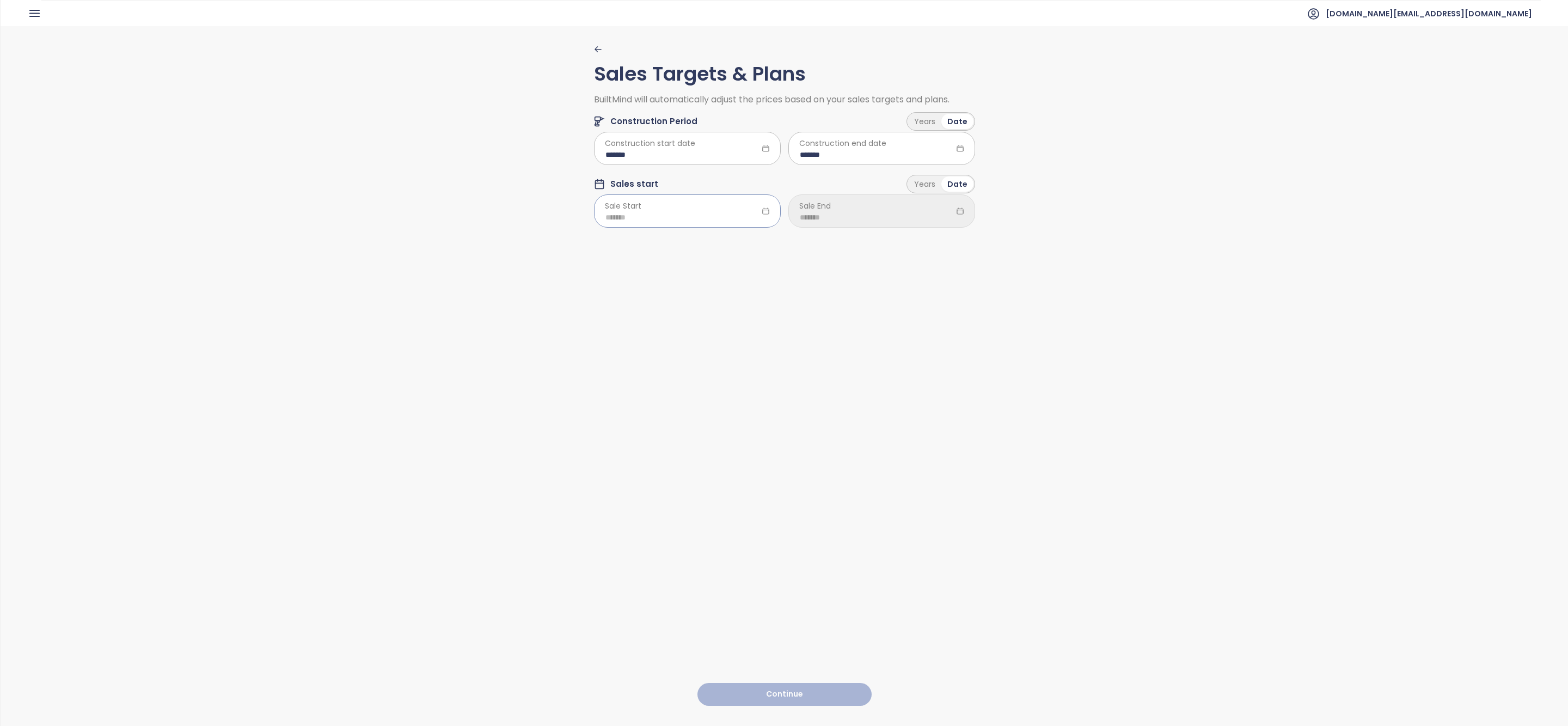
click at [662, 194] on div at bounding box center [687, 211] width 187 height 33
click at [662, 206] on div at bounding box center [687, 211] width 187 height 33
click at [672, 383] on div "Nov" at bounding box center [672, 378] width 33 height 13
type input "*******"
click at [850, 211] on div at bounding box center [881, 211] width 187 height 33
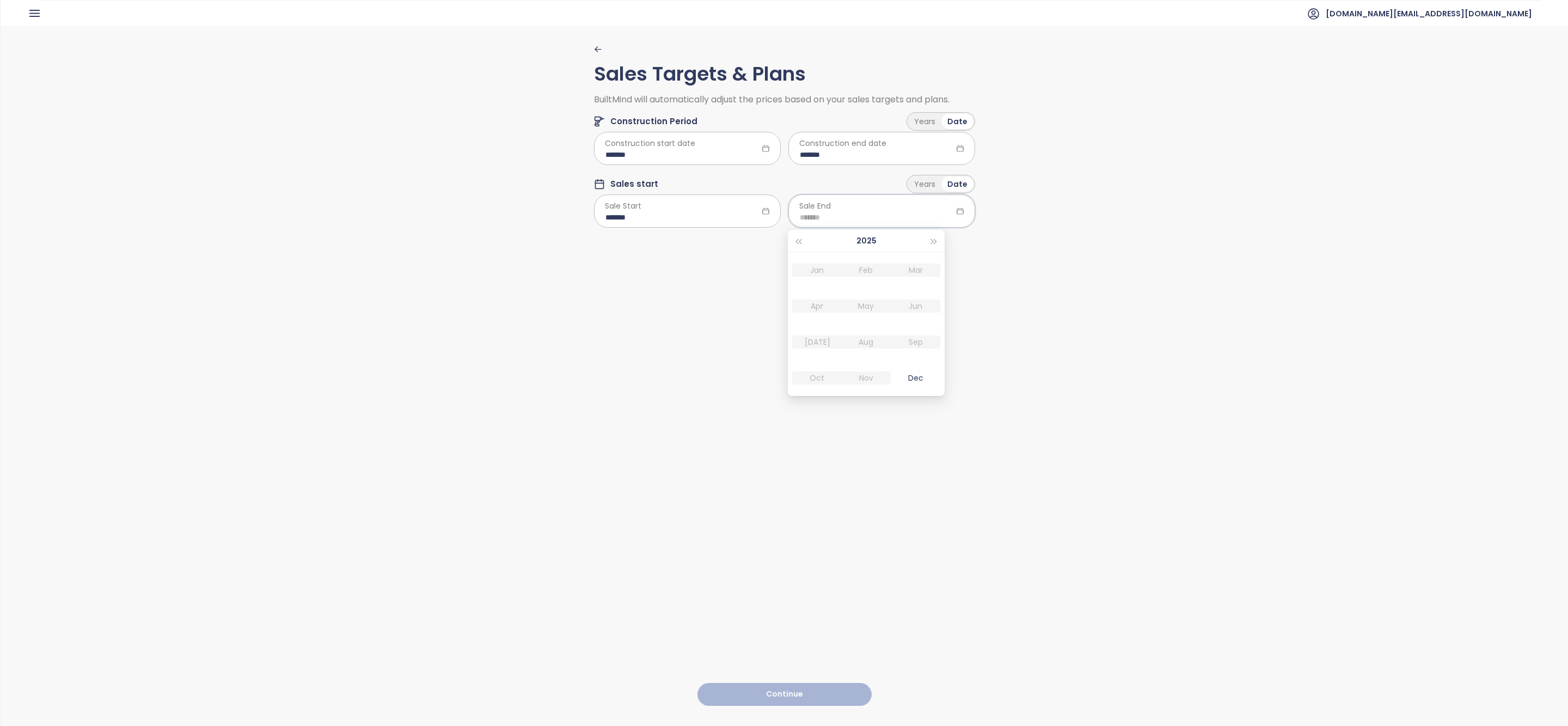
type input "*******"
click at [934, 242] on span "button" at bounding box center [934, 242] width 5 height 5
click at [934, 241] on span "button" at bounding box center [934, 242] width 5 height 5
click at [874, 305] on div "May" at bounding box center [867, 306] width 33 height 13
type input "*******"
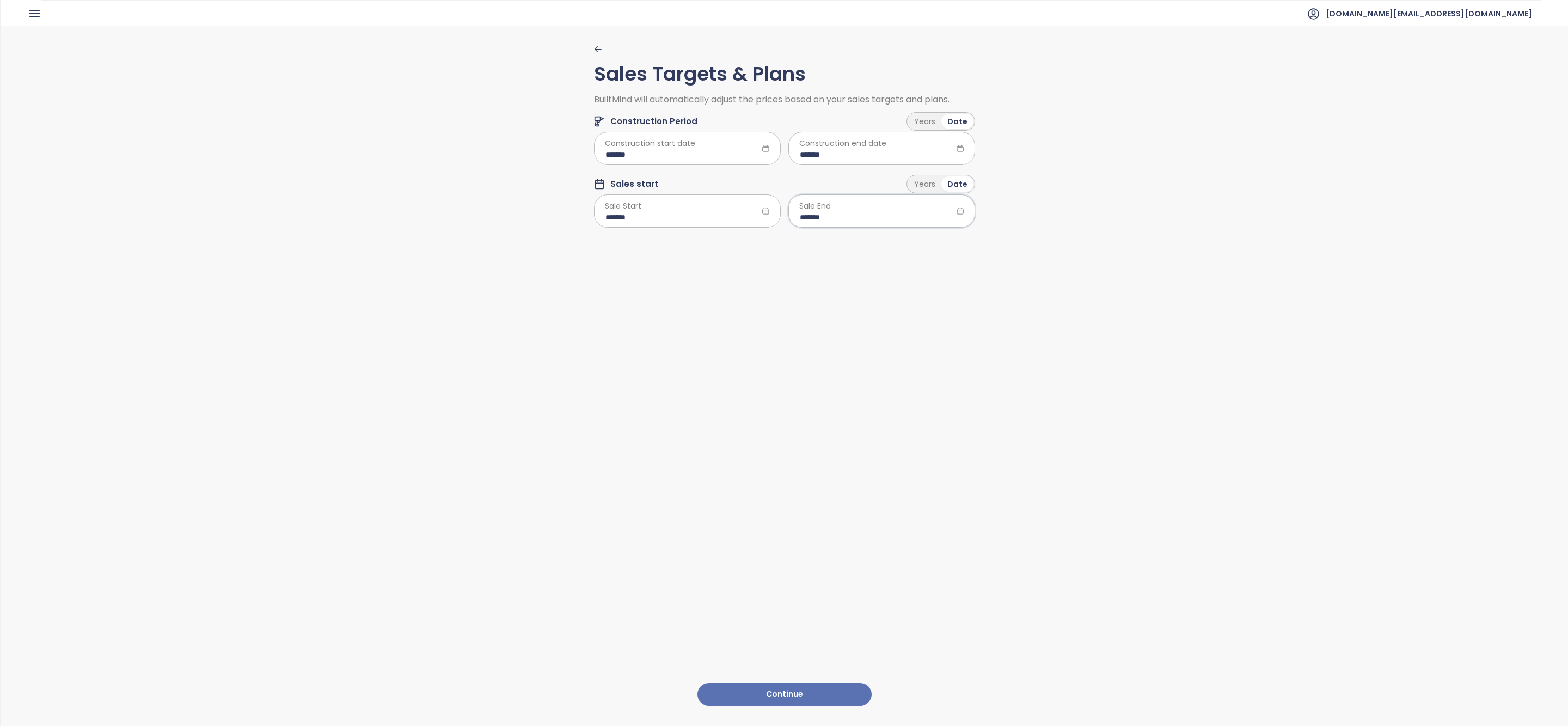
click at [784, 698] on button "Continue" at bounding box center [784, 694] width 174 height 24
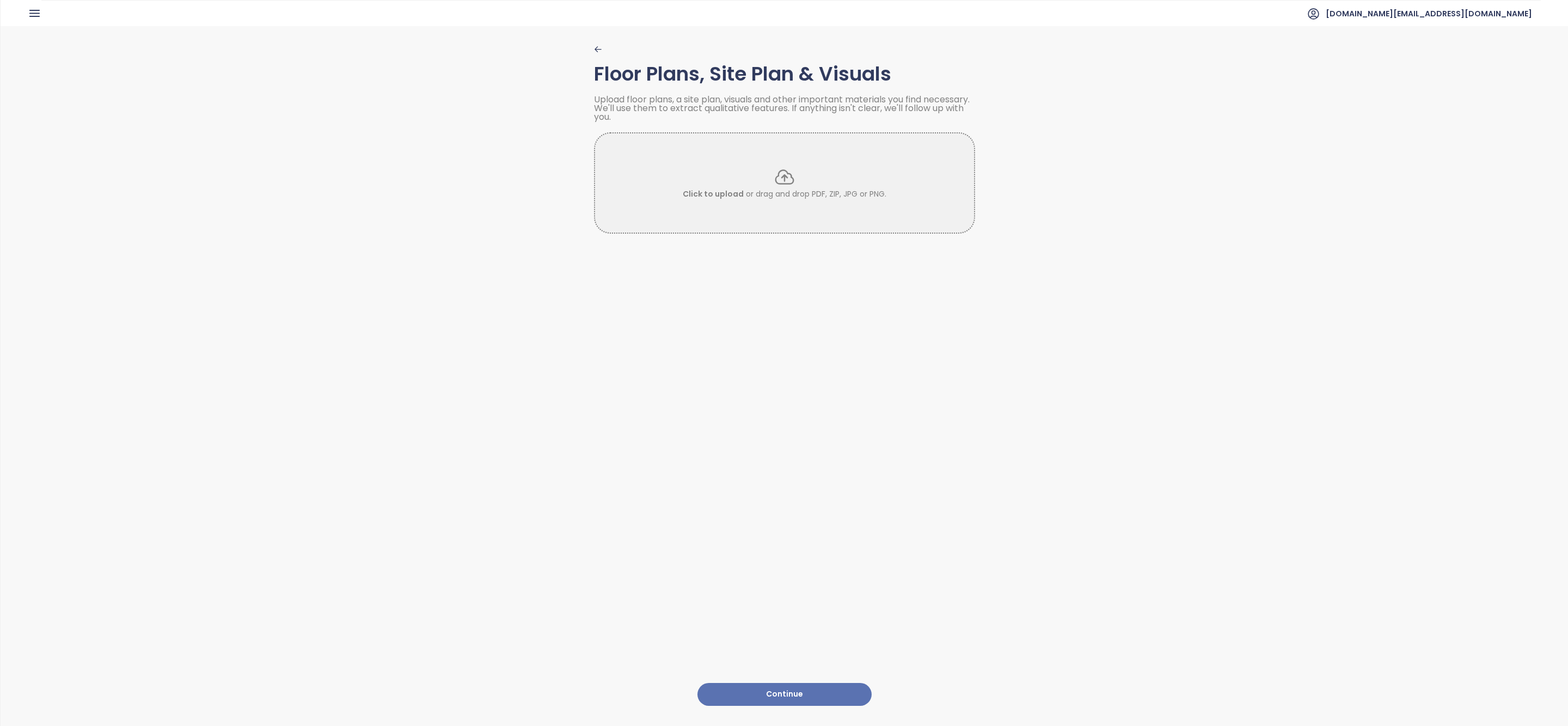
click at [799, 693] on button "Continue" at bounding box center [784, 694] width 174 height 24
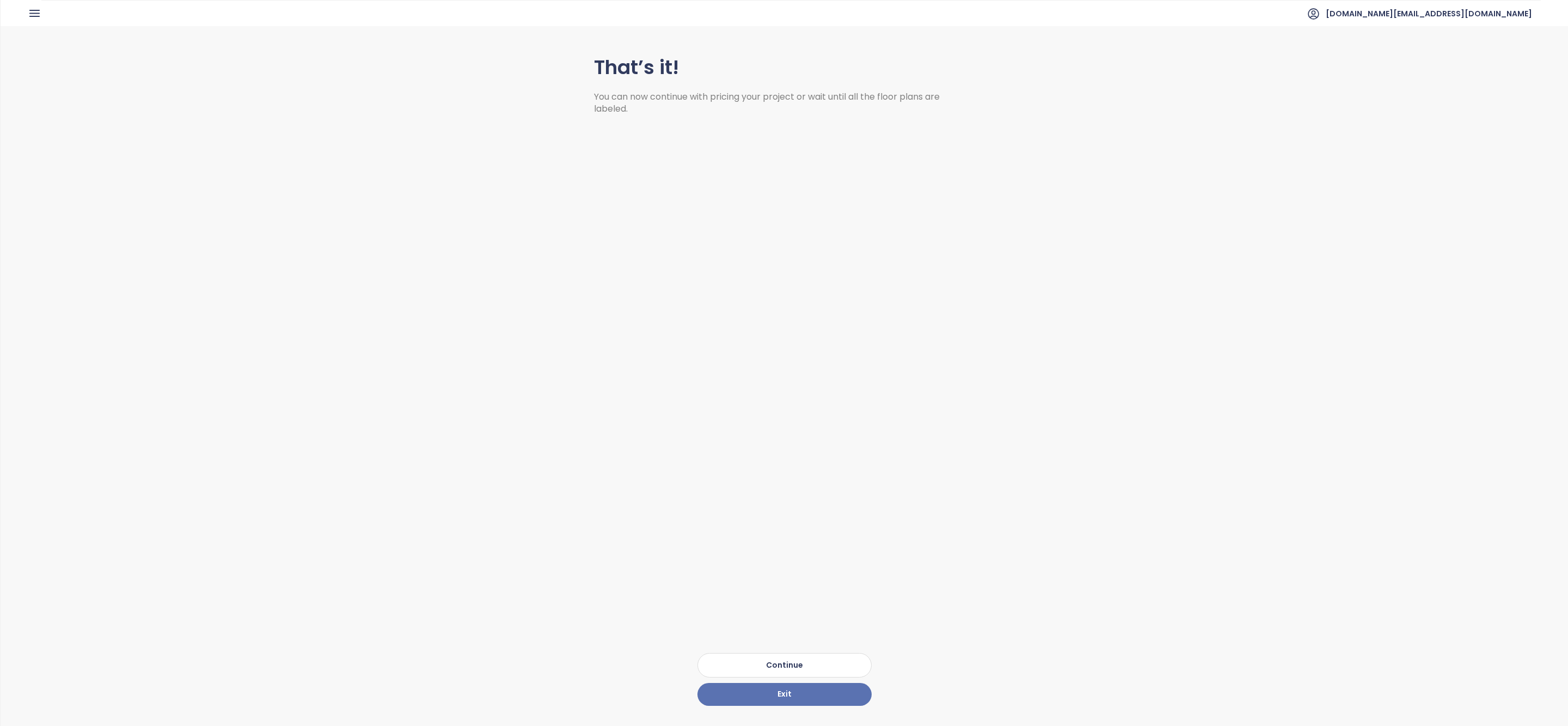
click at [849, 660] on button "Continue" at bounding box center [784, 665] width 174 height 25
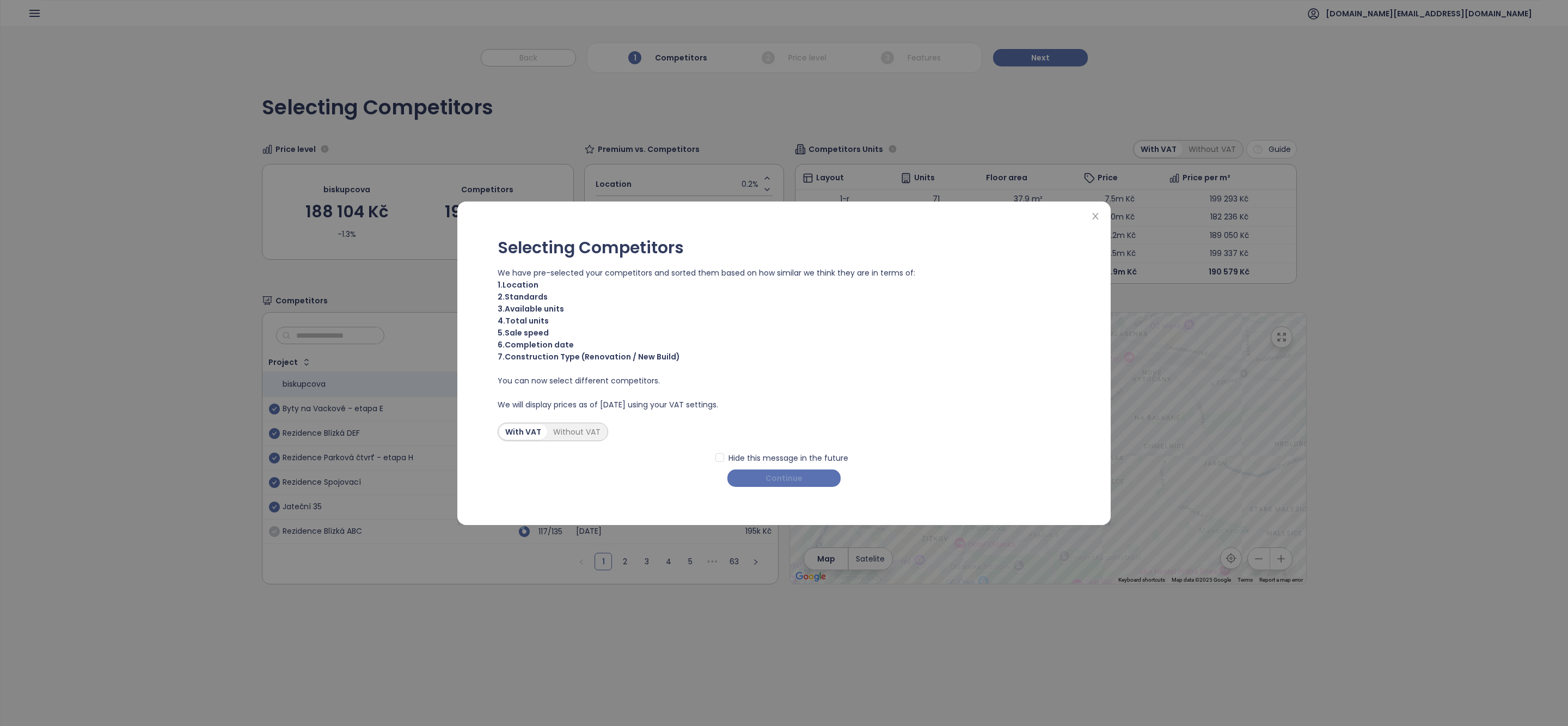
click at [803, 485] on button "Continue" at bounding box center [784, 478] width 113 height 17
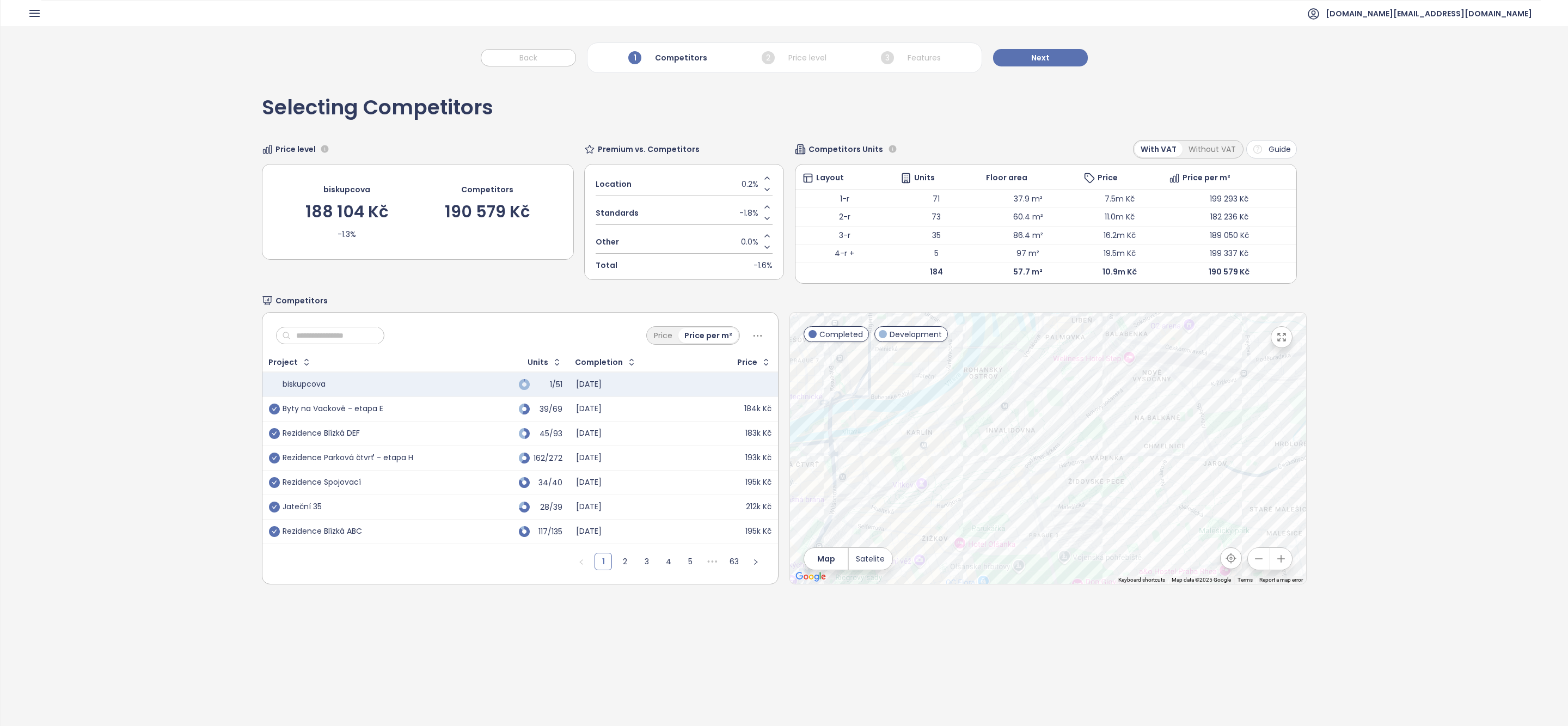
click at [276, 537] on icon "check-circle" at bounding box center [275, 532] width 11 height 11
click at [276, 509] on icon "check-circle" at bounding box center [275, 507] width 11 height 11
click at [764, 174] on icon "Increase value" at bounding box center [767, 178] width 9 height 9
click at [766, 217] on icon "Decrease value" at bounding box center [767, 219] width 9 height 9
click at [1018, 55] on button "Next" at bounding box center [1041, 57] width 95 height 17
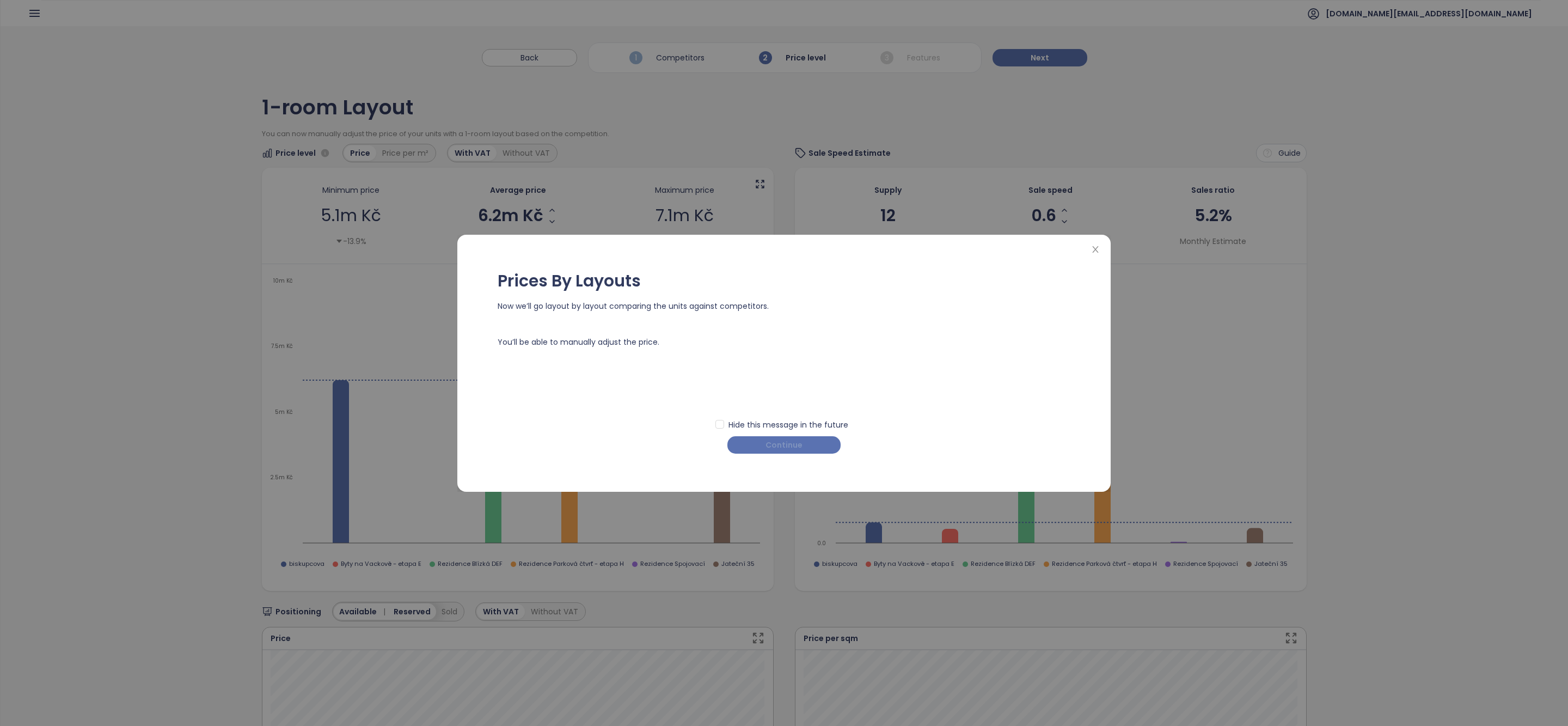
click at [822, 451] on button "Continue" at bounding box center [784, 444] width 113 height 17
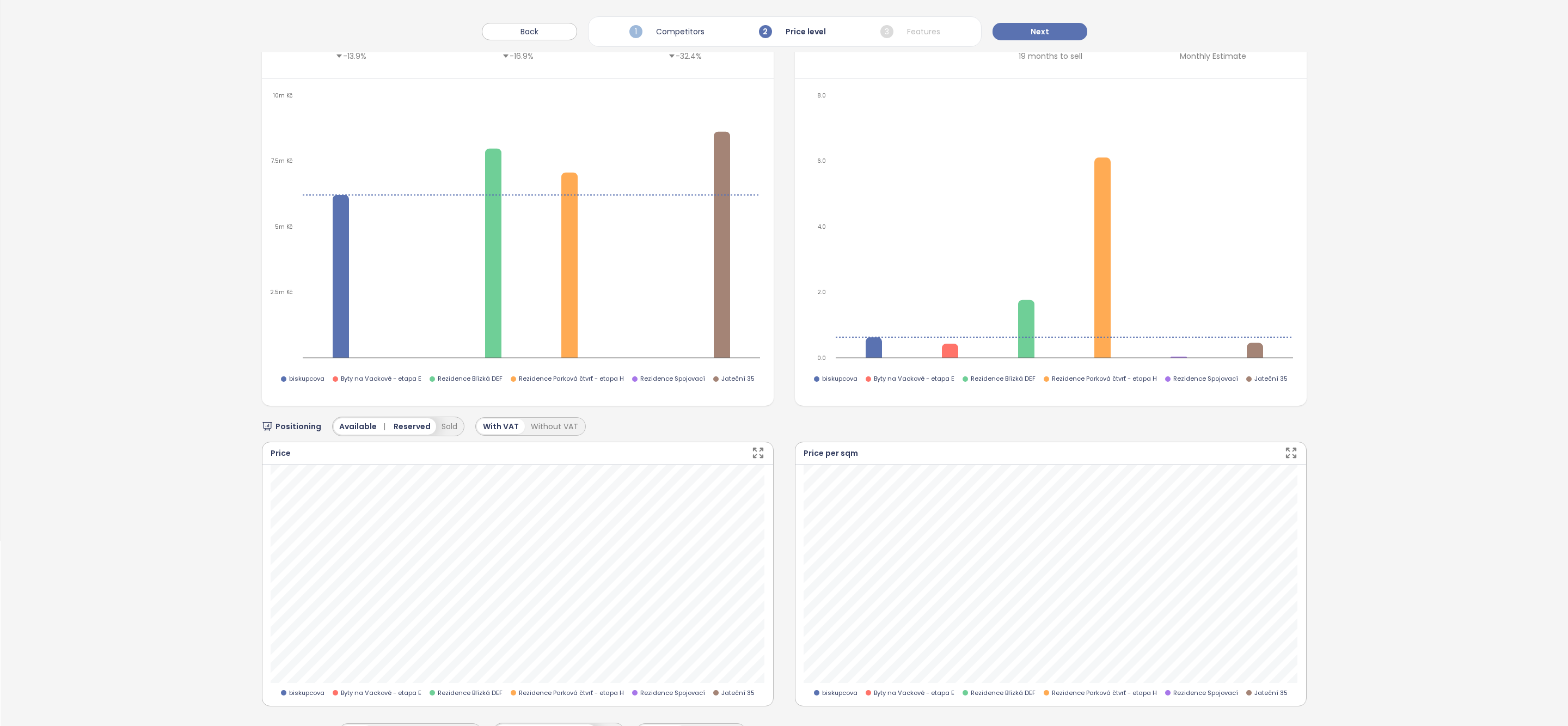
scroll to position [183, 0]
click at [450, 430] on button "Sold" at bounding box center [449, 429] width 26 height 16
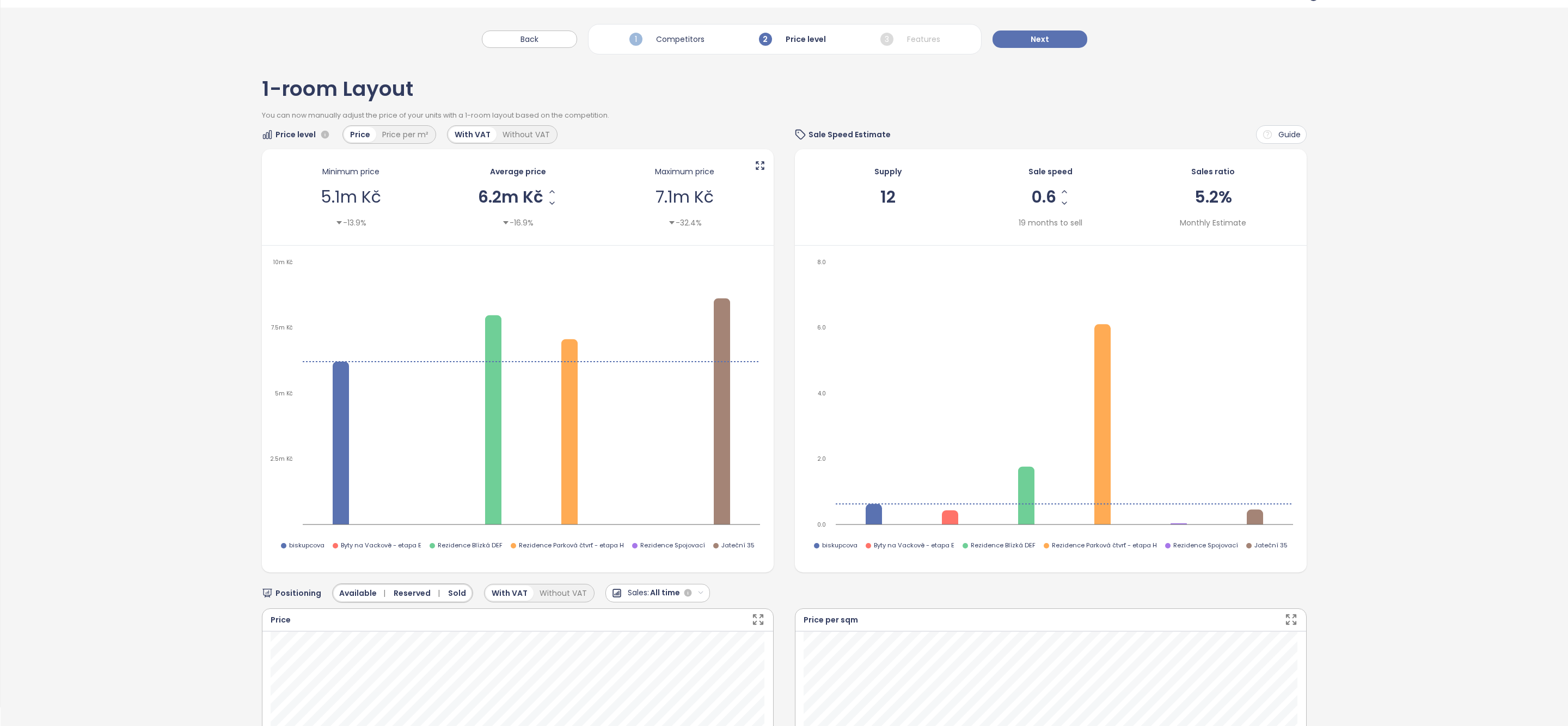
scroll to position [18, 0]
click at [1042, 40] on span "Next" at bounding box center [1040, 39] width 18 height 12
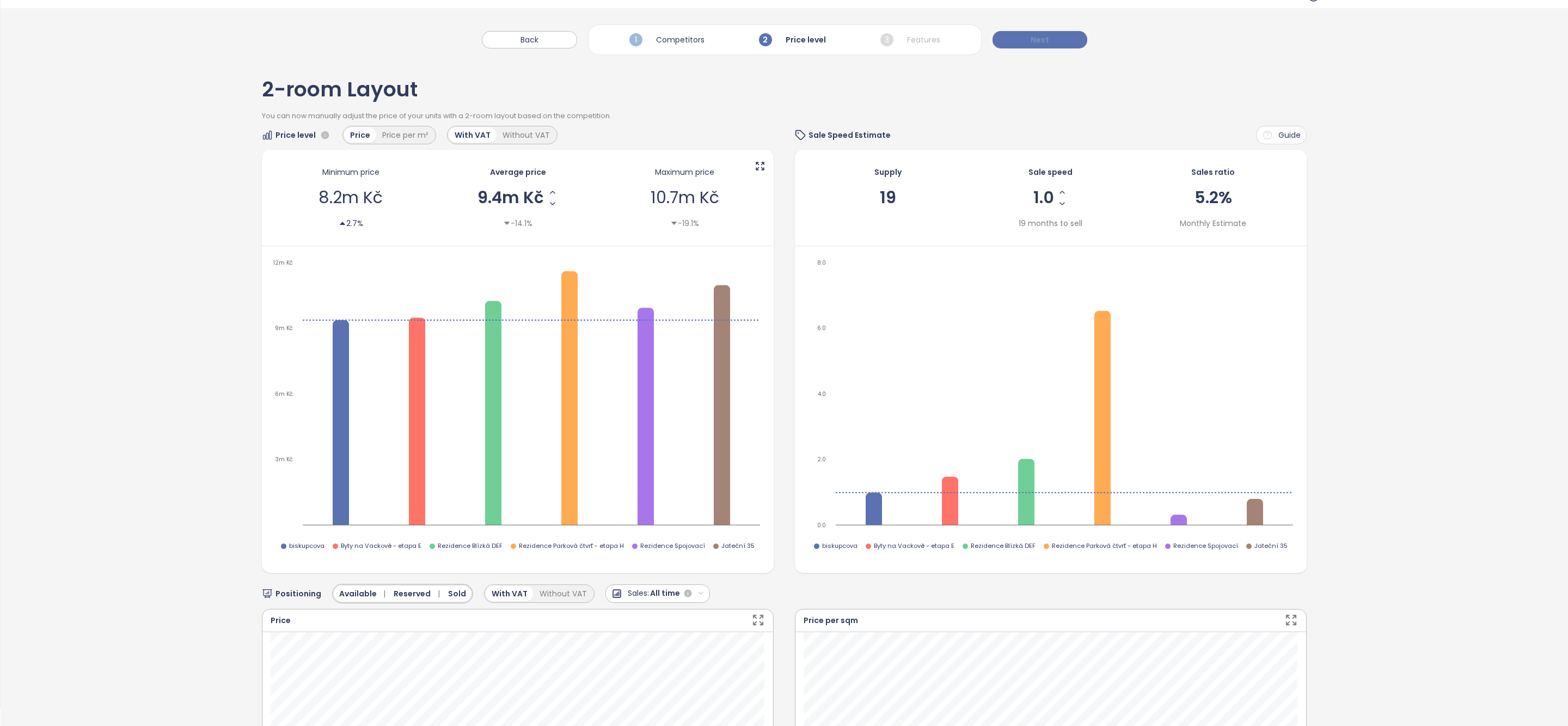
scroll to position [0, 0]
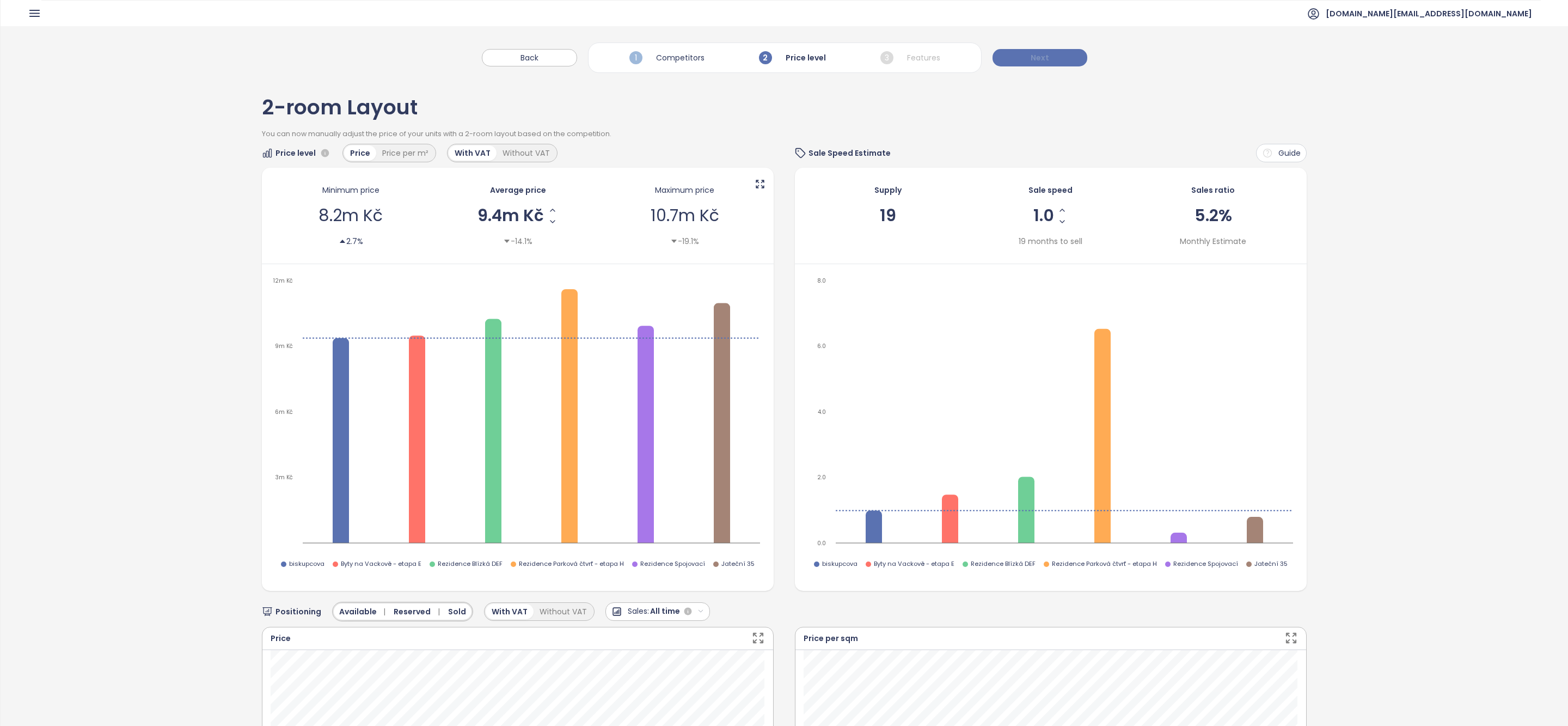
click at [1041, 61] on span "Next" at bounding box center [1040, 57] width 18 height 12
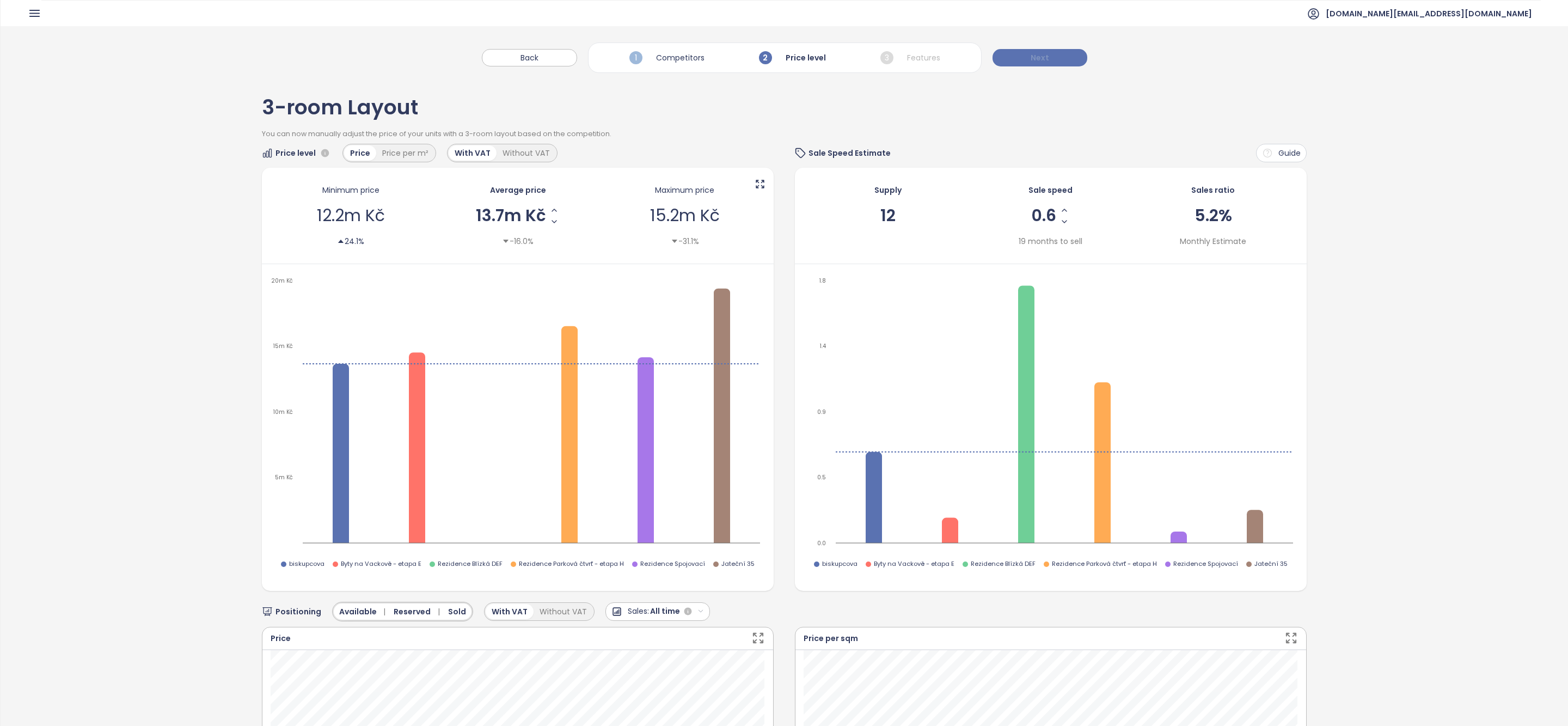
click at [1046, 61] on span "Next" at bounding box center [1040, 57] width 18 height 12
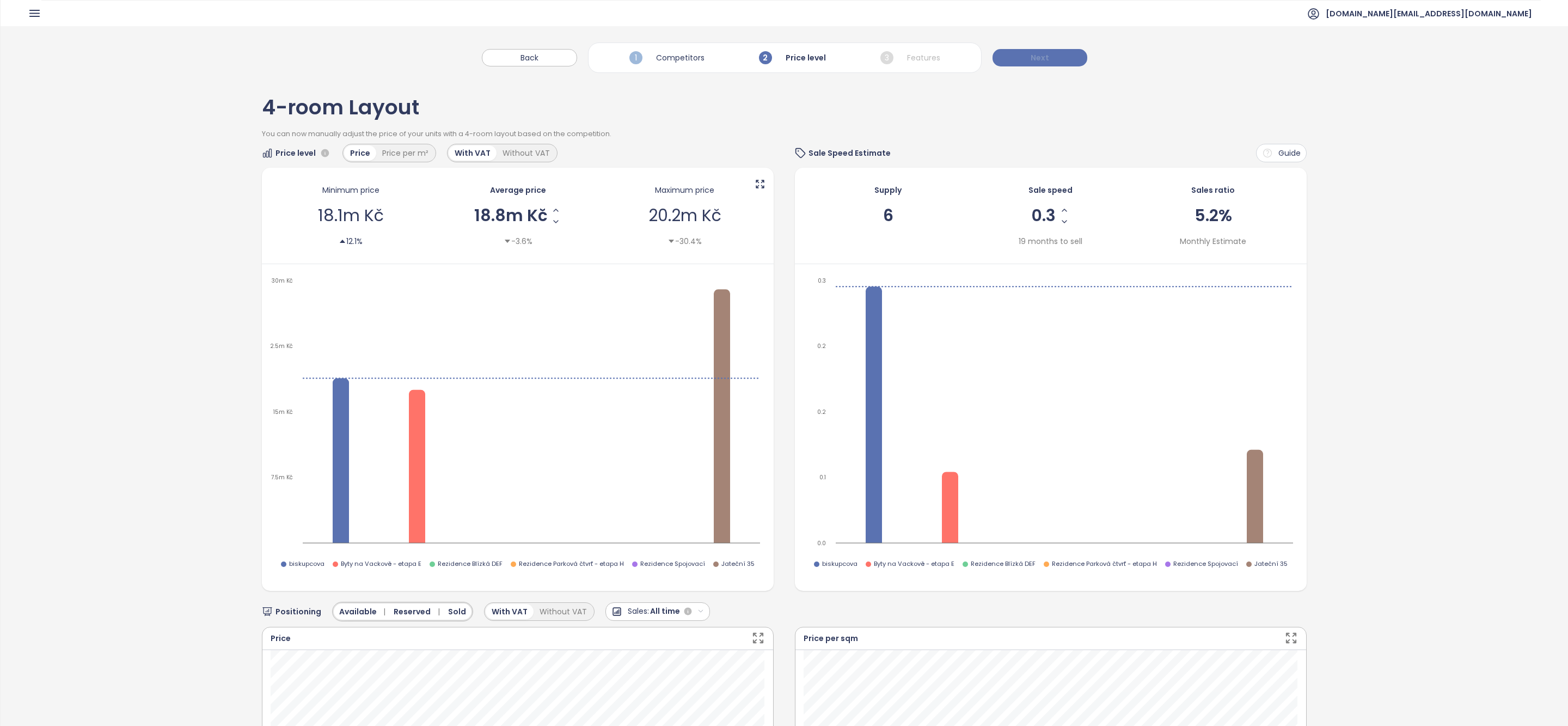
click at [1046, 61] on span "Next" at bounding box center [1040, 57] width 18 height 12
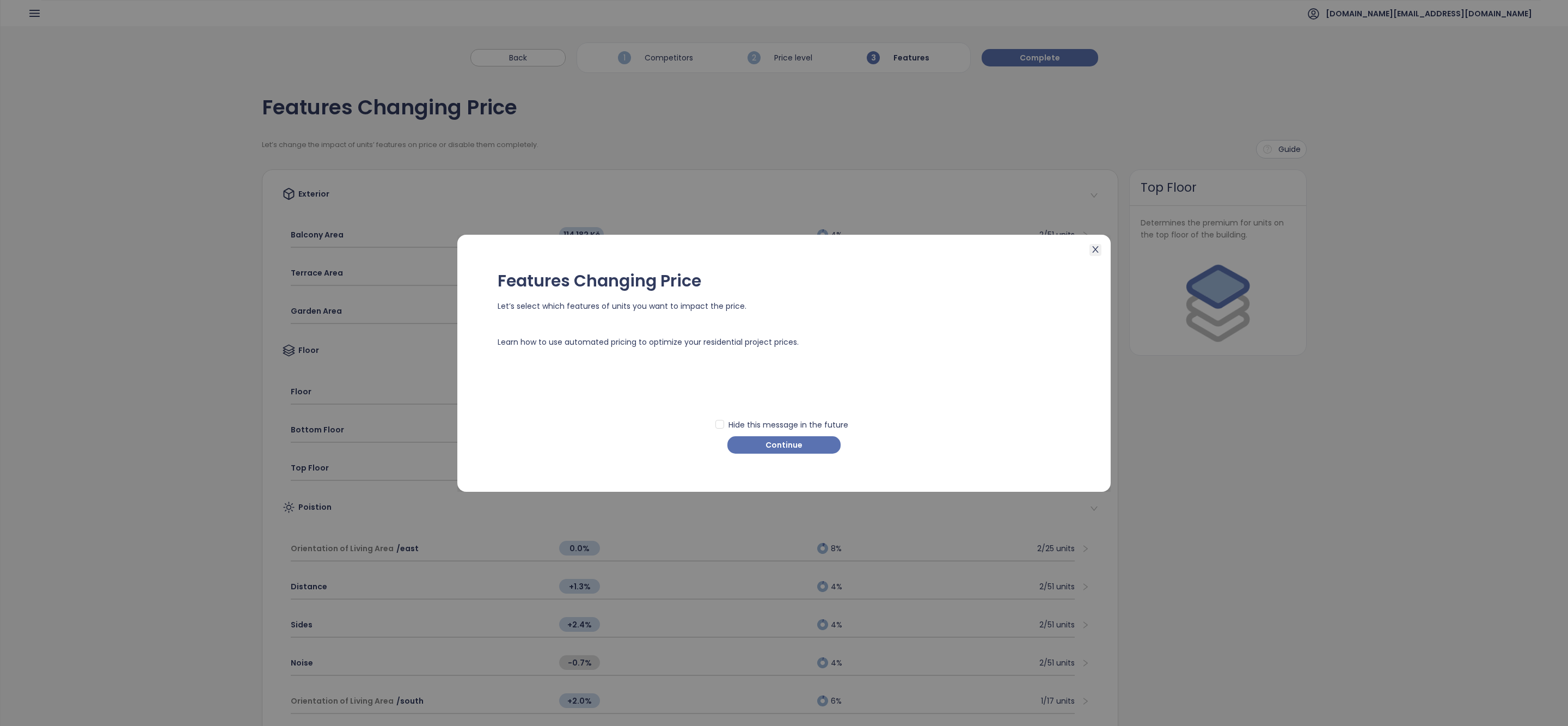
click at [1090, 248] on span "Close" at bounding box center [1095, 249] width 12 height 12
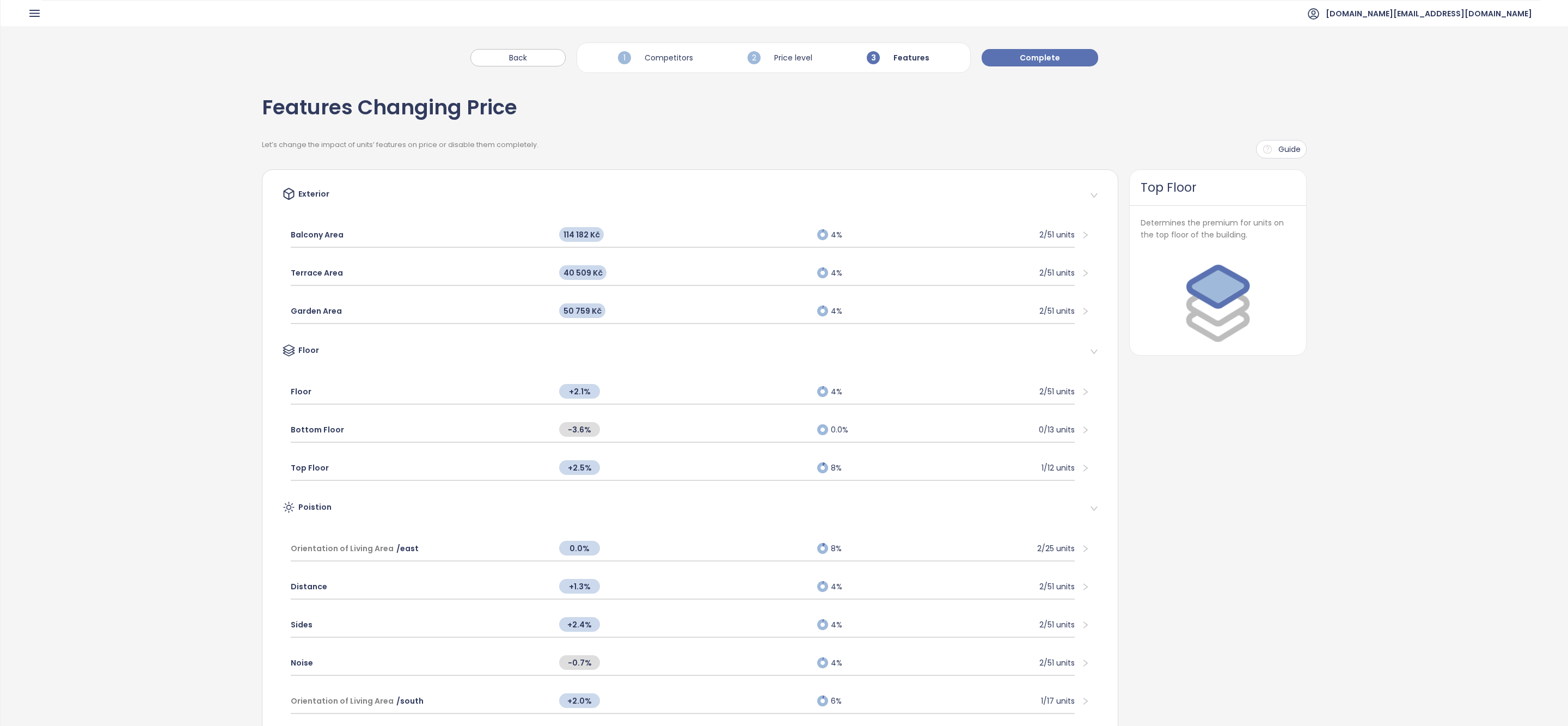
click at [35, 11] on icon "button" at bounding box center [35, 13] width 9 height 6
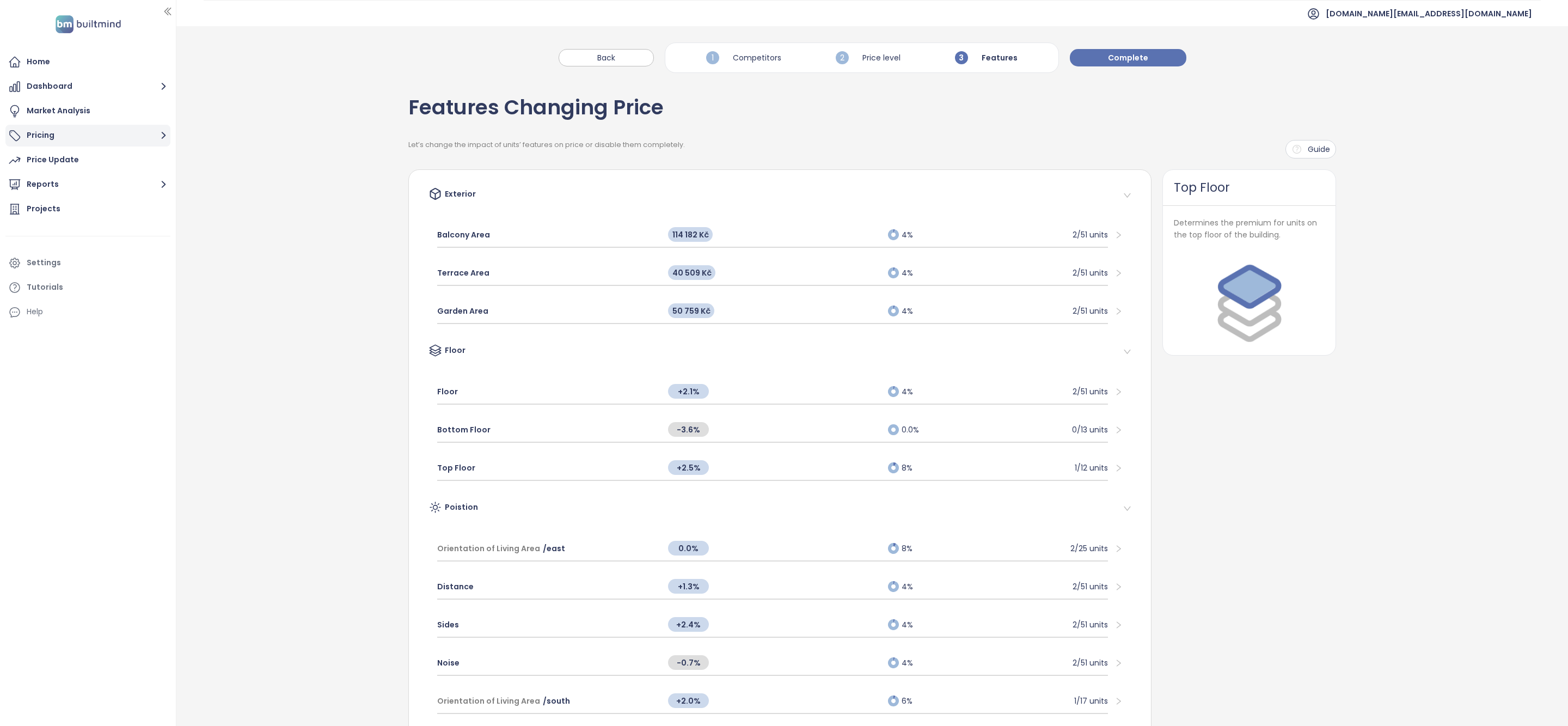
click at [95, 130] on button "Pricing" at bounding box center [88, 136] width 165 height 22
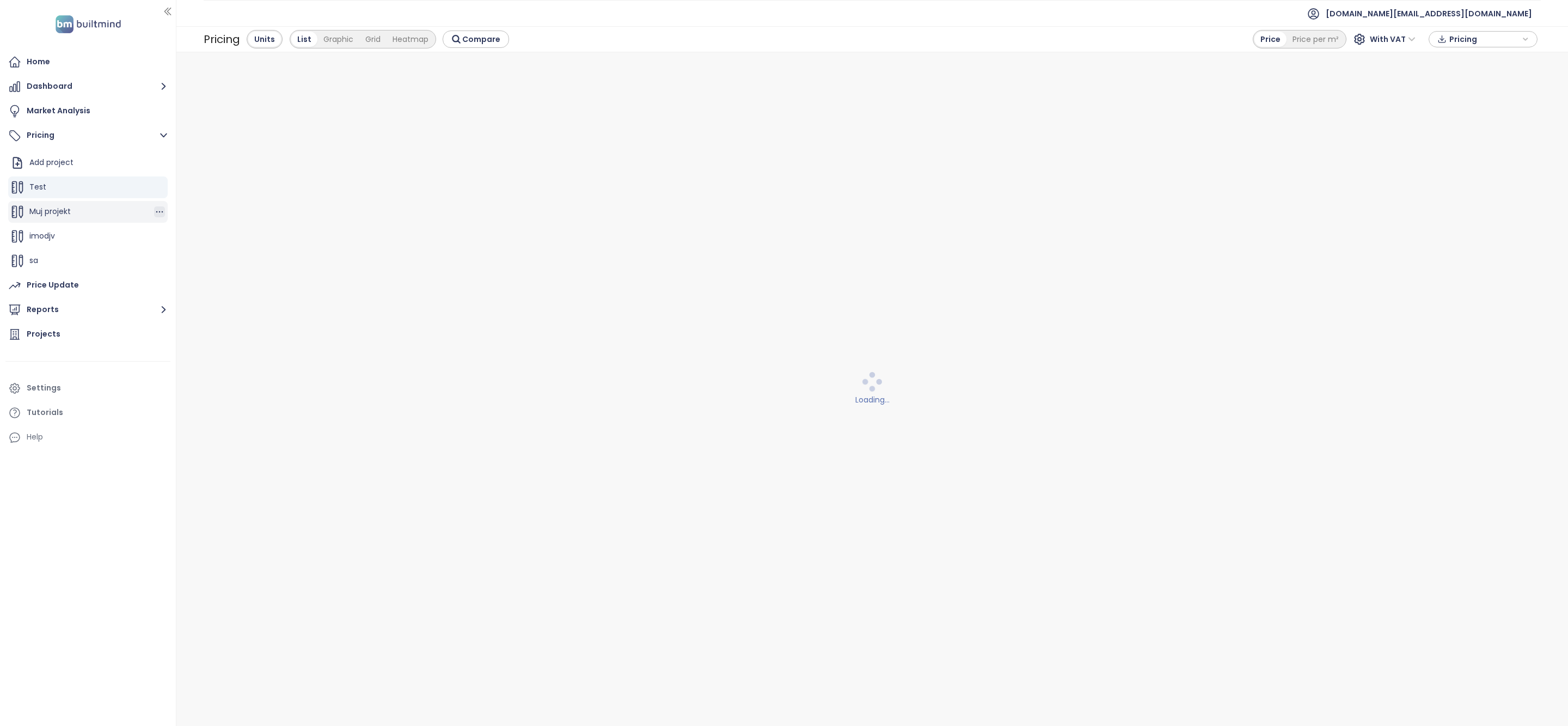
click at [157, 212] on icon "button" at bounding box center [160, 212] width 11 height 11
click at [213, 208] on button "Delete" at bounding box center [197, 207] width 48 height 14
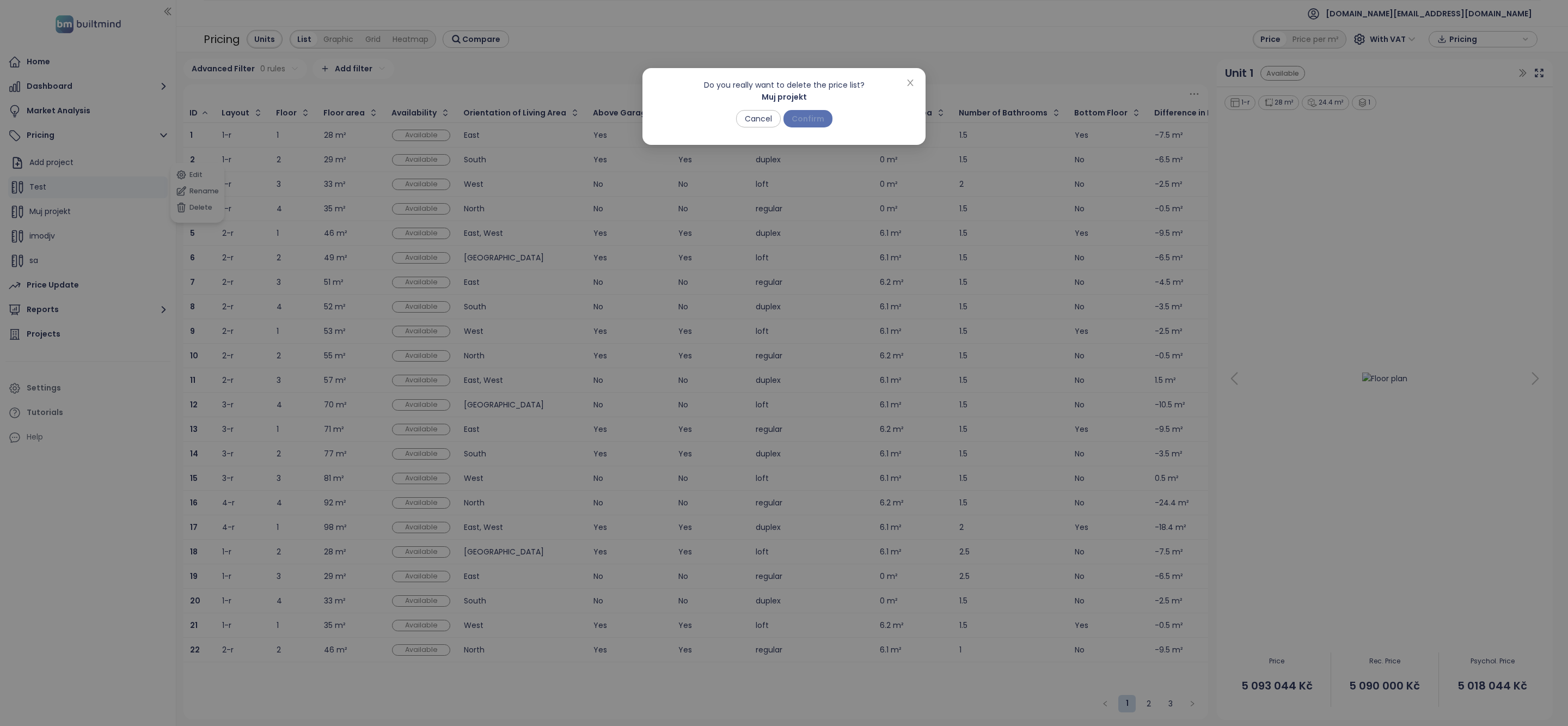
click at [807, 117] on span "Confirm" at bounding box center [808, 119] width 33 height 12
click at [116, 236] on div "Do you really want to delete the price list? Muj projekt Cancel Confirm" at bounding box center [784, 363] width 1568 height 726
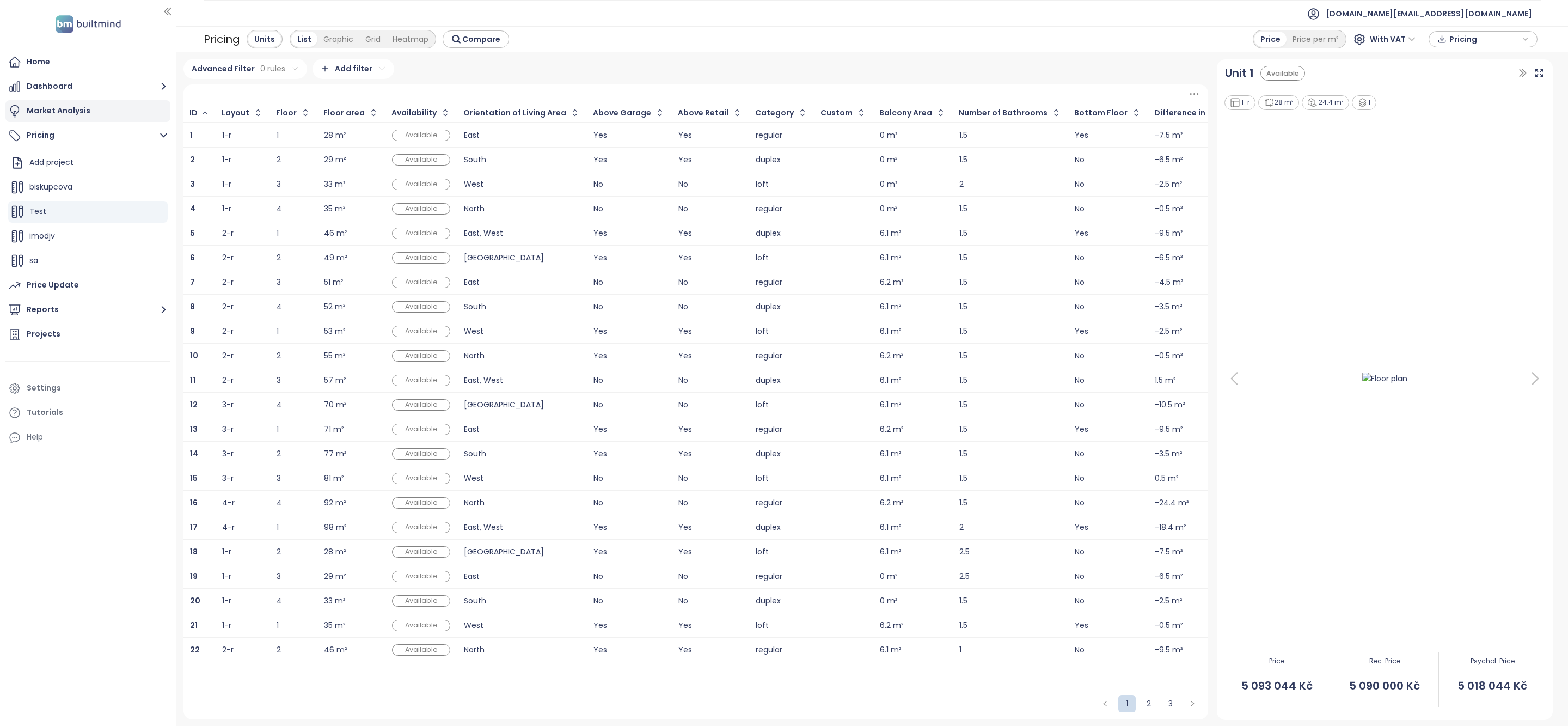
click at [121, 110] on div "Market Analysis" at bounding box center [88, 111] width 165 height 22
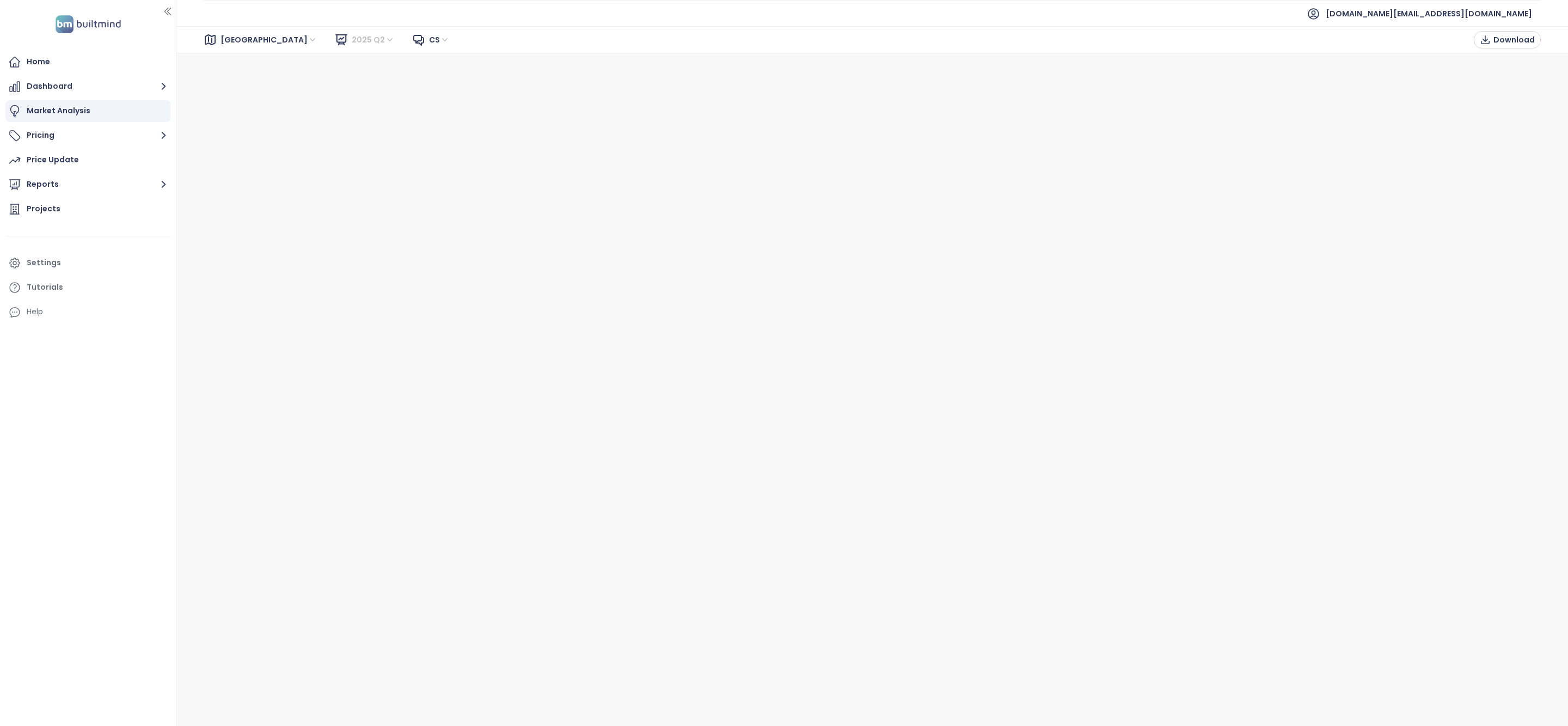
click at [352, 44] on span "2025 Q2" at bounding box center [373, 40] width 43 height 16
click at [241, 38] on span "Brno" at bounding box center [269, 40] width 97 height 16
click at [232, 87] on div "Praha" at bounding box center [269, 78] width 100 height 17
click at [93, 155] on div "Price Update" at bounding box center [88, 161] width 165 height 22
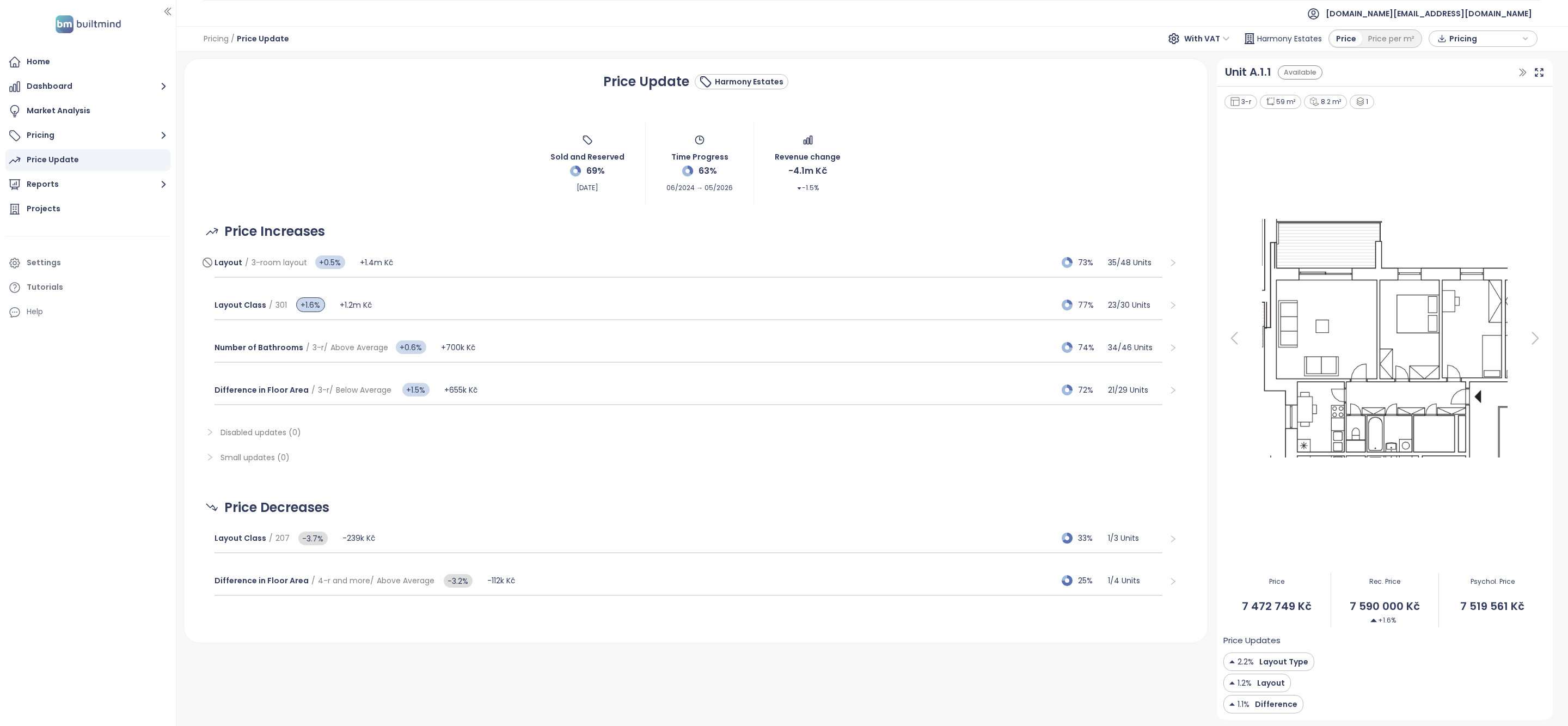
click at [400, 269] on div "Layout / 3-room layout +0.5% +1.4m Kč 73% 35 / 48 Units" at bounding box center [688, 263] width 948 height 29
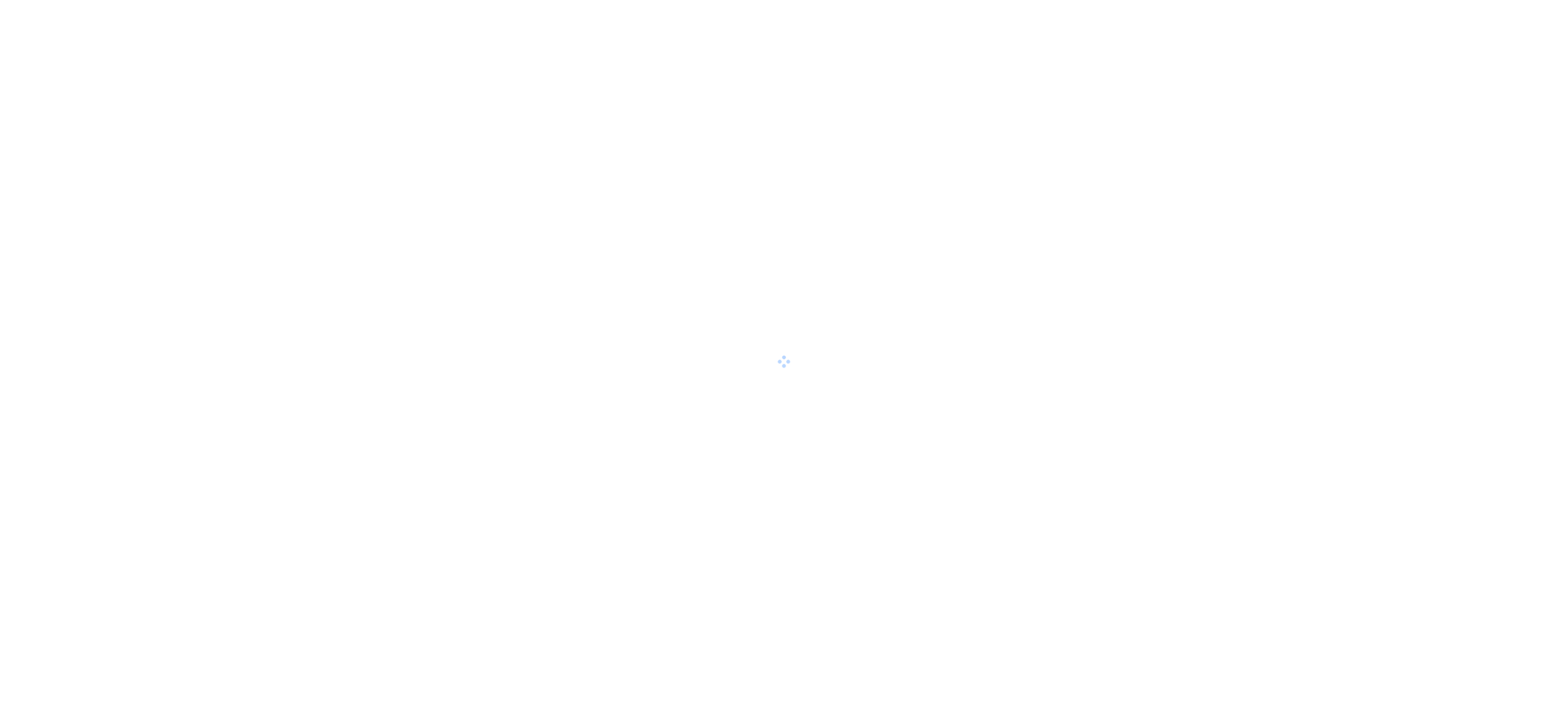
click at [956, 290] on html at bounding box center [784, 363] width 1568 height 726
